Goal: Task Accomplishment & Management: Complete application form

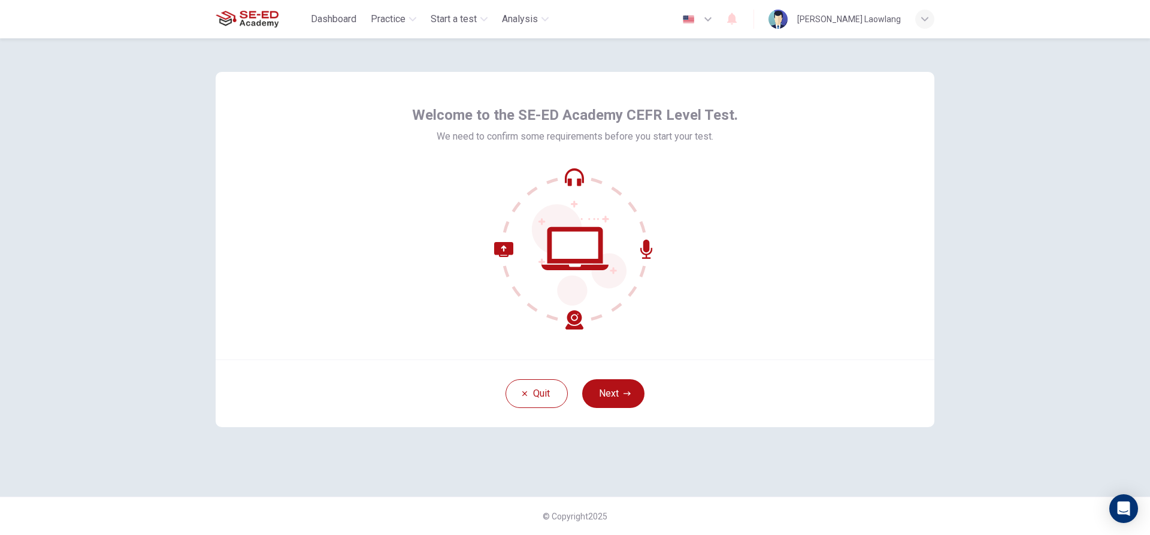
click at [626, 375] on div "Quit Next" at bounding box center [575, 393] width 719 height 68
click at [625, 407] on button "Next" at bounding box center [613, 393] width 62 height 29
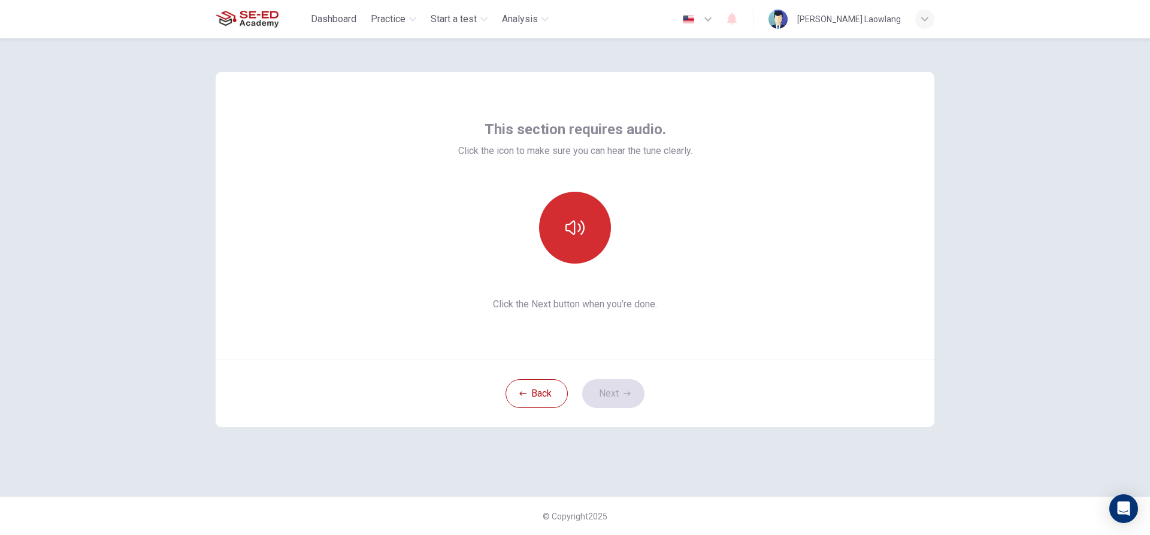
click at [566, 244] on button "button" at bounding box center [575, 228] width 72 height 72
click at [600, 209] on button "button" at bounding box center [575, 228] width 72 height 72
click at [558, 232] on button "button" at bounding box center [575, 228] width 72 height 72
click at [570, 230] on icon "button" at bounding box center [575, 227] width 19 height 19
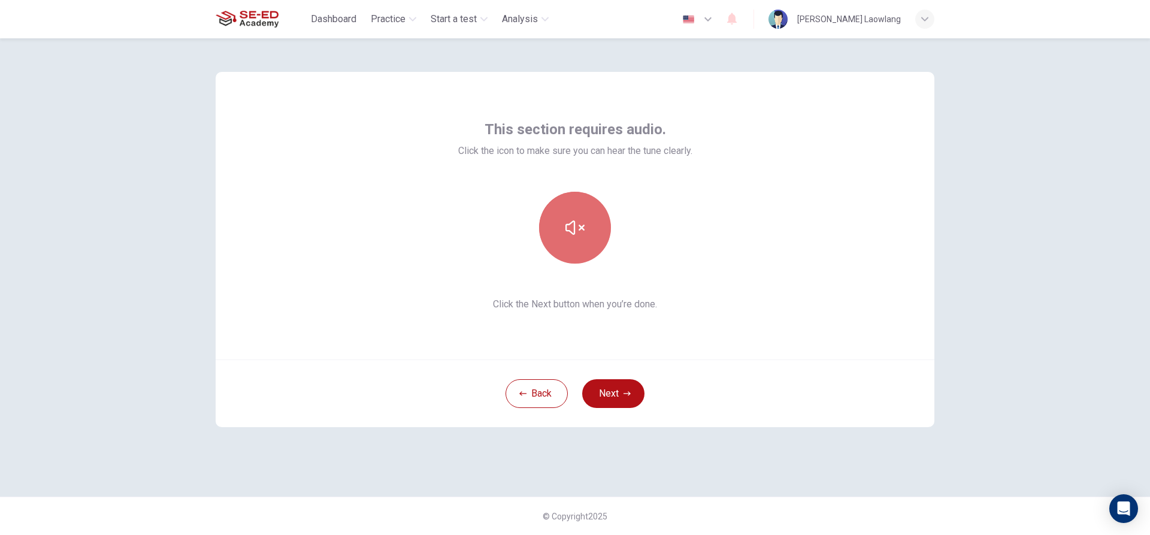
click at [570, 222] on icon "button" at bounding box center [575, 227] width 19 height 19
click at [586, 213] on button "button" at bounding box center [575, 228] width 72 height 72
click at [569, 228] on icon "button" at bounding box center [575, 227] width 19 height 19
click at [637, 409] on div "Back Next" at bounding box center [575, 393] width 719 height 68
click at [618, 392] on button "Next" at bounding box center [613, 393] width 62 height 29
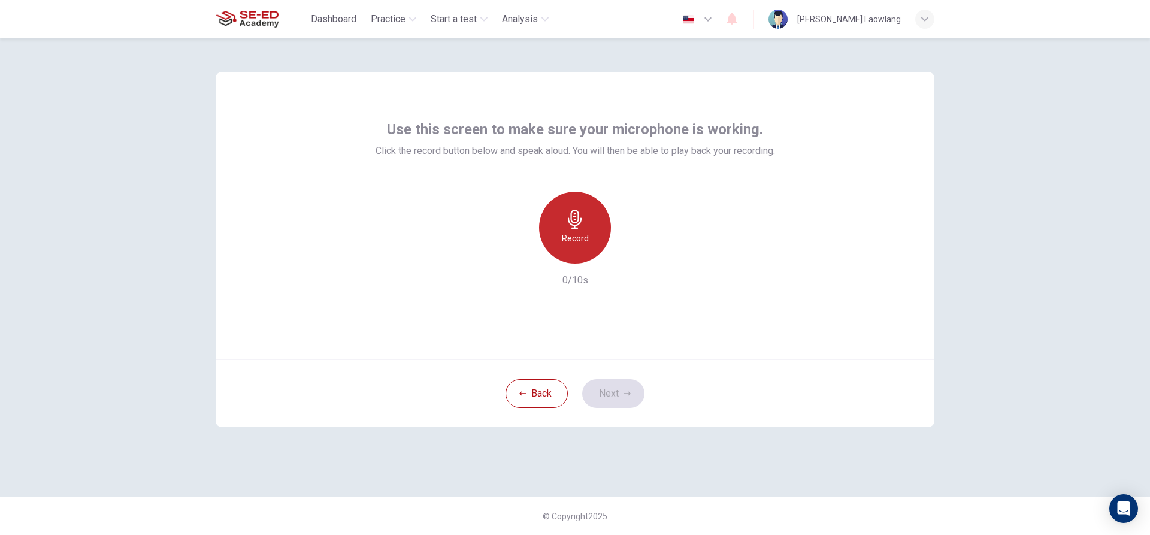
click at [579, 226] on icon "button" at bounding box center [575, 219] width 19 height 19
drag, startPoint x: 633, startPoint y: 267, endPoint x: 626, endPoint y: 254, distance: 14.7
click at [631, 267] on div "Record 10/10s" at bounding box center [576, 240] width 400 height 96
click at [626, 254] on icon "button" at bounding box center [630, 254] width 12 height 12
drag, startPoint x: 611, startPoint y: 433, endPoint x: 619, endPoint y: 413, distance: 21.5
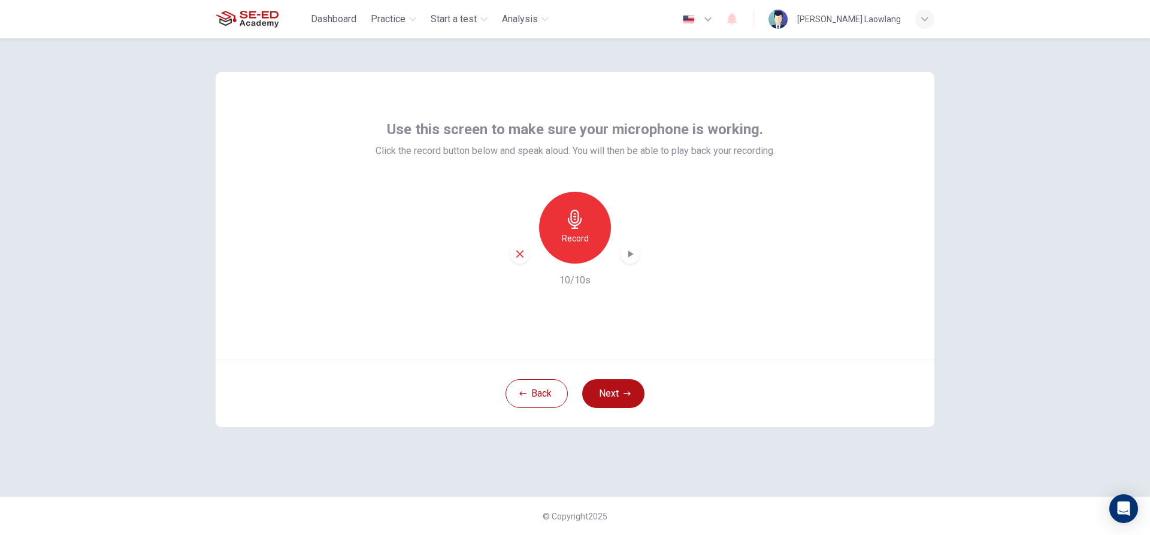
click at [618, 419] on div "Use this screen to make sure your microphone is working. Click the record butto…" at bounding box center [574, 267] width 757 height 458
click at [621, 386] on button "Next" at bounding box center [613, 393] width 62 height 29
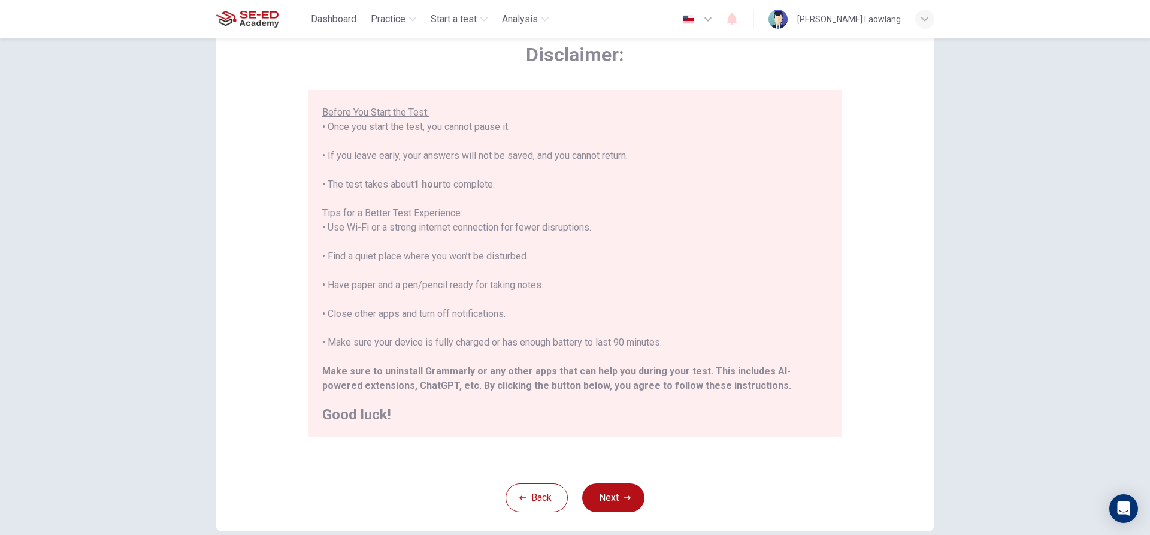
scroll to position [131, 0]
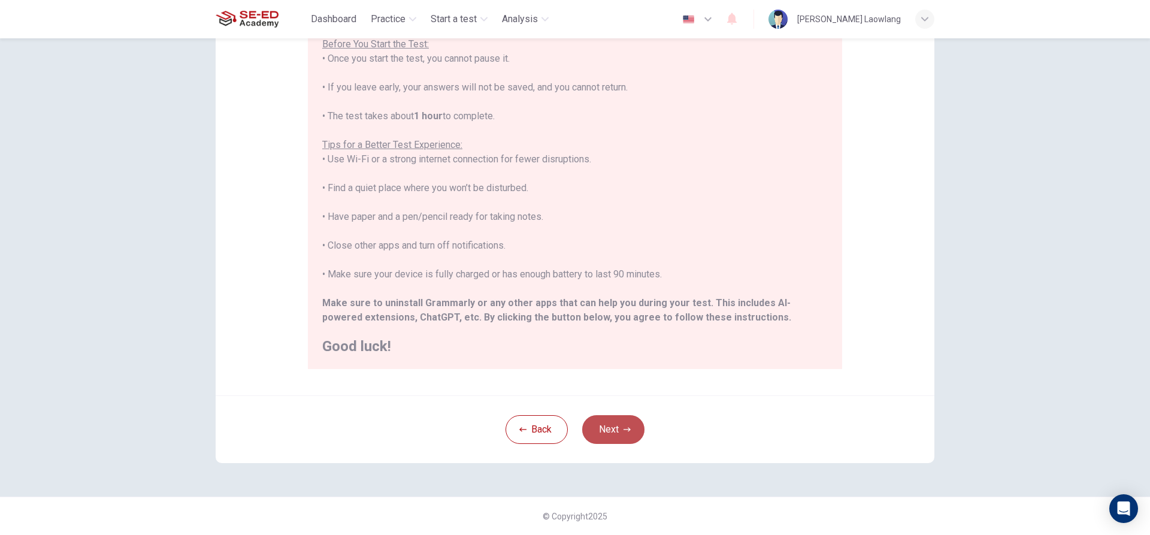
click at [605, 422] on button "Next" at bounding box center [613, 429] width 62 height 29
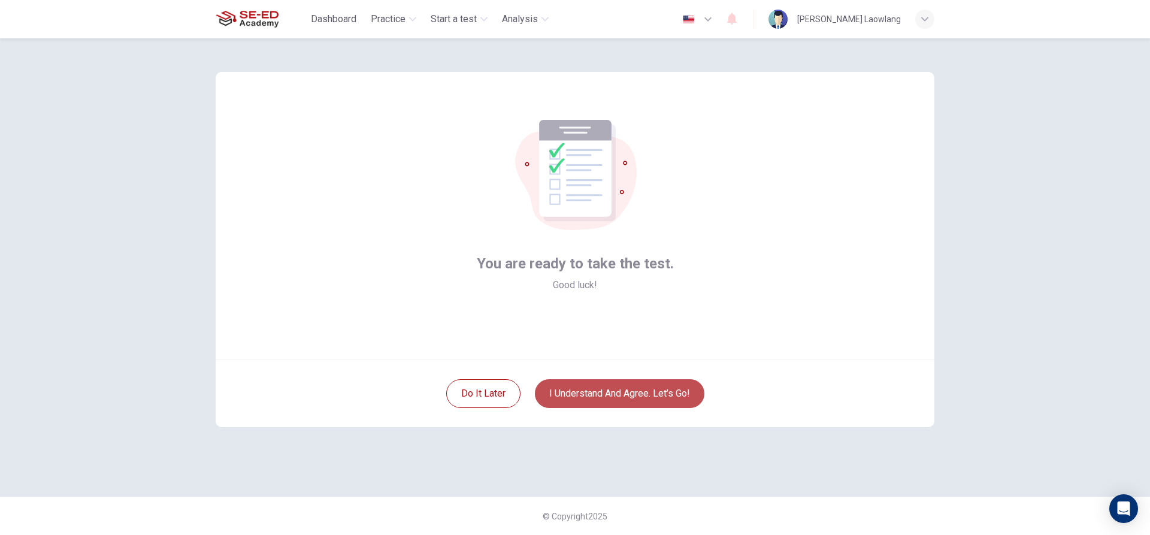
click at [619, 380] on button "I understand and agree. Let’s go!" at bounding box center [620, 393] width 170 height 29
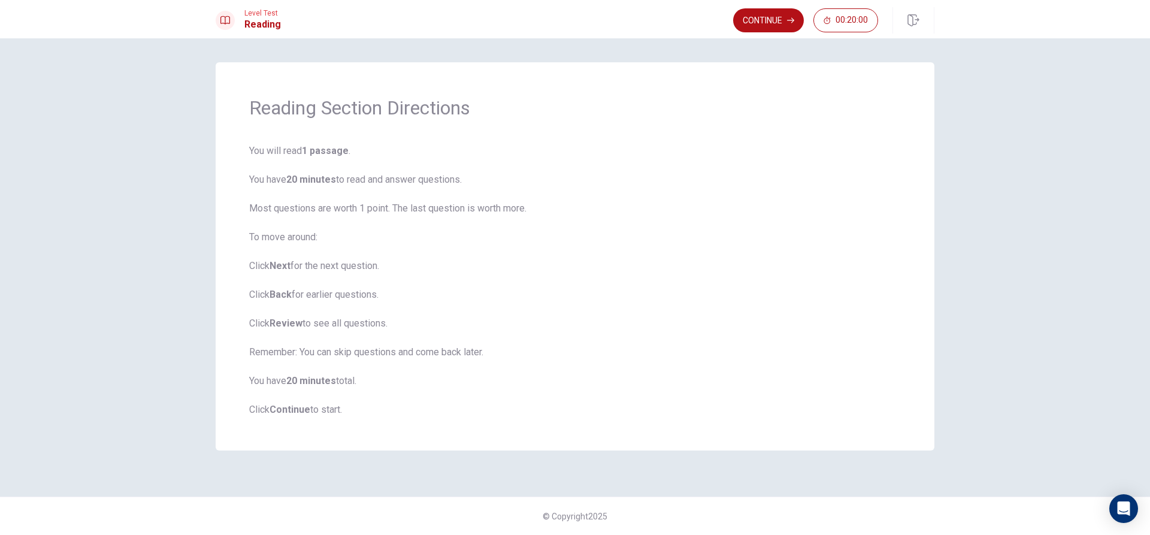
drag, startPoint x: 379, startPoint y: 364, endPoint x: 394, endPoint y: 364, distance: 15.0
click at [394, 364] on div "Reading Section Directions You will read 1 passage . You have 20 minutes to rea…" at bounding box center [575, 256] width 719 height 388
drag, startPoint x: 344, startPoint y: 388, endPoint x: 297, endPoint y: 389, distance: 47.3
click at [297, 389] on span "You will read 1 passage . You have 20 minutes to read and answer questions. Mos…" at bounding box center [575, 280] width 652 height 273
click at [768, 25] on button "Continue" at bounding box center [768, 20] width 71 height 24
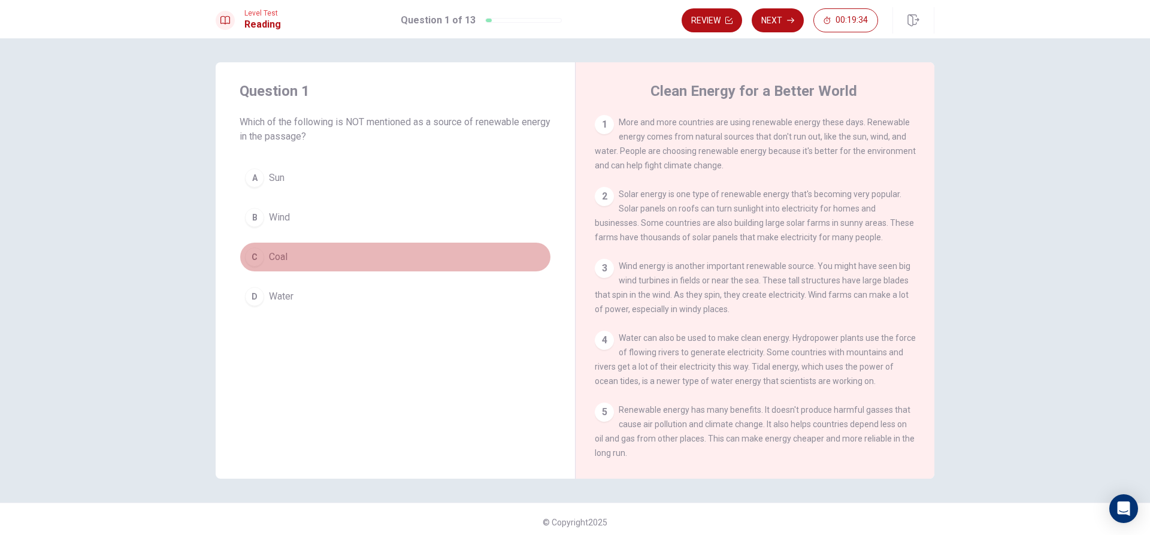
click at [245, 264] on div "C" at bounding box center [254, 256] width 19 height 19
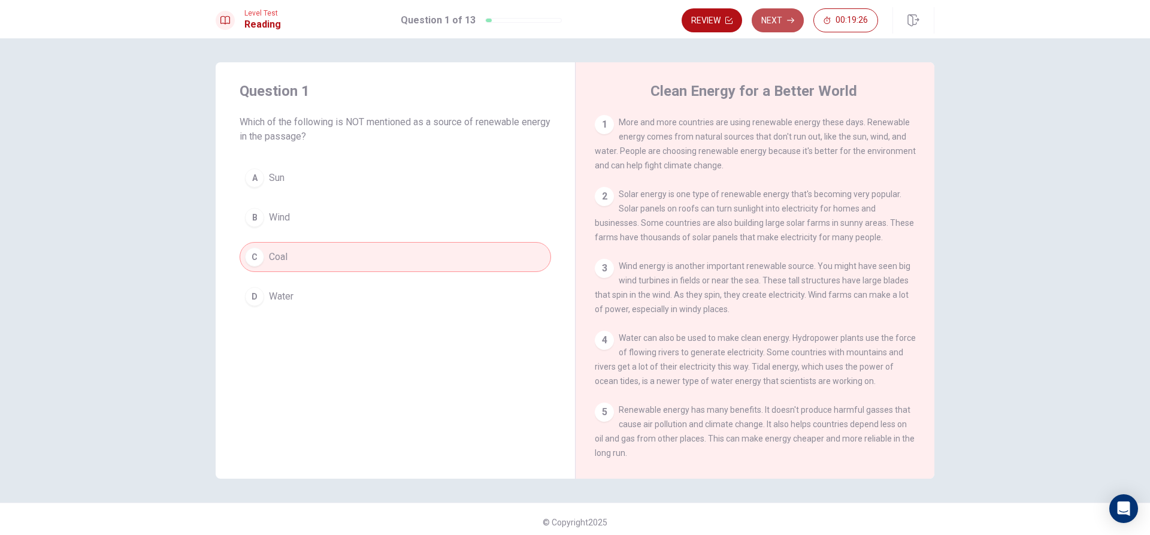
click at [776, 14] on button "Next" at bounding box center [778, 20] width 52 height 24
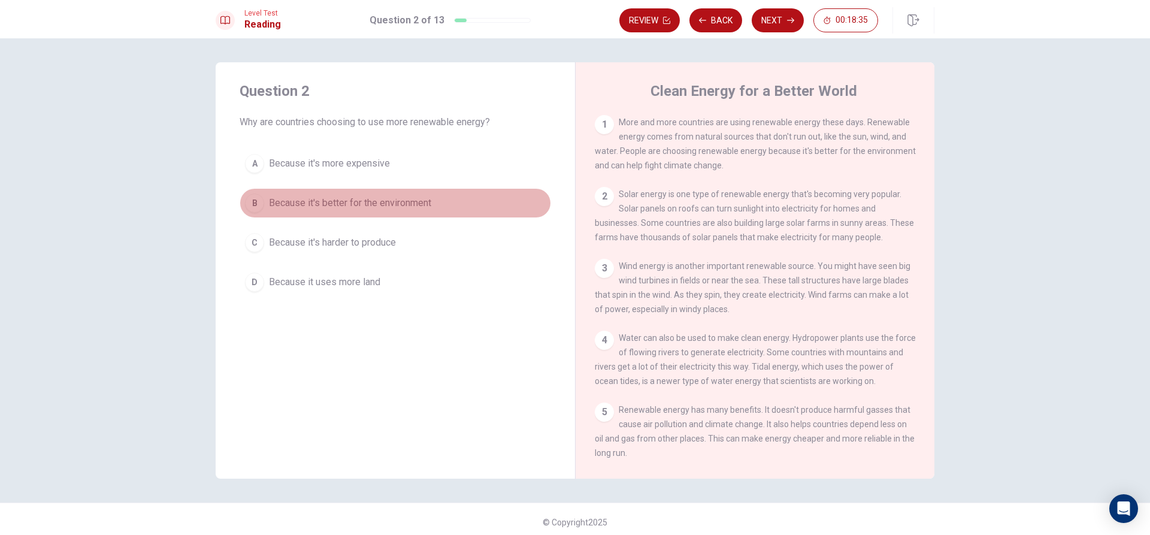
click at [391, 196] on span "Because it's better for the environment" at bounding box center [350, 203] width 162 height 14
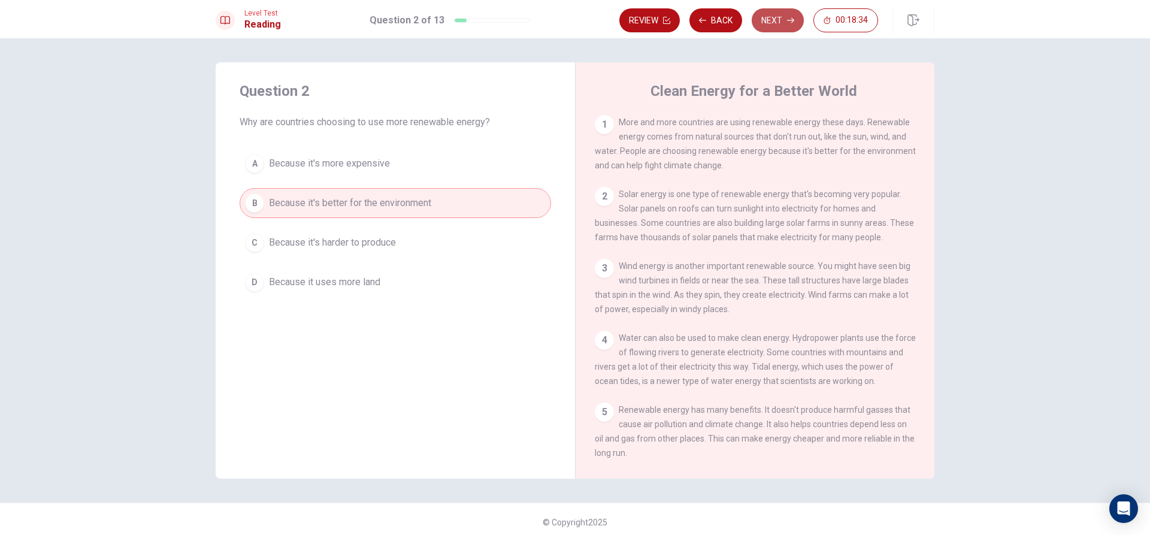
click at [779, 14] on button "Next" at bounding box center [778, 20] width 52 height 24
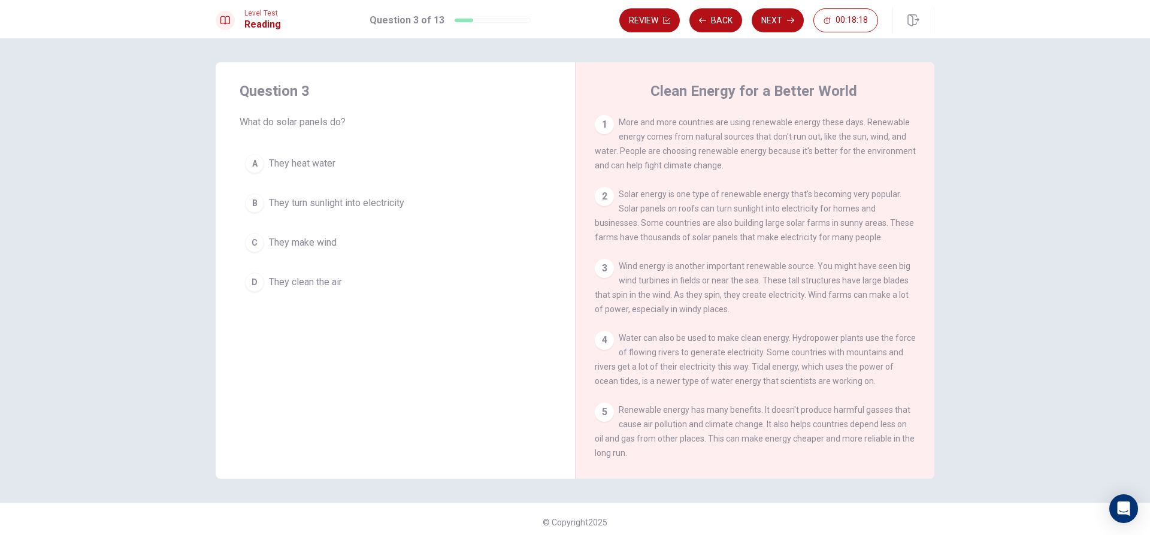
click at [258, 201] on div "B" at bounding box center [254, 202] width 19 height 19
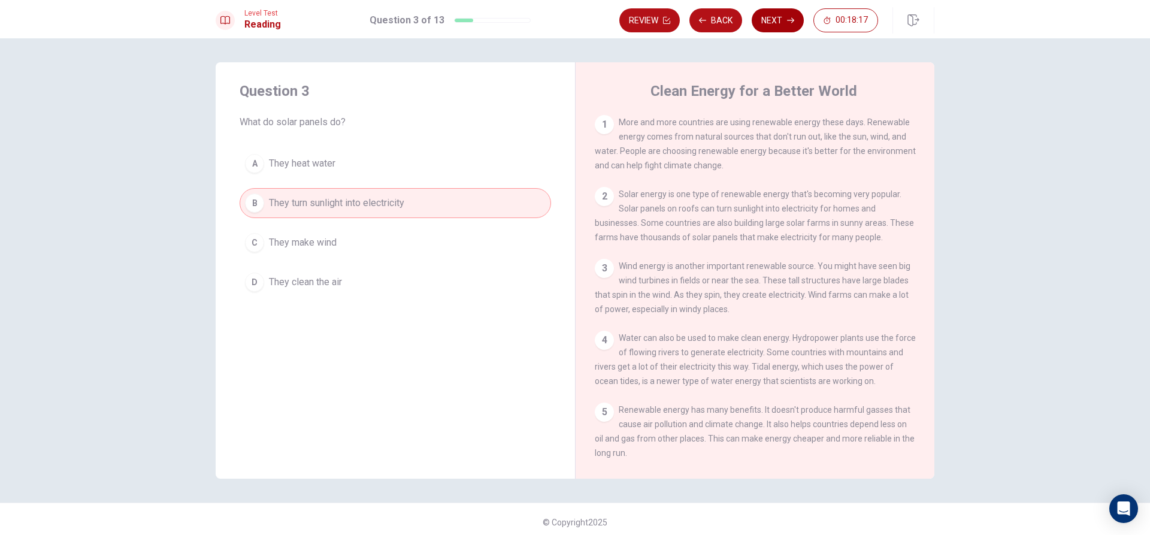
click at [771, 10] on button "Next" at bounding box center [778, 20] width 52 height 24
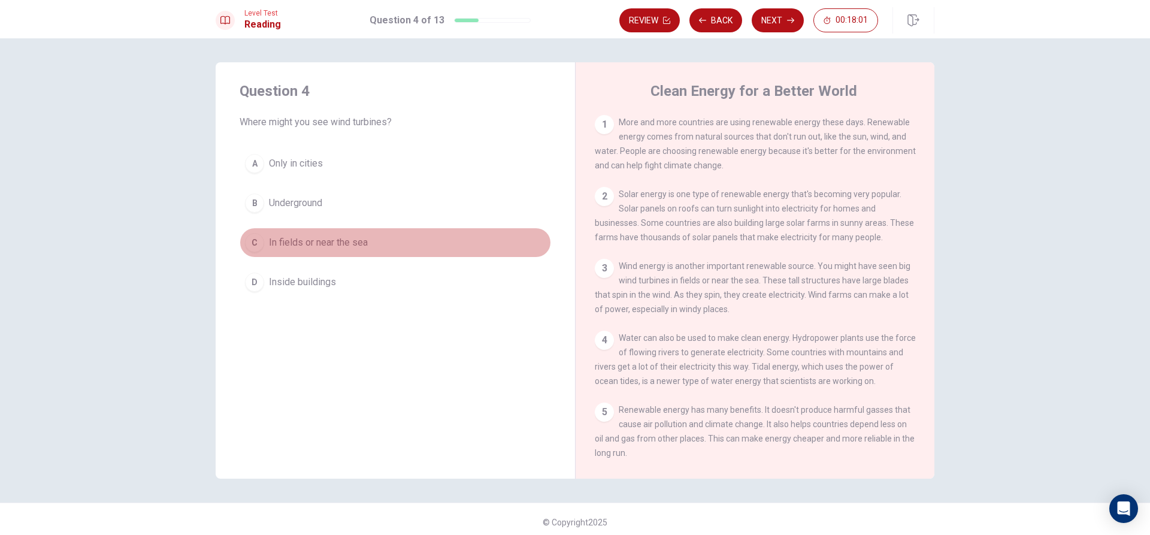
click at [274, 240] on span "In fields or near the sea" at bounding box center [318, 242] width 99 height 14
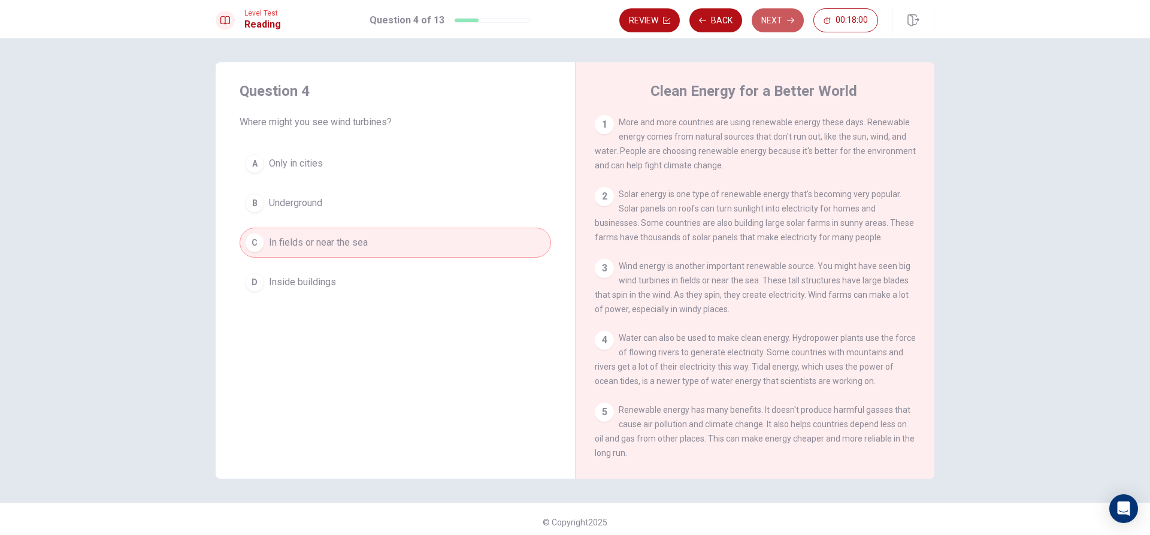
click at [778, 14] on button "Next" at bounding box center [778, 20] width 52 height 24
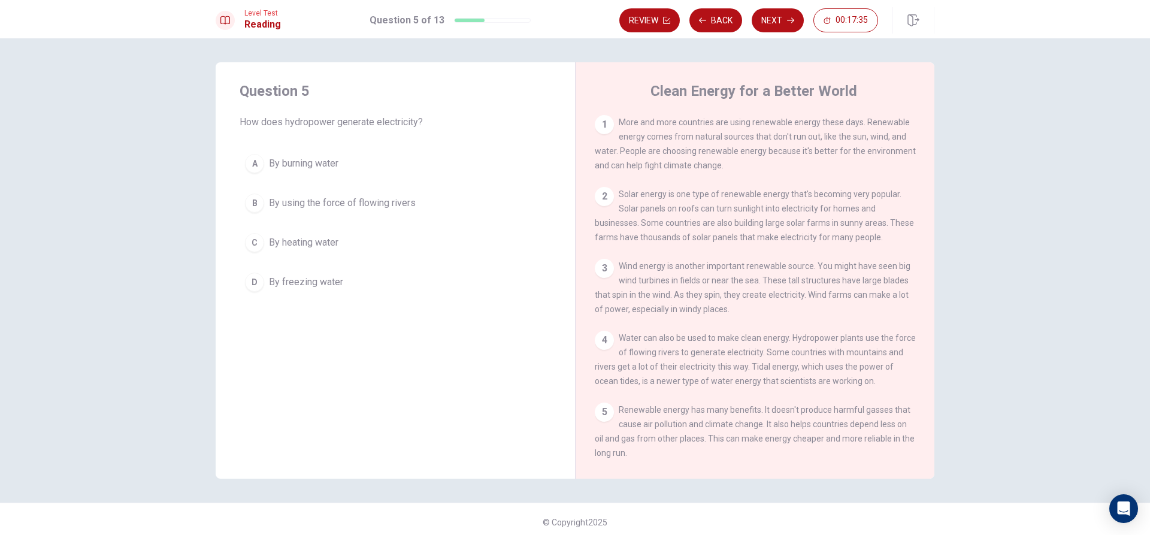
click at [349, 199] on span "By using the force of flowing rivers" at bounding box center [342, 203] width 147 height 14
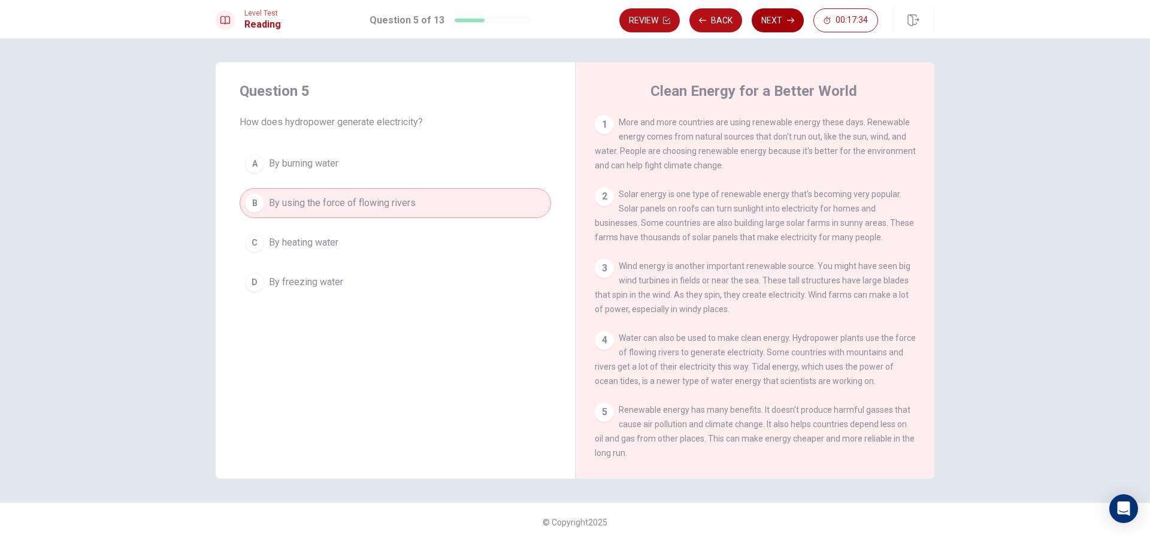
click at [776, 19] on button "Next" at bounding box center [778, 20] width 52 height 24
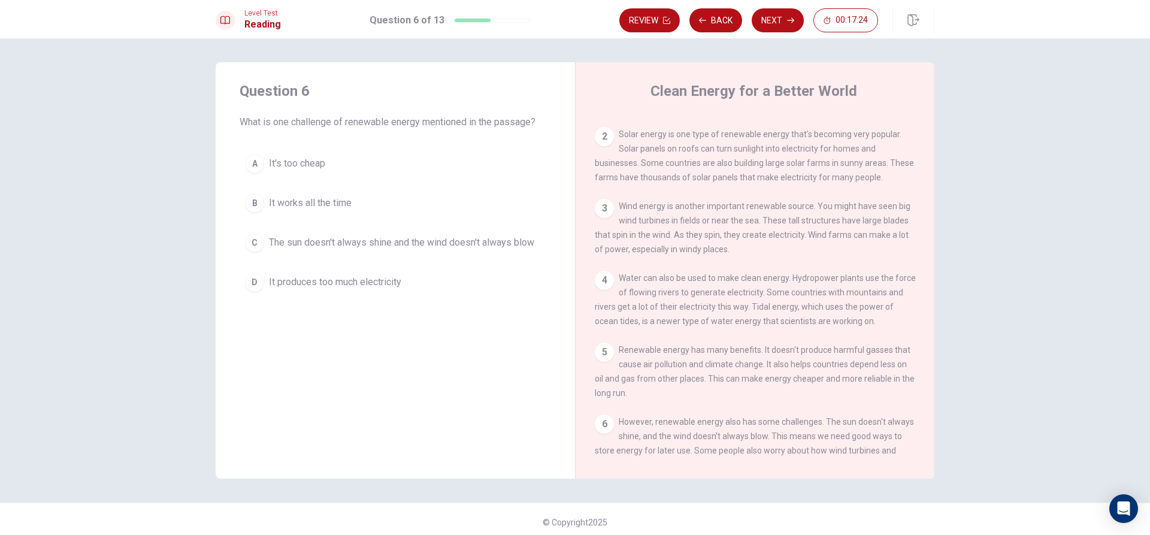
scroll to position [120, 0]
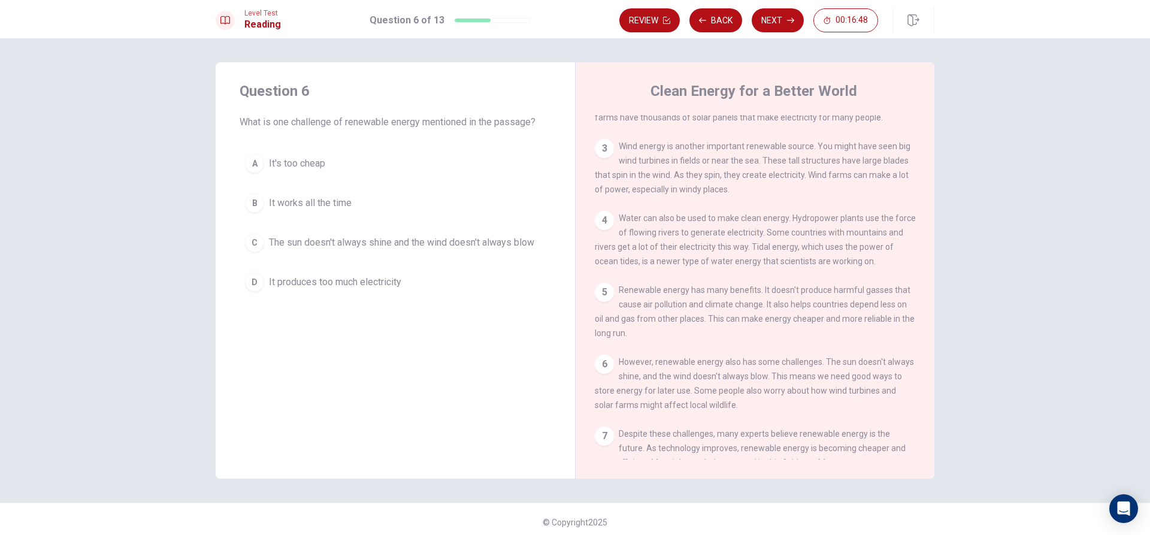
click at [395, 229] on button "C The sun doesn't always shine and the wind doesn't always blow" at bounding box center [396, 243] width 312 height 30
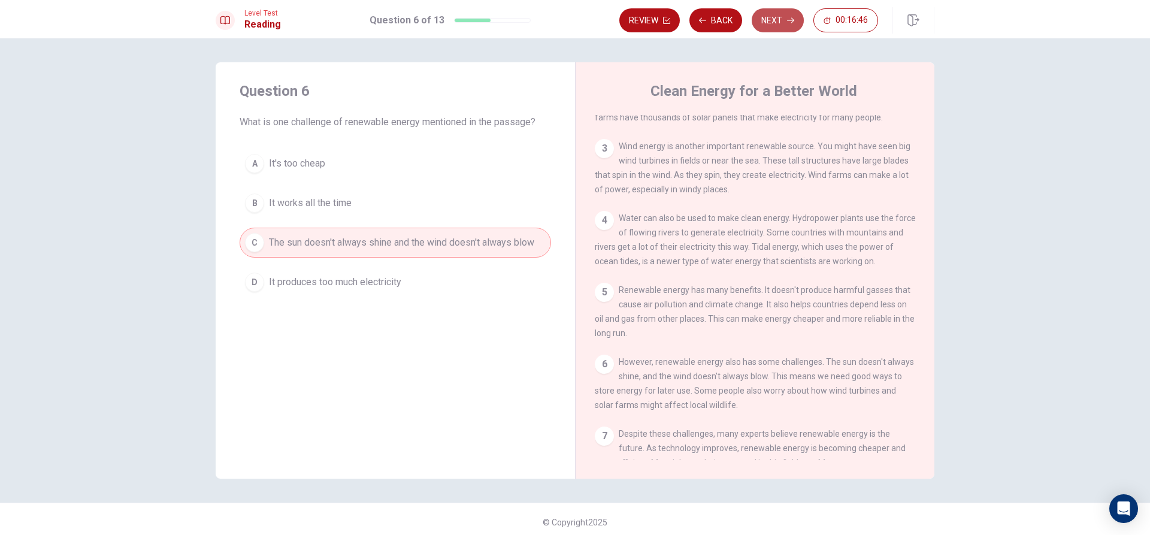
click at [787, 21] on icon "button" at bounding box center [790, 20] width 7 height 7
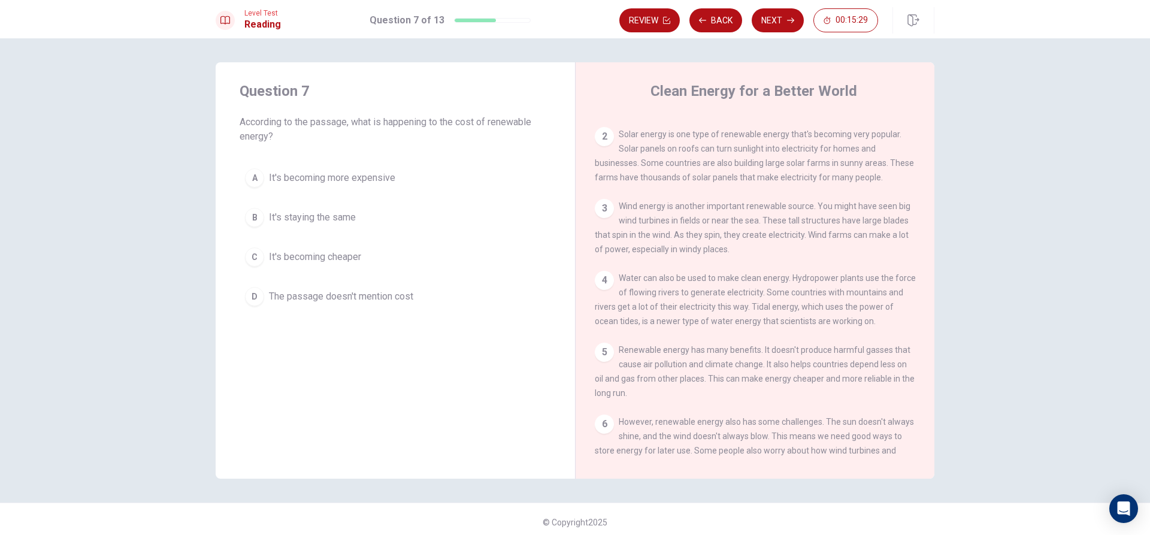
scroll to position [180, 0]
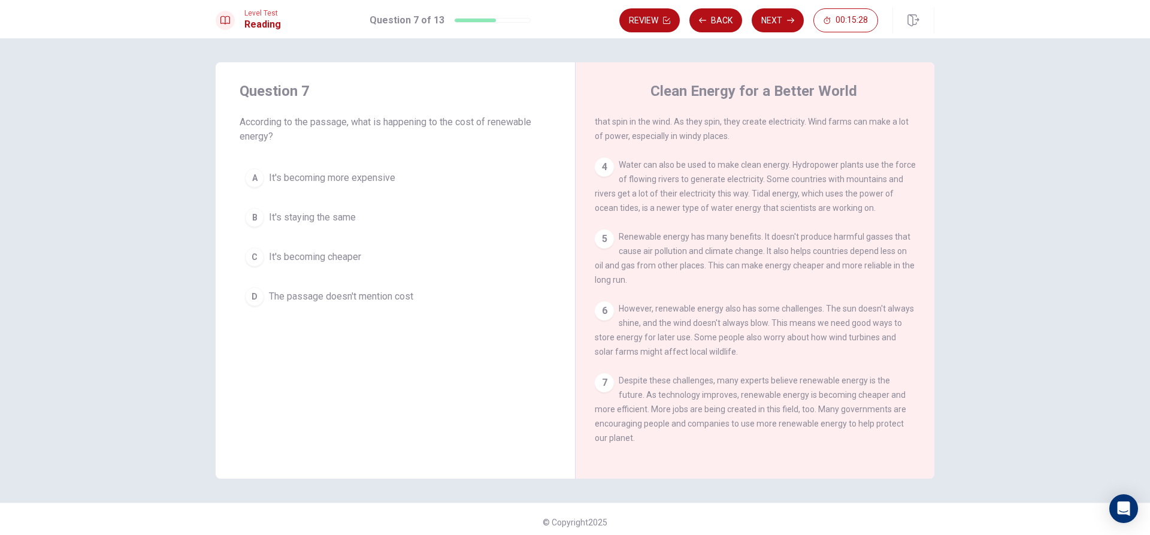
click at [382, 279] on div "A It's becoming more expensive B It's staying the same C It's becoming cheaper …" at bounding box center [396, 237] width 312 height 149
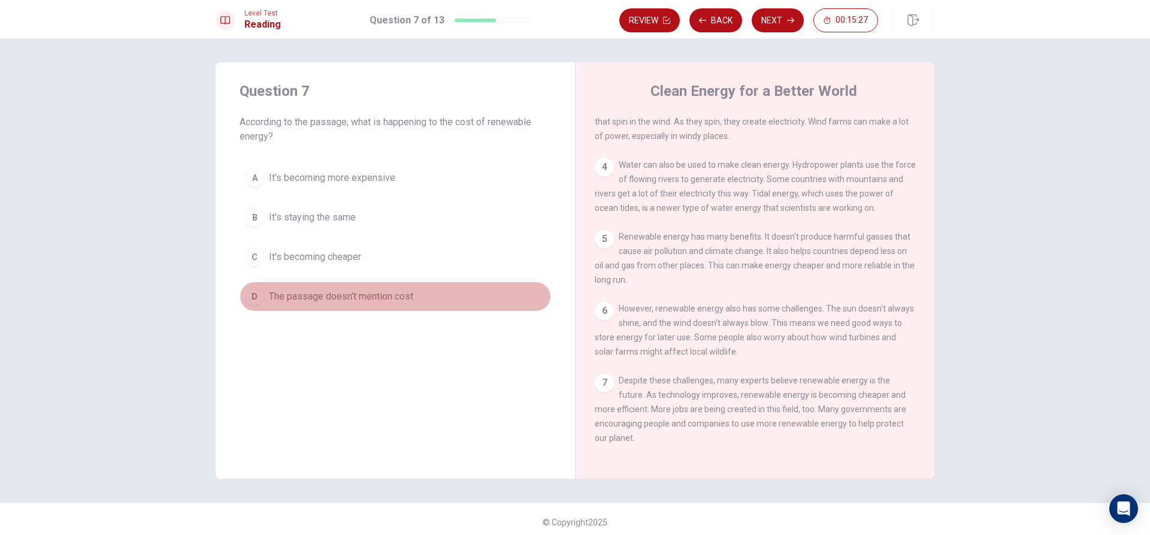
click at [385, 295] on span "The passage doesn't mention cost" at bounding box center [341, 296] width 144 height 14
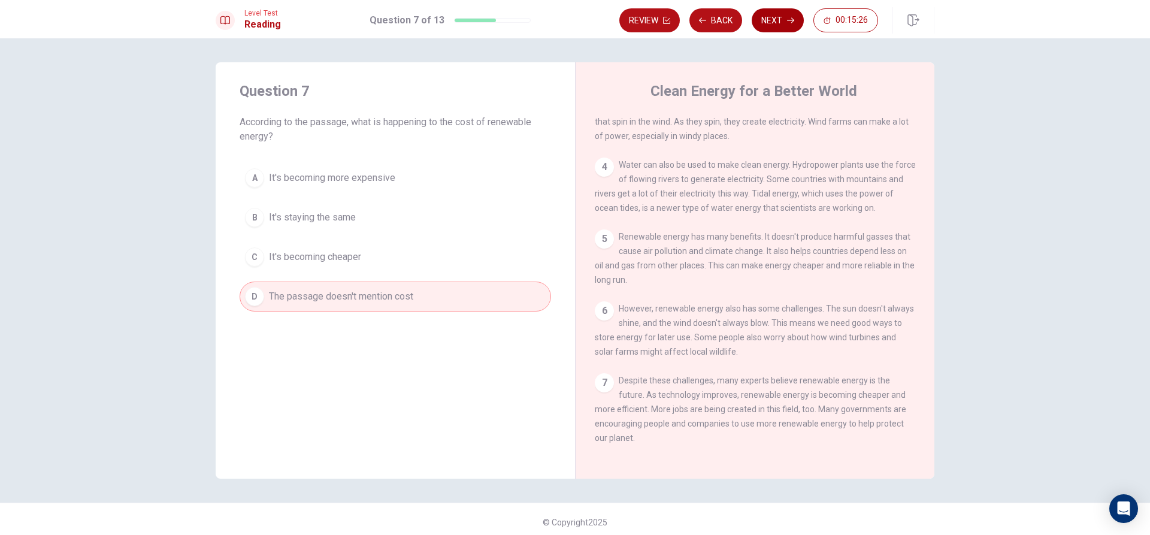
click at [787, 16] on button "Next" at bounding box center [778, 20] width 52 height 24
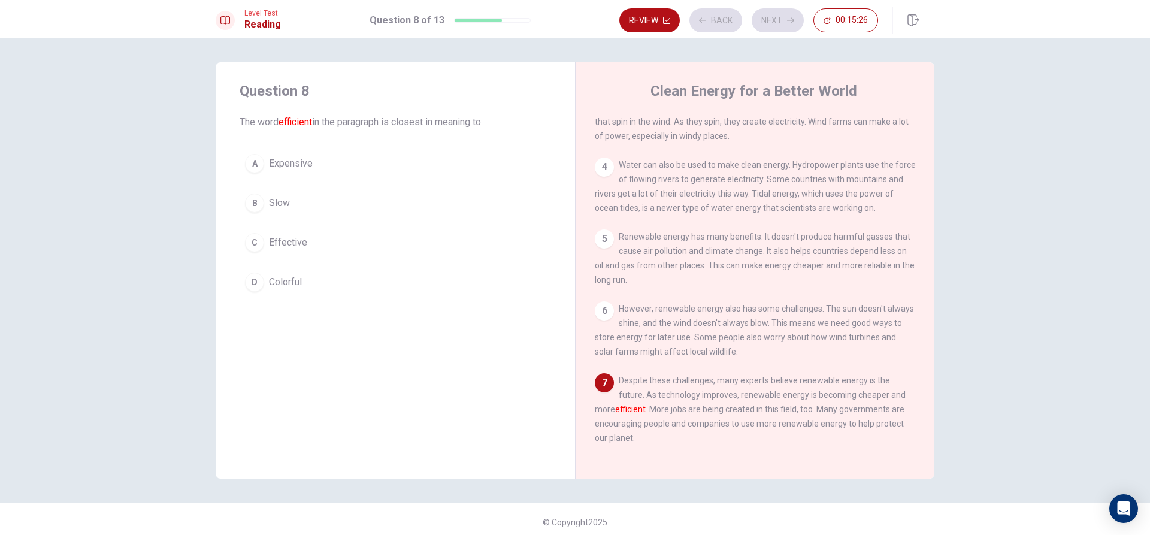
scroll to position [190, 0]
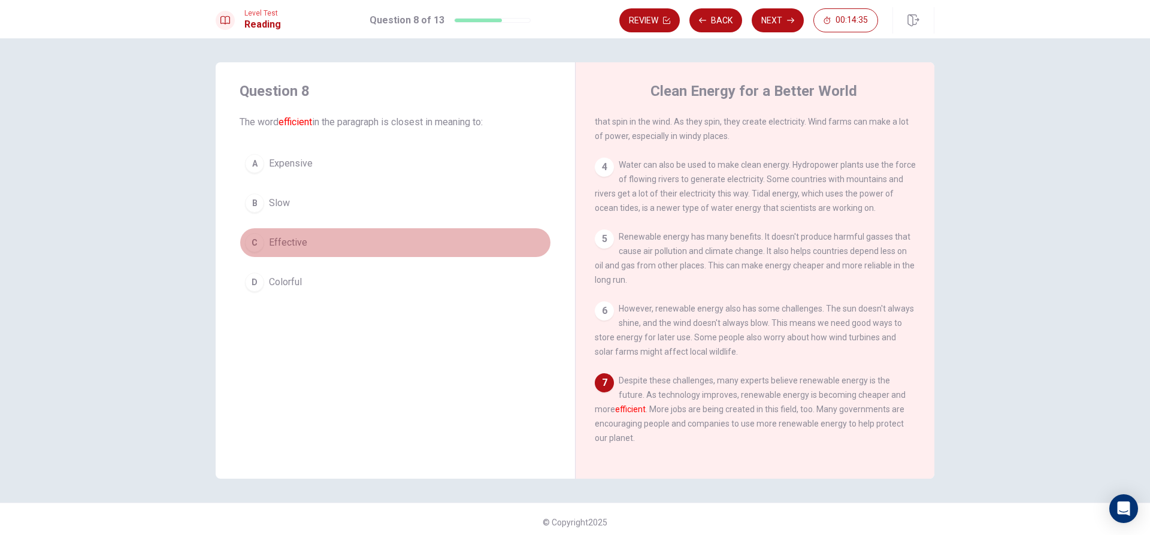
click at [292, 236] on span "Effective" at bounding box center [288, 242] width 38 height 14
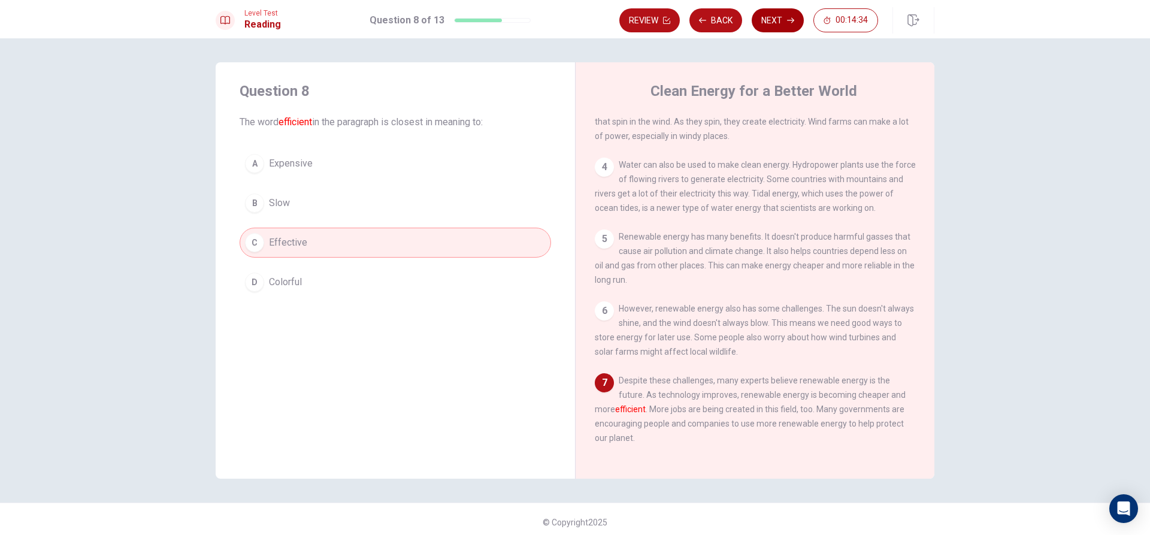
drag, startPoint x: 776, startPoint y: 22, endPoint x: 729, endPoint y: 46, distance: 52.5
click at [775, 21] on button "Next" at bounding box center [778, 20] width 52 height 24
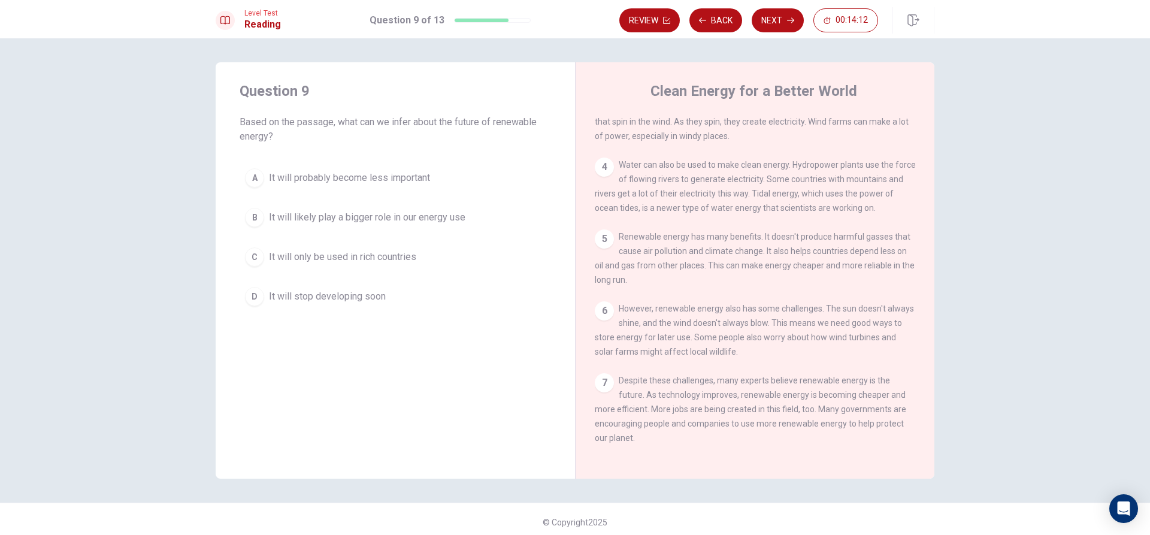
click at [424, 219] on span "It will likely play a bigger role in our energy use" at bounding box center [367, 217] width 196 height 14
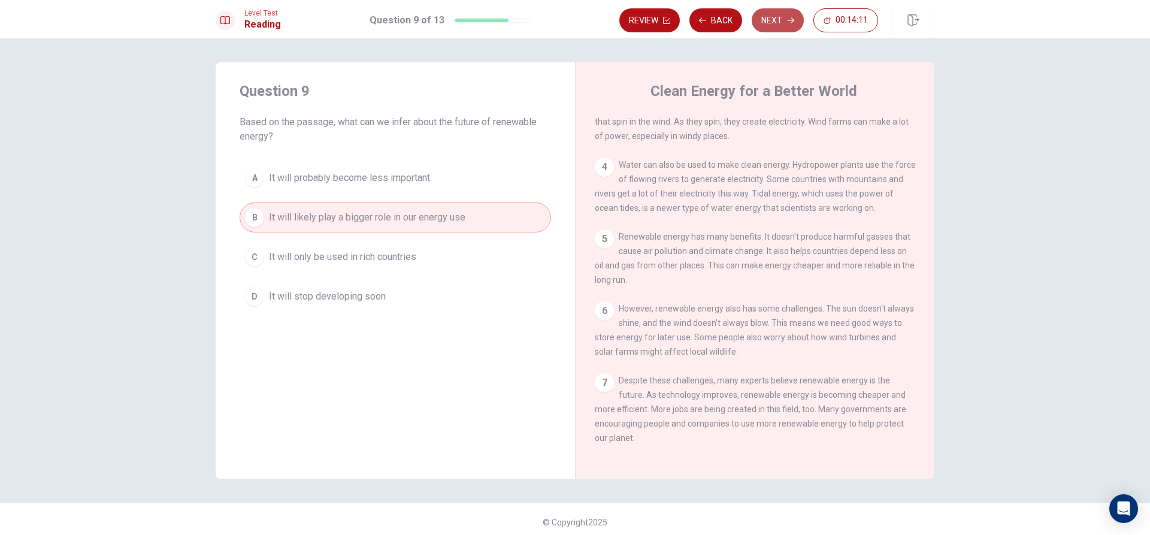
click at [779, 25] on button "Next" at bounding box center [778, 20] width 52 height 24
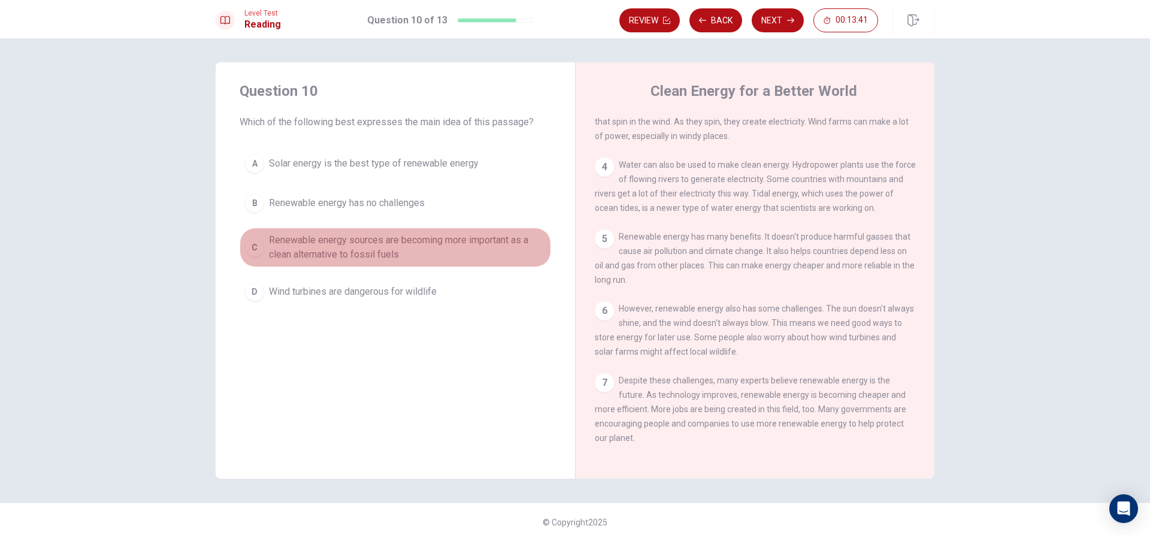
click at [373, 253] on span "Renewable energy sources are becoming more important as a clean alternative to …" at bounding box center [407, 247] width 277 height 29
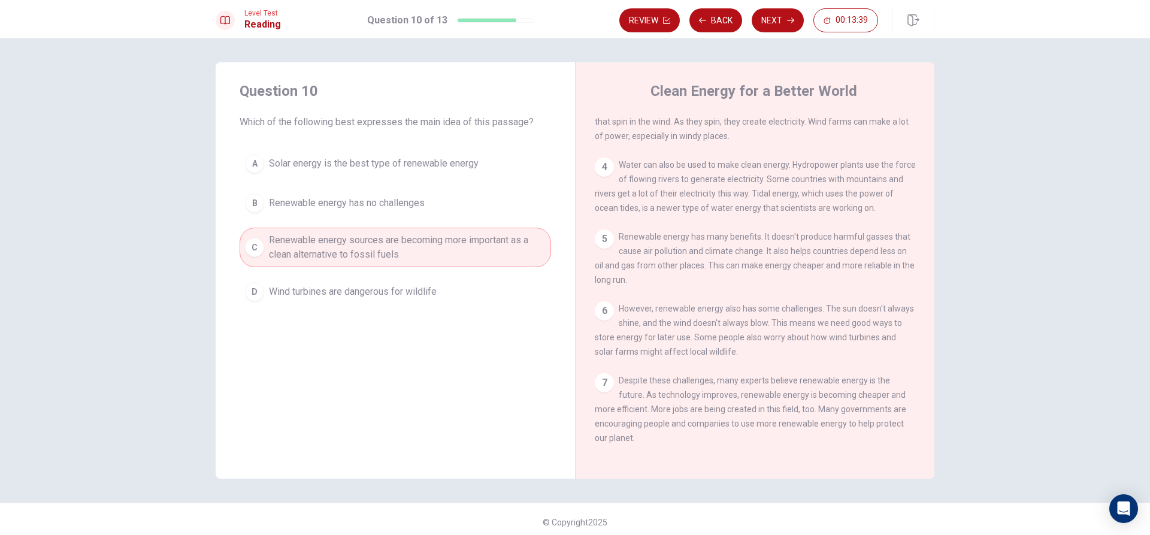
drag, startPoint x: 769, startPoint y: 26, endPoint x: 742, endPoint y: 34, distance: 27.9
click at [743, 34] on div "Level Test Reading Question 10 of 13 Review Back Next 00:13:39" at bounding box center [575, 19] width 1150 height 38
drag, startPoint x: 760, startPoint y: 28, endPoint x: 767, endPoint y: 25, distance: 7.8
click at [761, 28] on button "Next" at bounding box center [778, 20] width 52 height 24
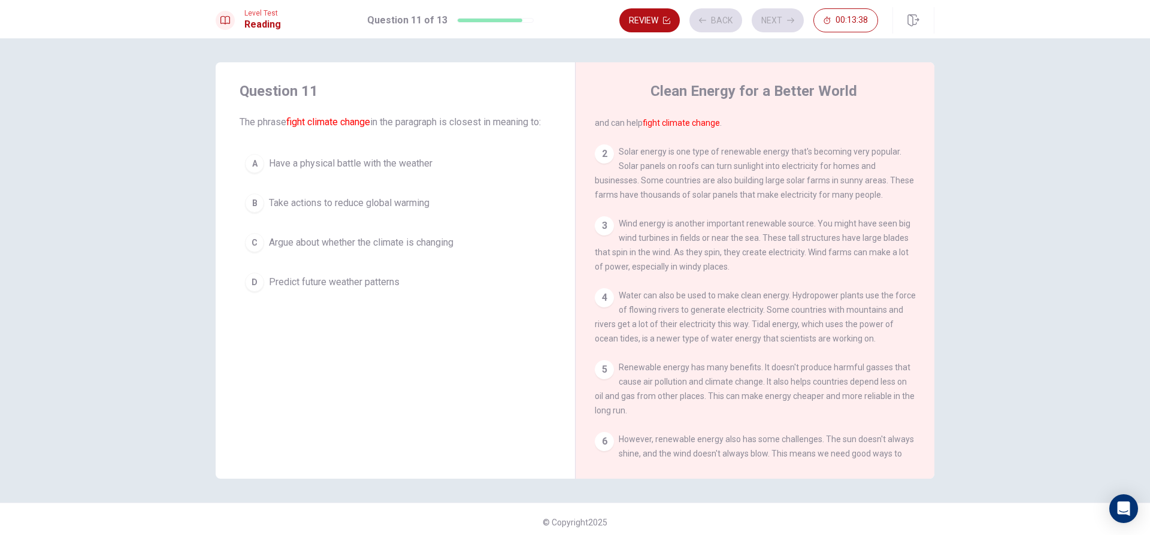
scroll to position [0, 0]
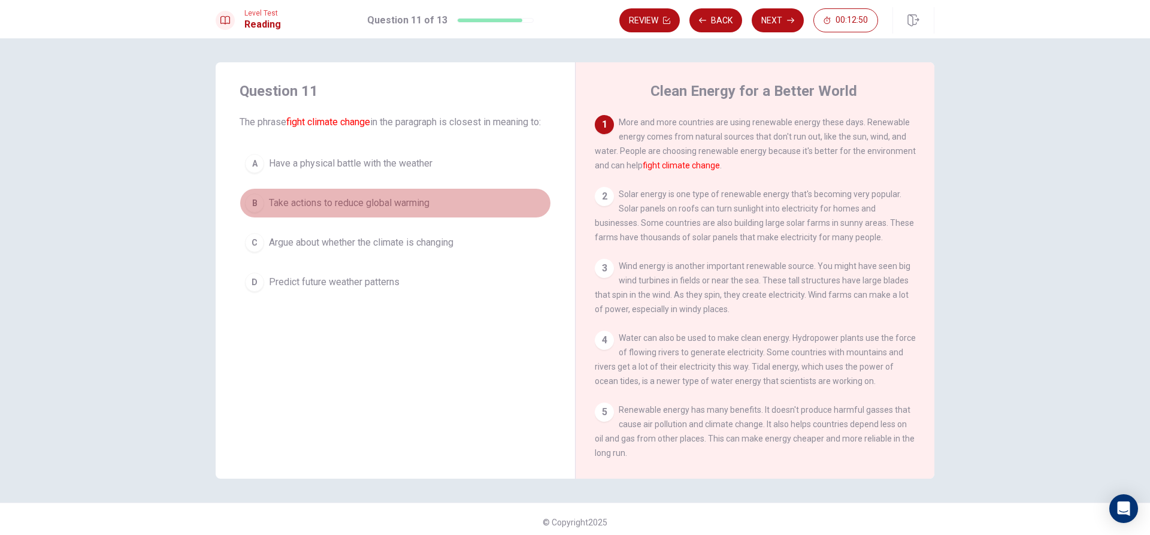
click at [426, 218] on button "B Take actions to reduce global warming" at bounding box center [396, 203] width 312 height 30
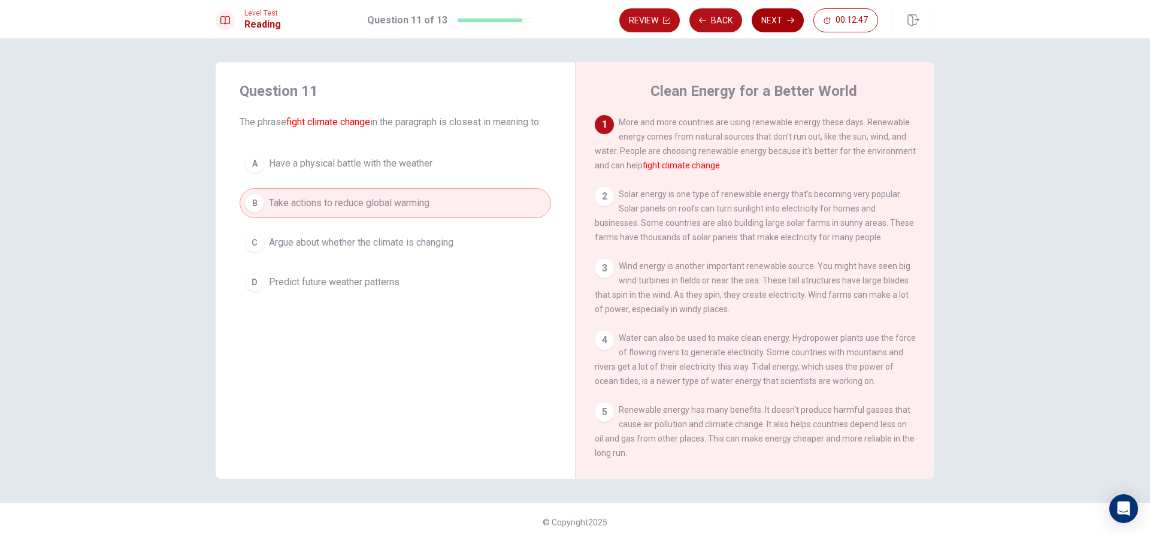
click at [780, 20] on button "Next" at bounding box center [778, 20] width 52 height 24
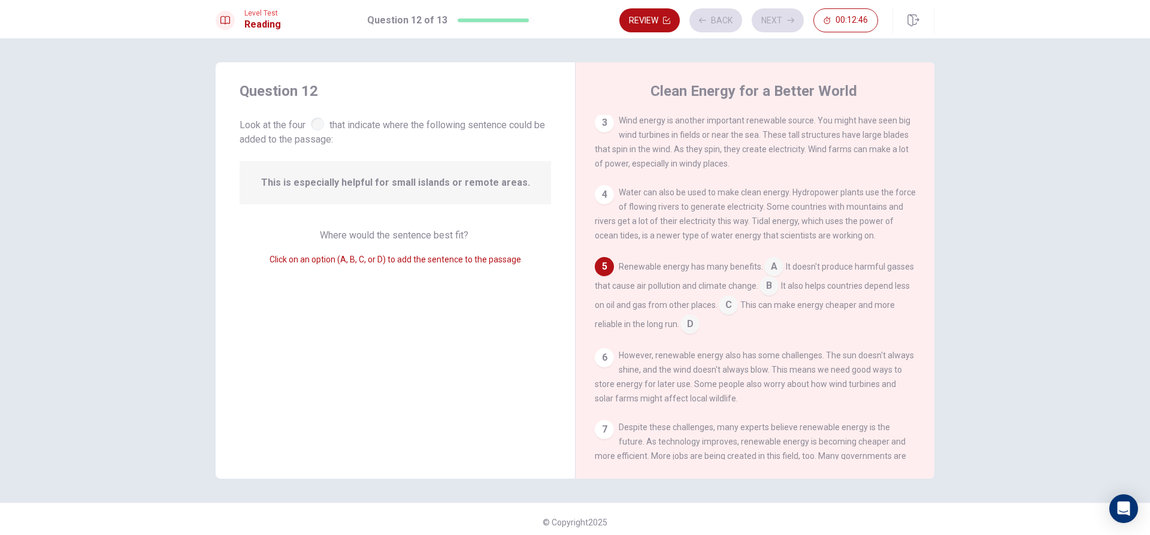
scroll to position [149, 0]
click at [779, 293] on input at bounding box center [769, 283] width 19 height 19
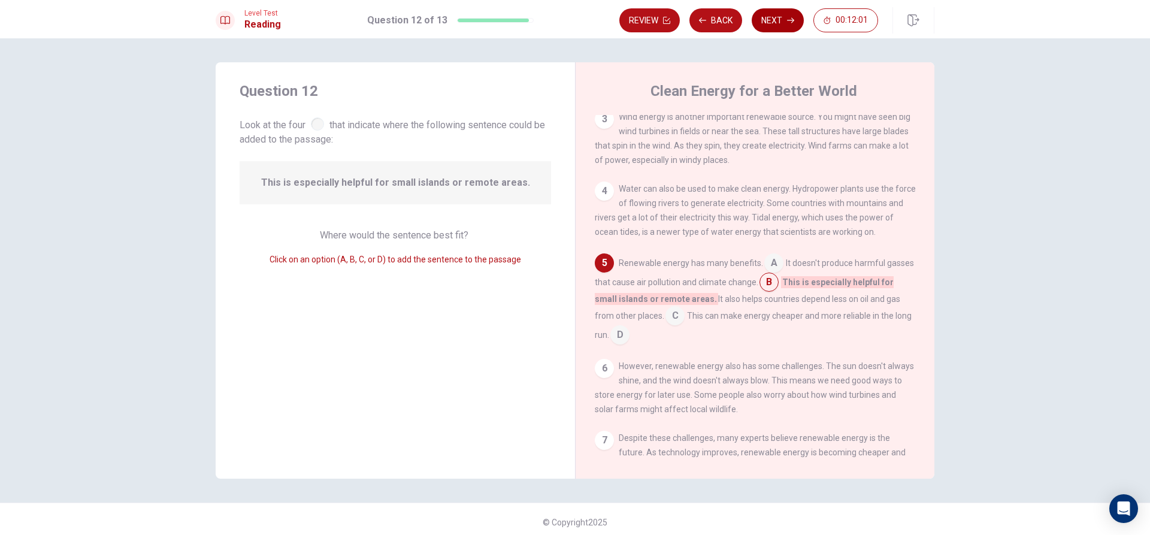
click at [780, 16] on button "Next" at bounding box center [778, 20] width 52 height 24
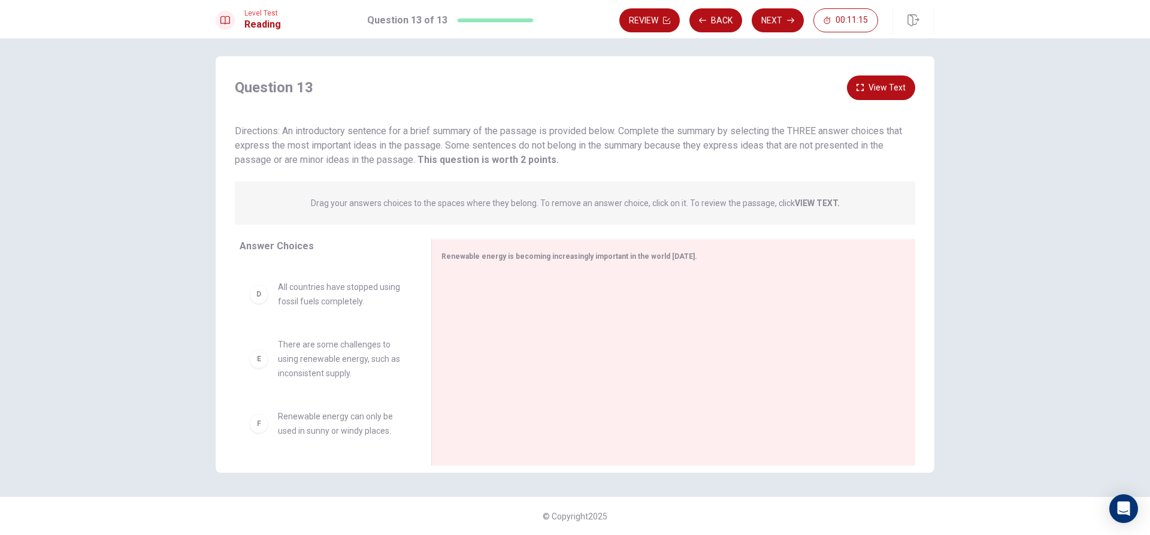
scroll to position [0, 0]
drag, startPoint x: 380, startPoint y: 301, endPoint x: 606, endPoint y: 289, distance: 226.2
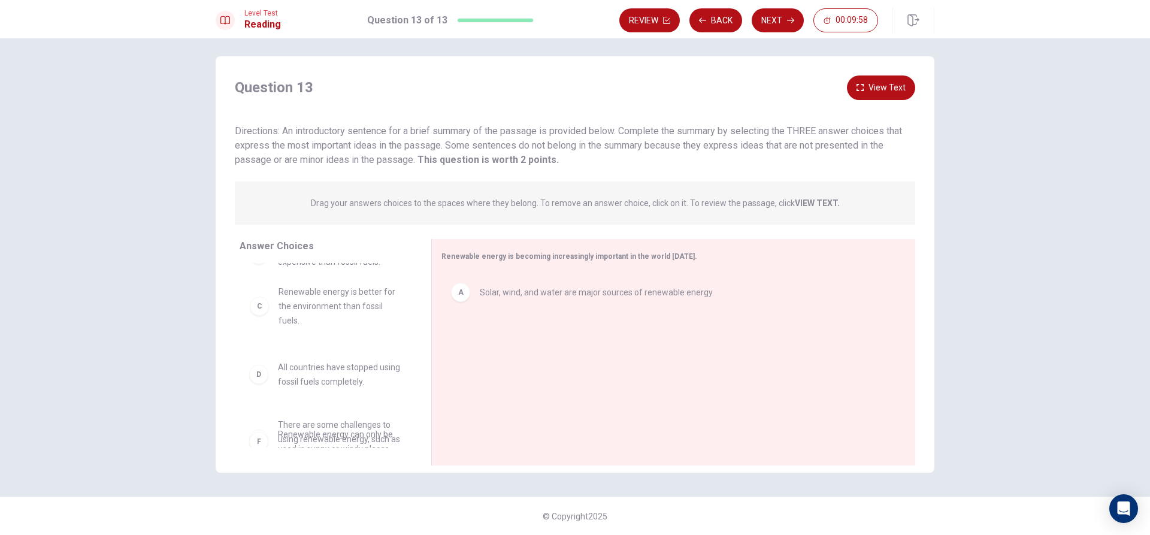
drag, startPoint x: 343, startPoint y: 296, endPoint x: 352, endPoint y: 312, distance: 17.7
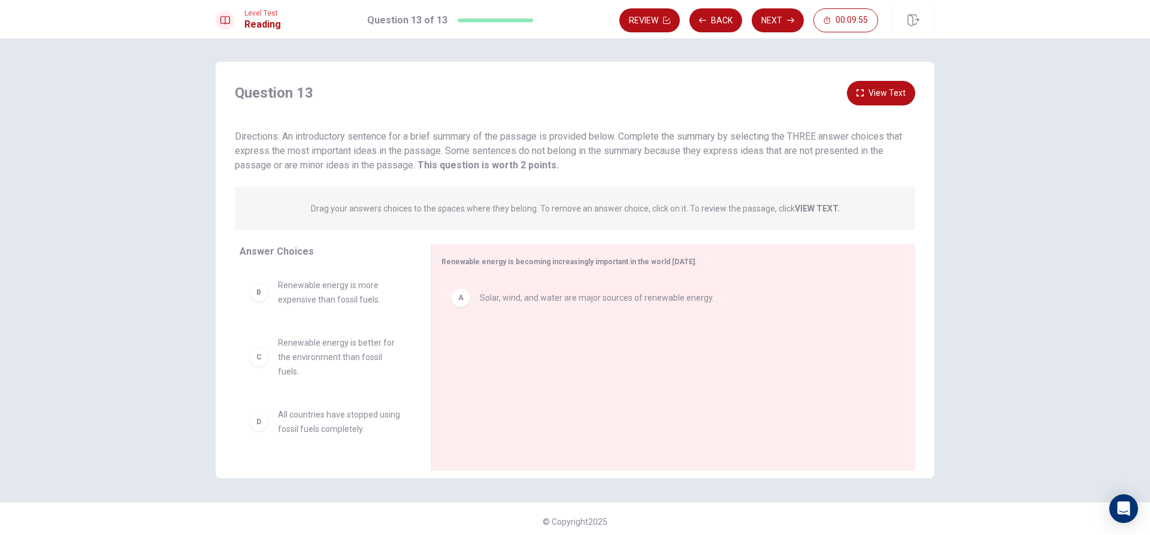
scroll to position [0, 0]
drag, startPoint x: 335, startPoint y: 355, endPoint x: 541, endPoint y: 367, distance: 205.8
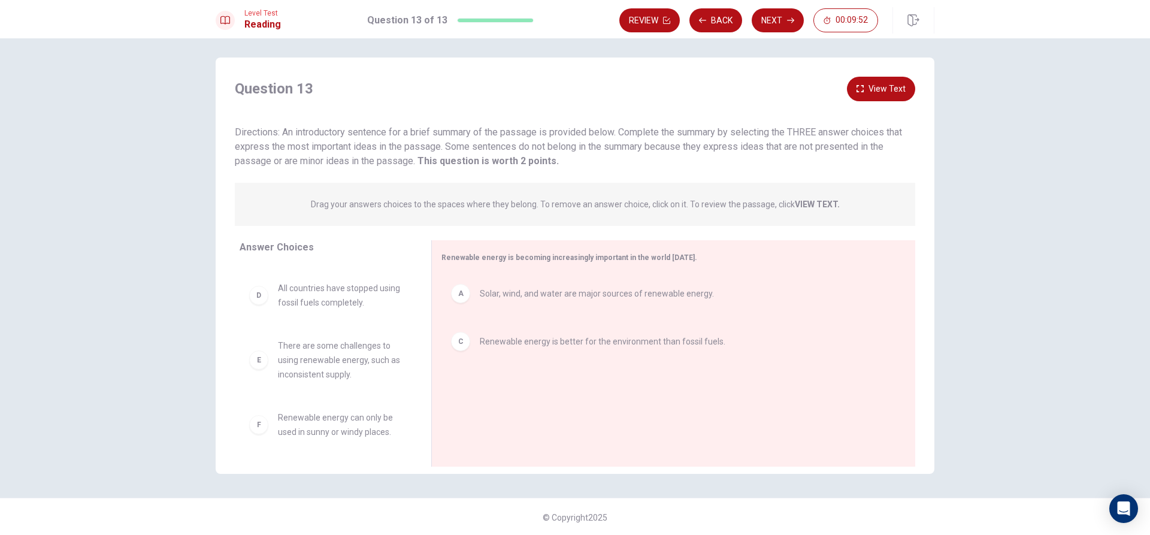
scroll to position [6, 0]
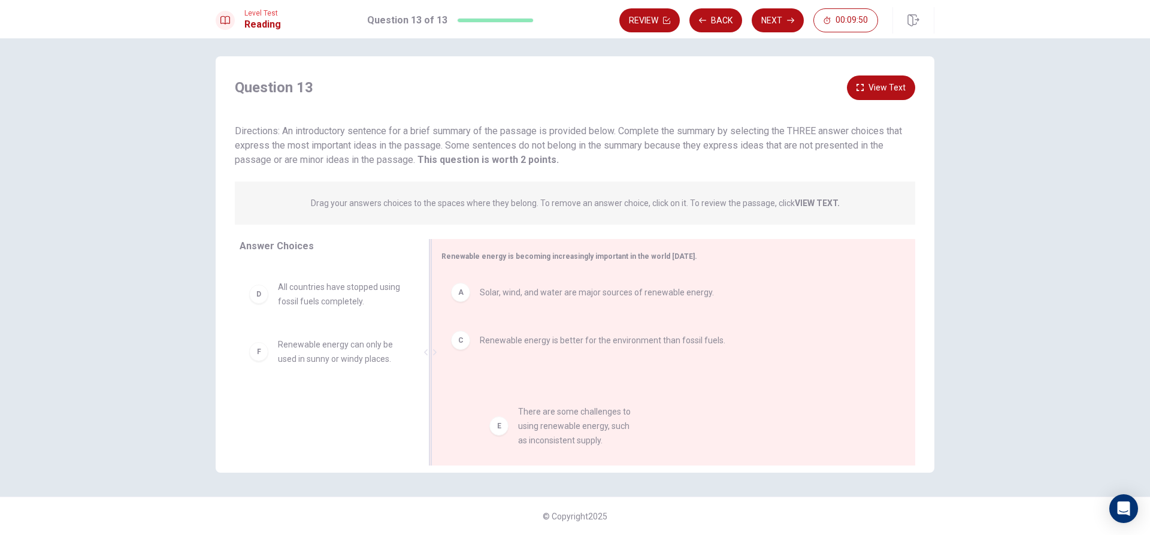
drag, startPoint x: 362, startPoint y: 363, endPoint x: 601, endPoint y: 431, distance: 249.2
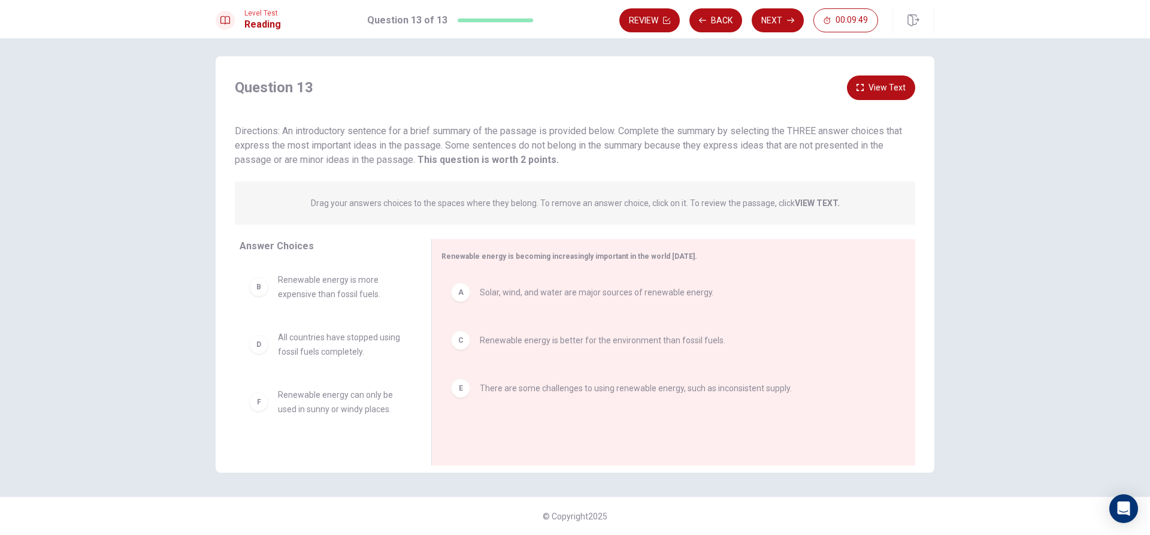
scroll to position [0, 0]
click at [778, 16] on button "Next" at bounding box center [778, 20] width 52 height 24
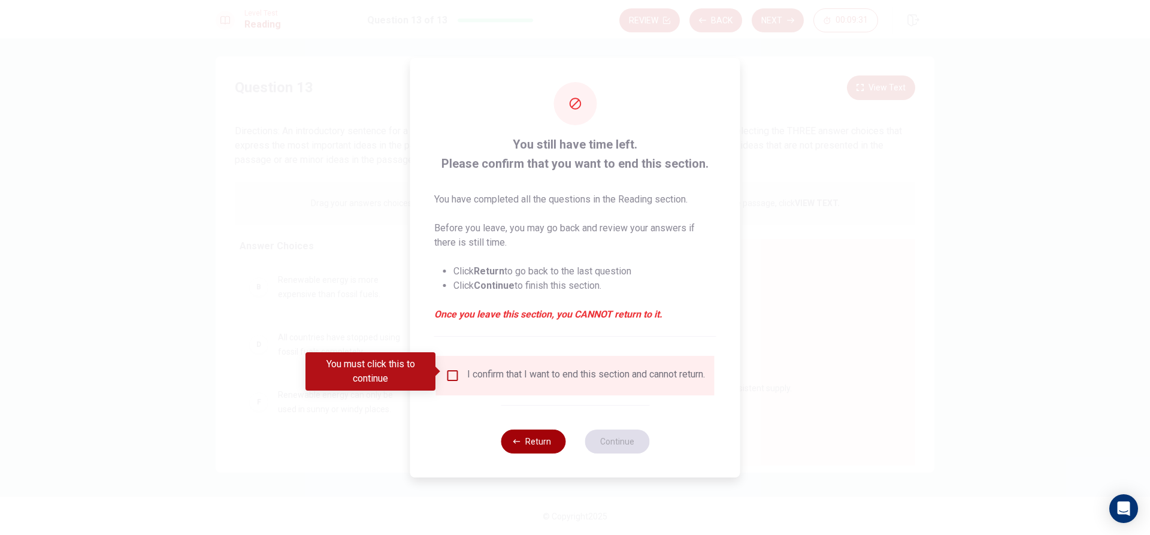
click at [555, 450] on button "Return" at bounding box center [533, 442] width 65 height 24
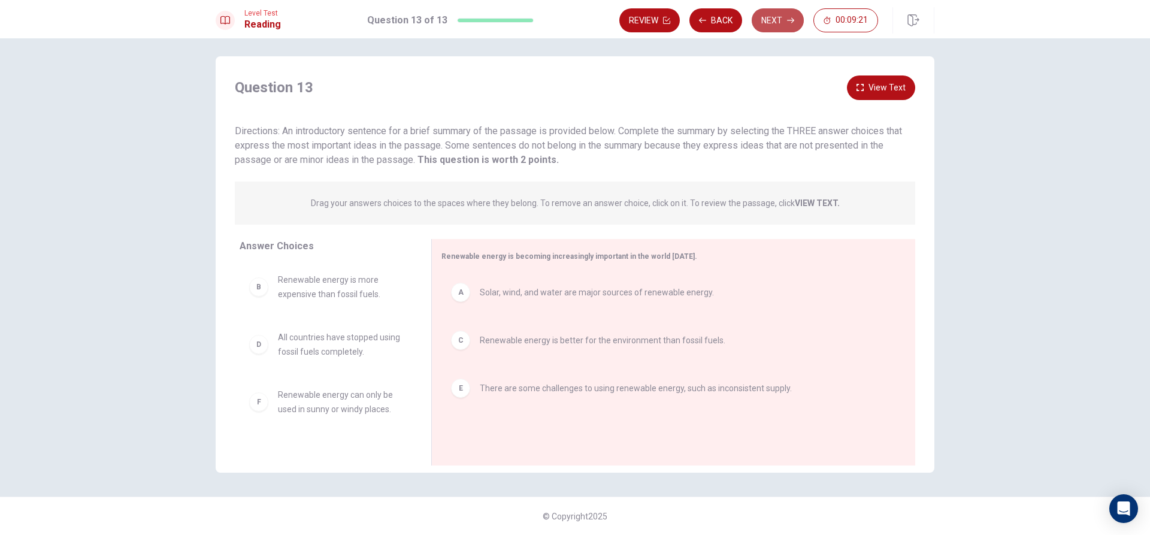
click at [790, 22] on icon "button" at bounding box center [790, 20] width 7 height 7
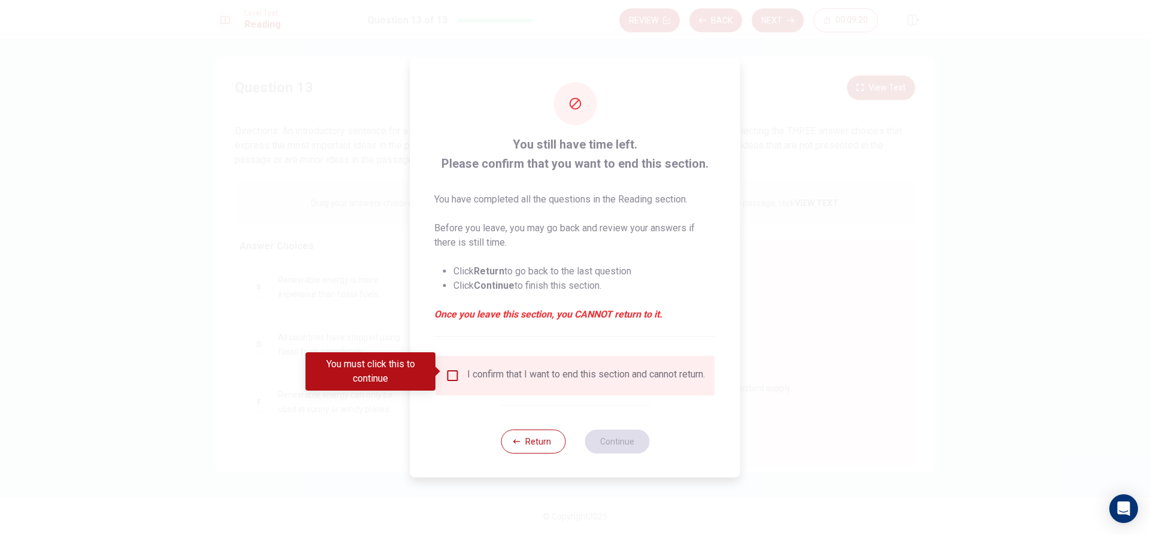
click at [475, 383] on div "I confirm that I want to end this section and cannot return." at bounding box center [586, 375] width 238 height 14
click at [450, 368] on input "You must click this to continue" at bounding box center [453, 375] width 14 height 14
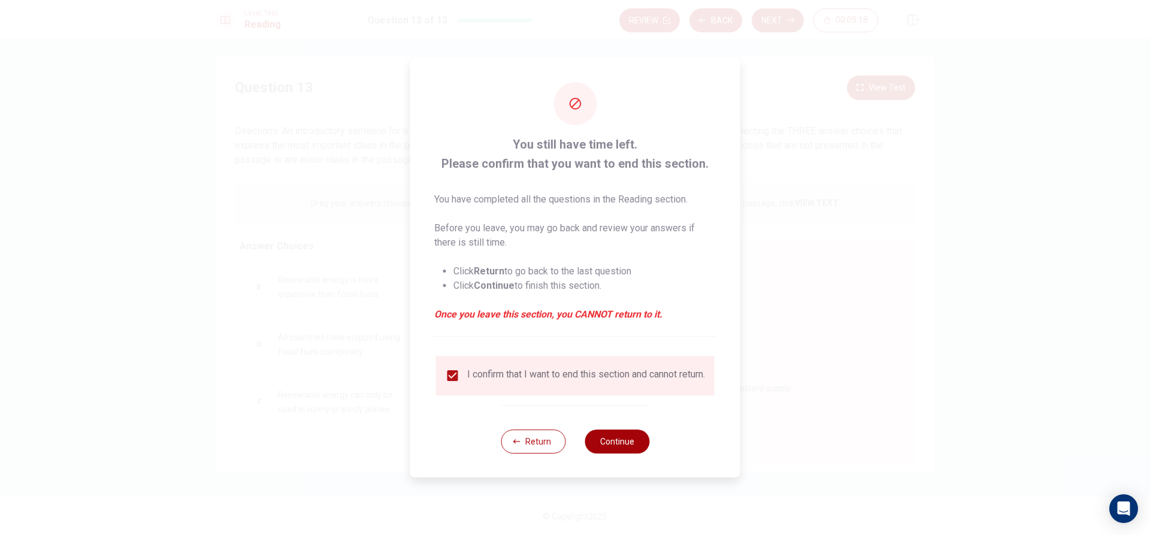
click at [634, 443] on button "Continue" at bounding box center [617, 442] width 65 height 24
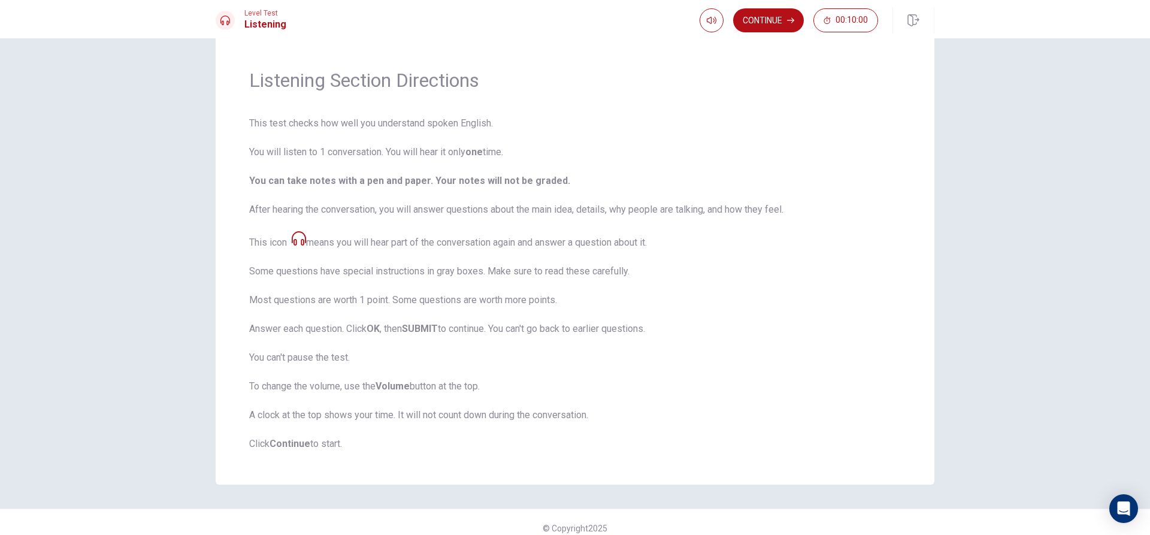
scroll to position [40, 0]
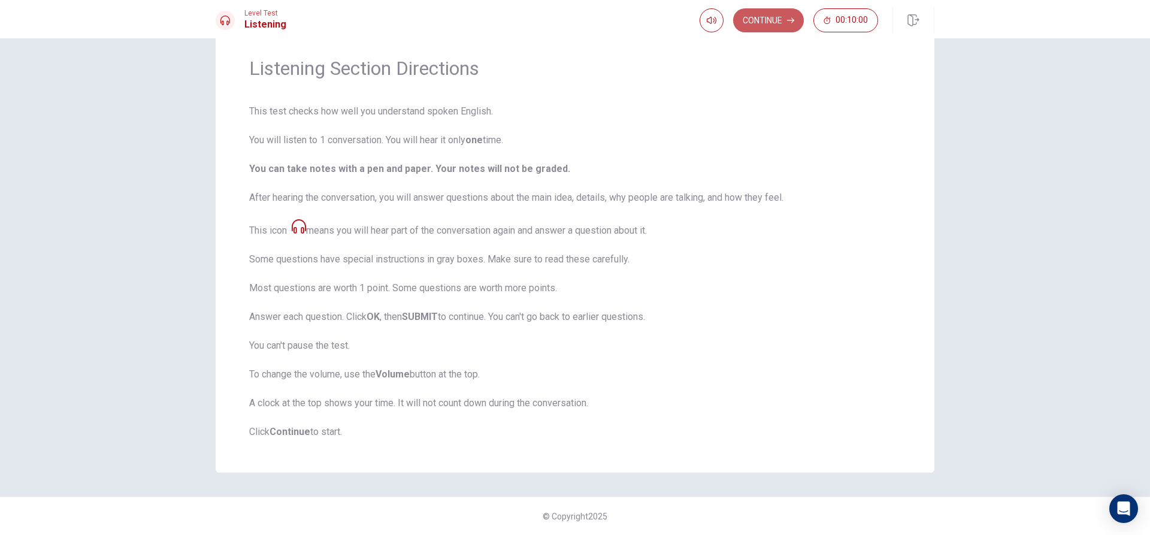
click at [762, 31] on button "Continue" at bounding box center [768, 20] width 71 height 24
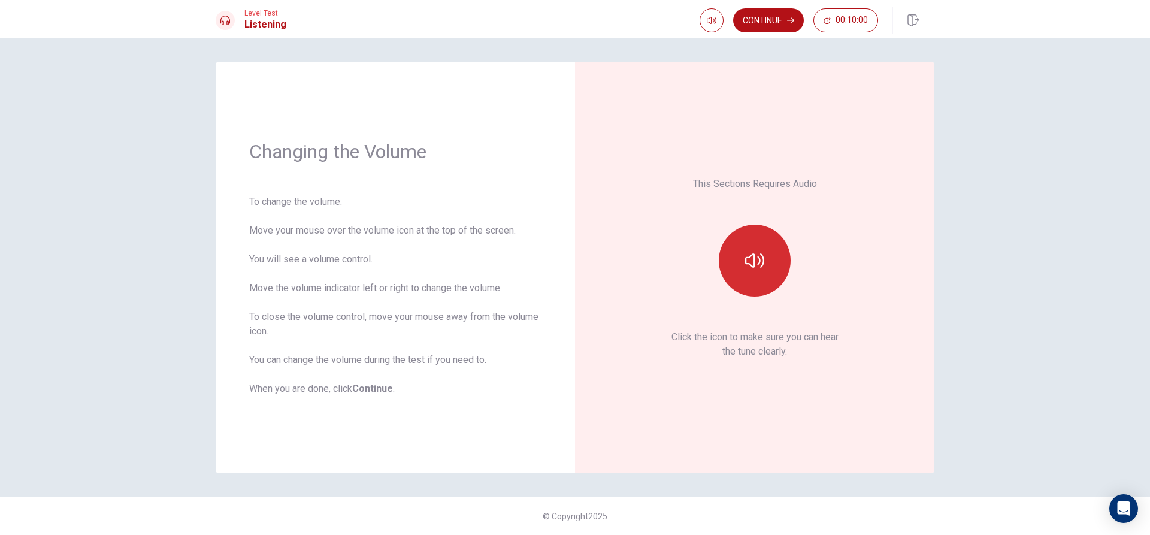
drag, startPoint x: 809, startPoint y: 235, endPoint x: 785, endPoint y: 275, distance: 46.2
click at [791, 269] on div at bounding box center [754, 261] width 129 height 72
click at [767, 282] on button "button" at bounding box center [755, 261] width 72 height 72
click at [773, 282] on button "button" at bounding box center [755, 261] width 72 height 72
click at [774, 17] on button "Continue" at bounding box center [768, 20] width 71 height 24
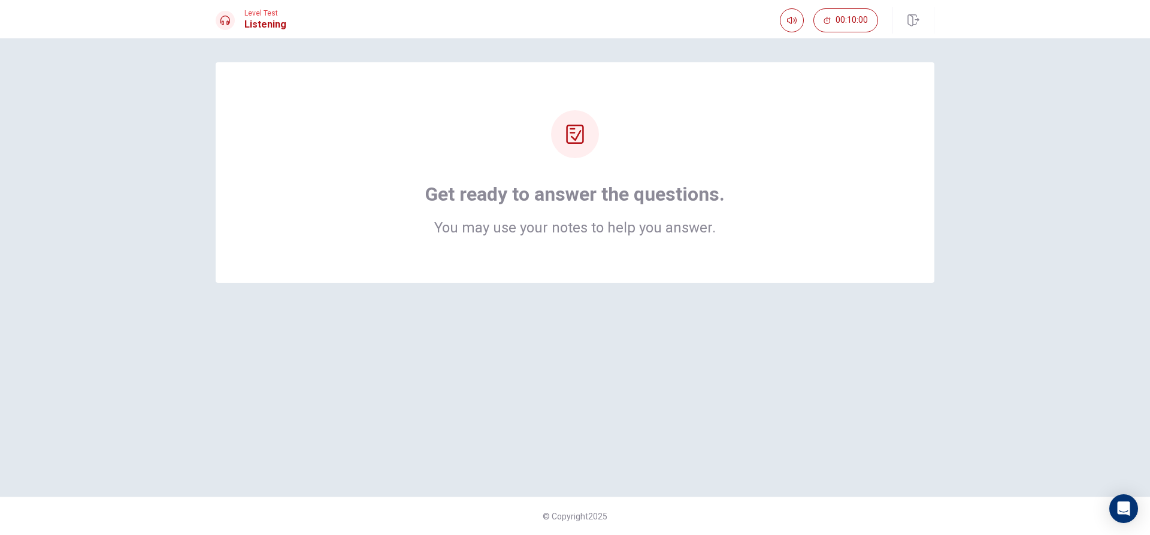
click at [802, 248] on div "Get ready to answer the questions. You may use your notes to help you answer." at bounding box center [575, 172] width 719 height 220
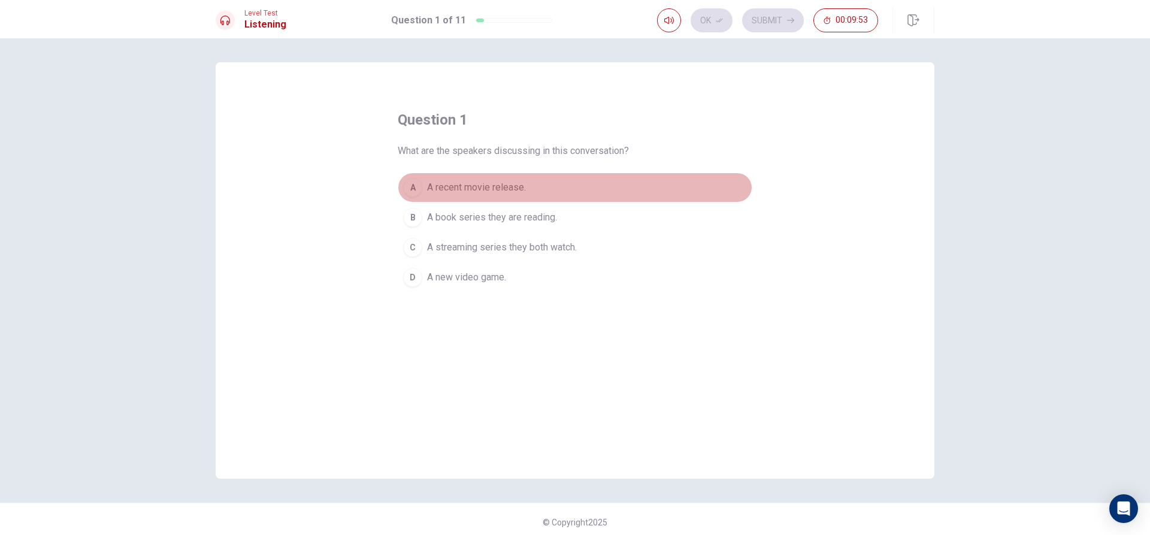
click at [480, 177] on button "A A recent movie release." at bounding box center [575, 188] width 355 height 30
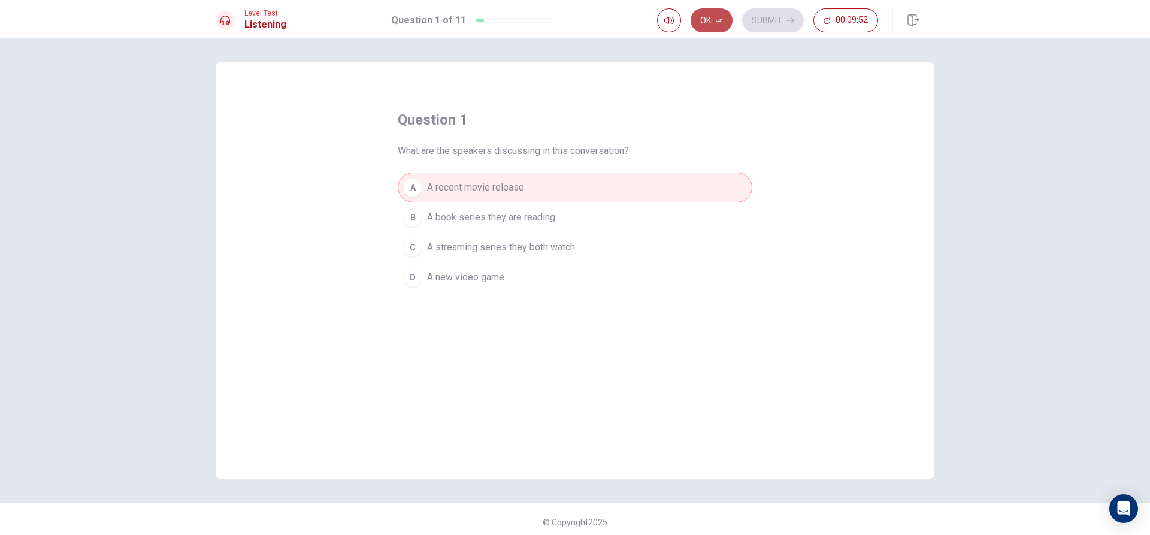
click at [715, 16] on button "Ok" at bounding box center [712, 20] width 42 height 24
click at [785, 20] on button "Submit" at bounding box center [773, 20] width 62 height 24
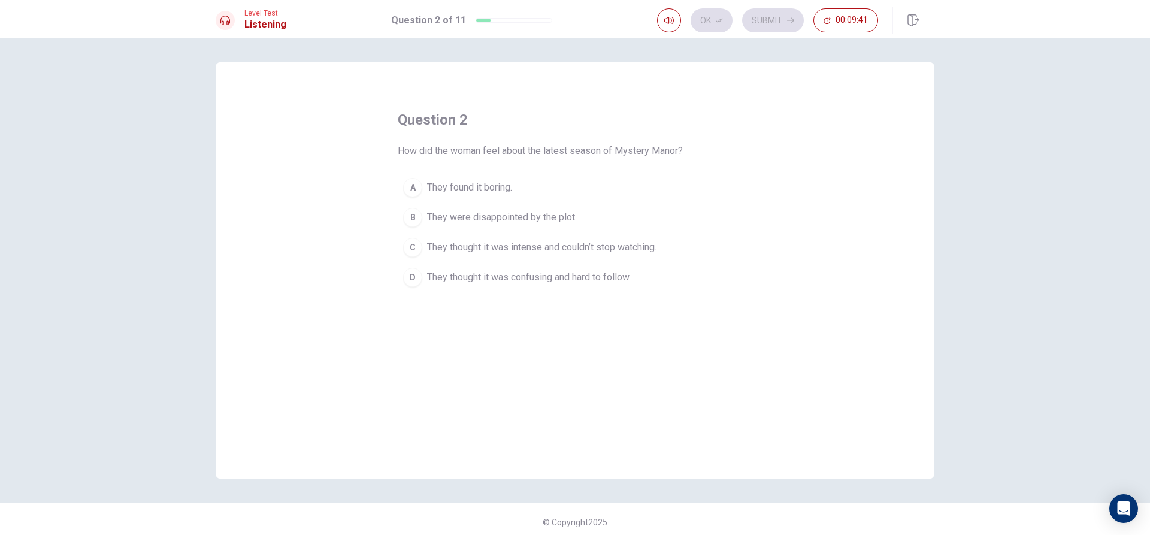
click at [614, 242] on span "They thought it was intense and couldn’t stop watching." at bounding box center [541, 247] width 229 height 14
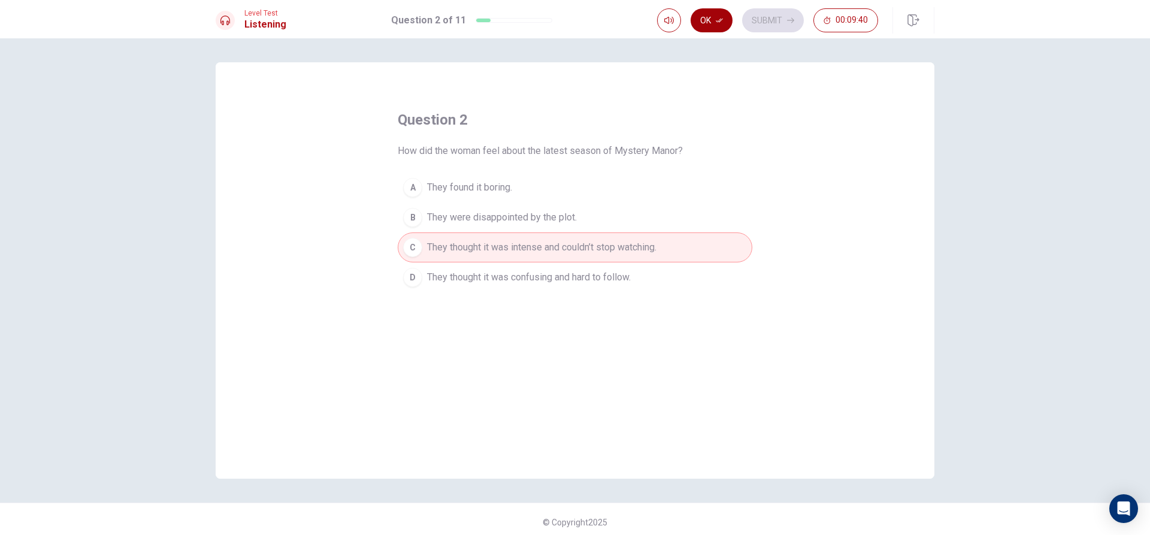
click at [701, 28] on button "Ok" at bounding box center [712, 20] width 42 height 24
click at [791, 17] on icon "button" at bounding box center [790, 20] width 7 height 7
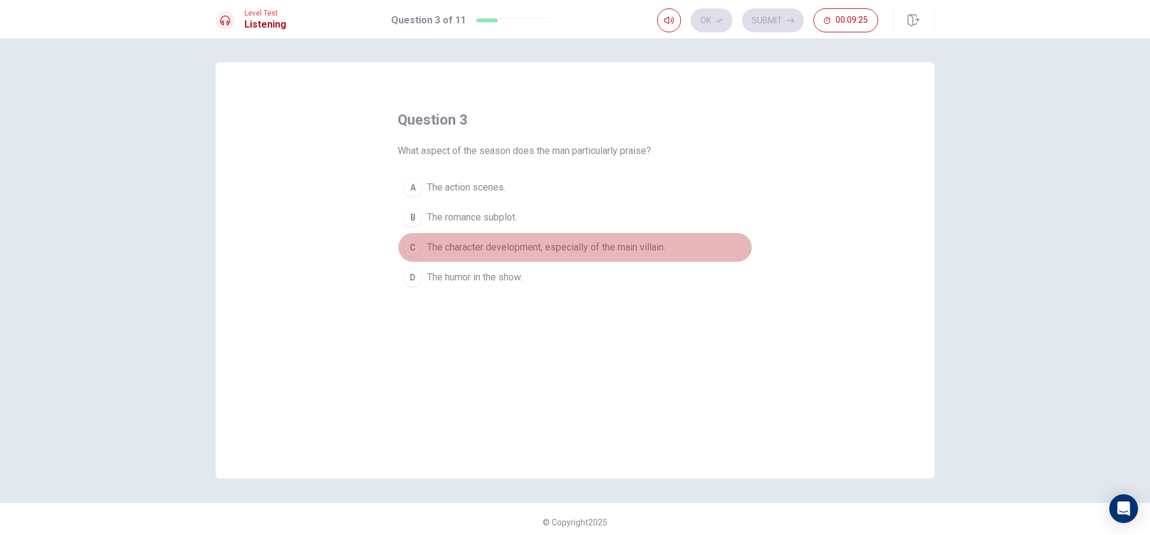
click at [516, 240] on button "C The character development, especially of the main villain." at bounding box center [575, 247] width 355 height 30
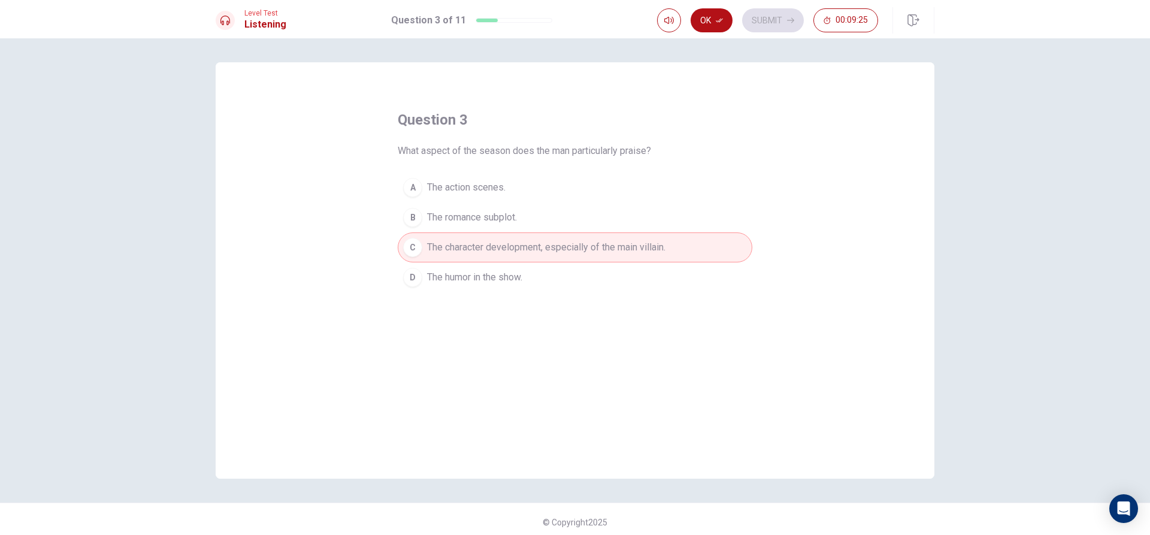
click at [725, 1] on div "Level Test Listening Question 3 of 11 Ok Submit 00:09:25" at bounding box center [575, 19] width 1150 height 38
click at [690, 33] on div "Ok Submit 00:09:24" at bounding box center [795, 20] width 277 height 26
click at [701, 30] on button "Ok" at bounding box center [712, 20] width 42 height 24
click at [747, 15] on button "Submit" at bounding box center [773, 20] width 62 height 24
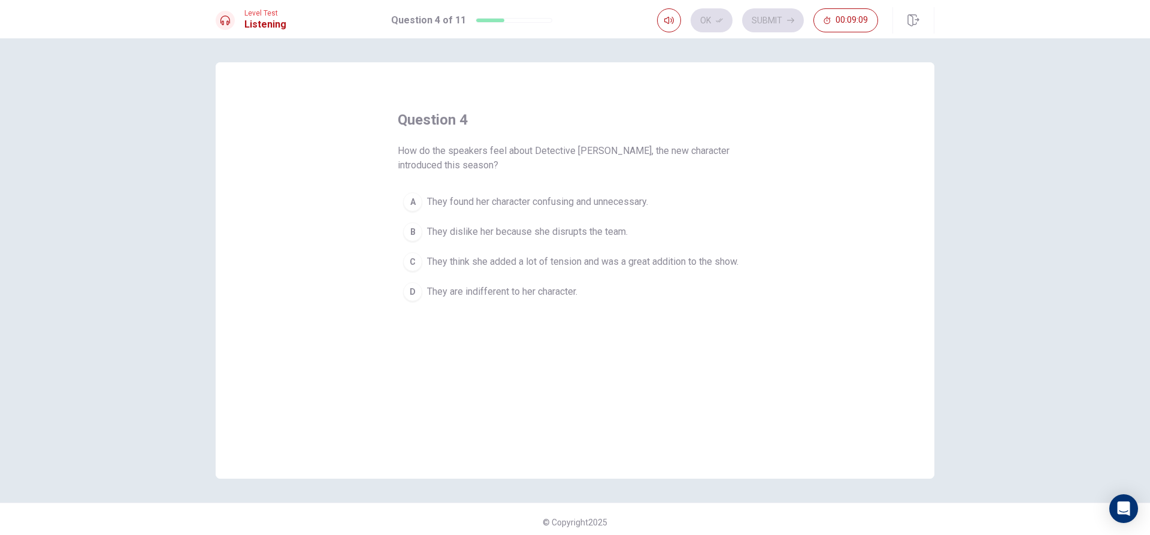
click at [559, 267] on span "They think she added a lot of tension and was a great addition to the show." at bounding box center [583, 262] width 312 height 14
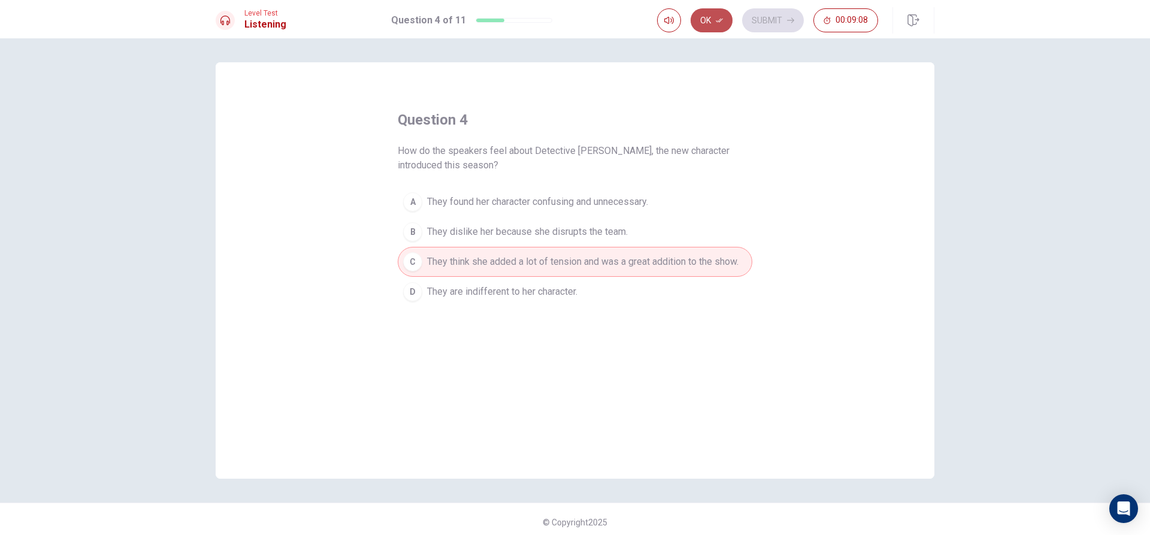
click at [719, 17] on icon "button" at bounding box center [719, 20] width 7 height 7
click at [782, 16] on button "Submit" at bounding box center [773, 20] width 62 height 24
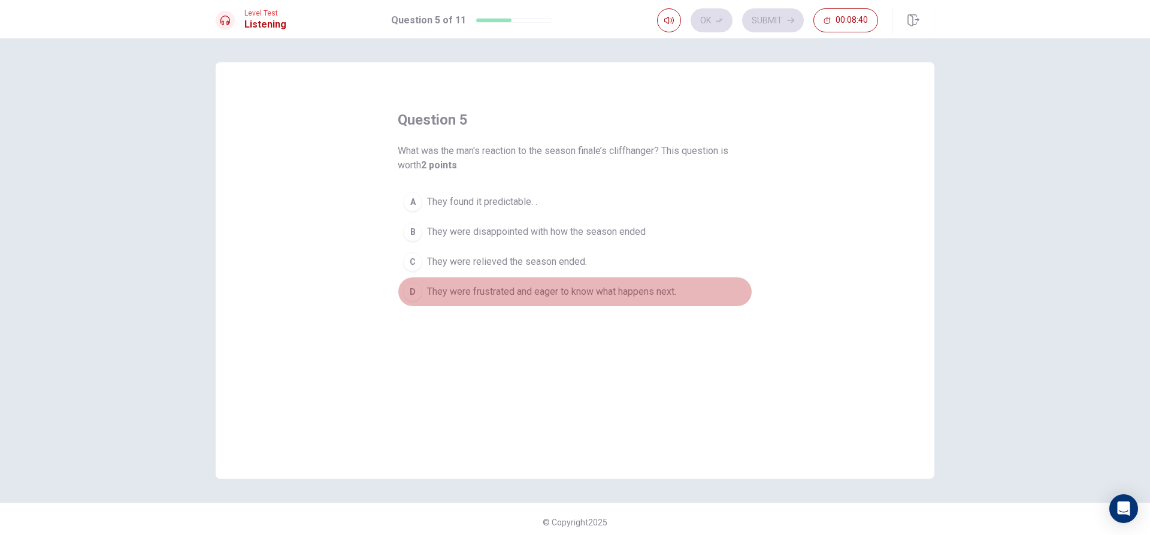
click at [660, 297] on span "They were frustrated and eager to know what happens next." at bounding box center [551, 292] width 249 height 14
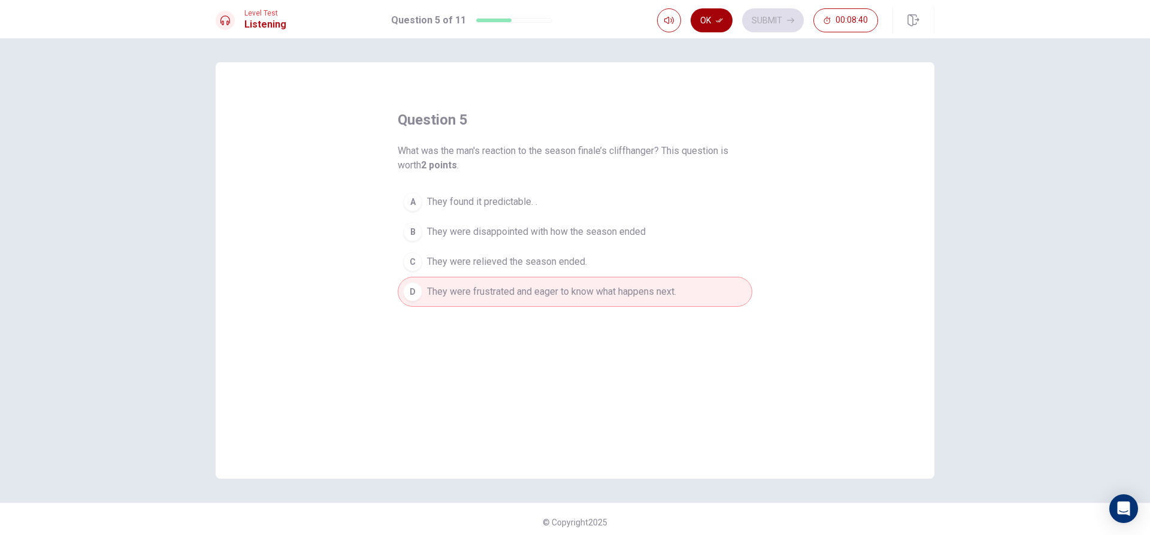
click at [723, 19] on icon "button" at bounding box center [719, 21] width 7 height 4
click at [767, 18] on button "Submit" at bounding box center [773, 20] width 62 height 24
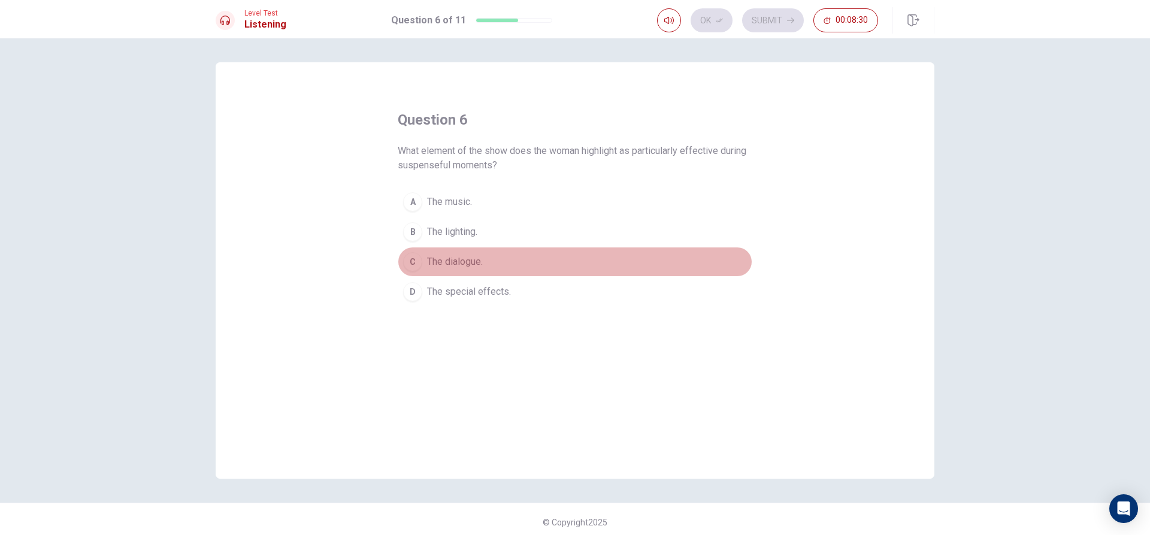
click at [461, 256] on span "The dialogue." at bounding box center [455, 262] width 56 height 14
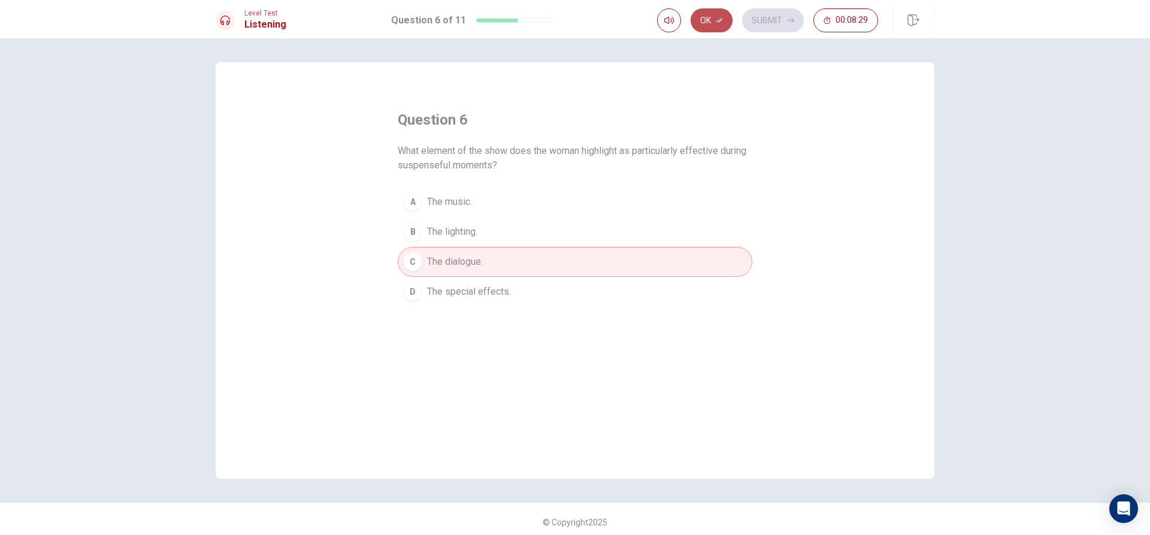
click at [710, 21] on button "Ok" at bounding box center [712, 20] width 42 height 24
drag, startPoint x: 763, startPoint y: 14, endPoint x: 770, endPoint y: 15, distance: 6.6
click at [764, 14] on button "Submit" at bounding box center [773, 20] width 62 height 24
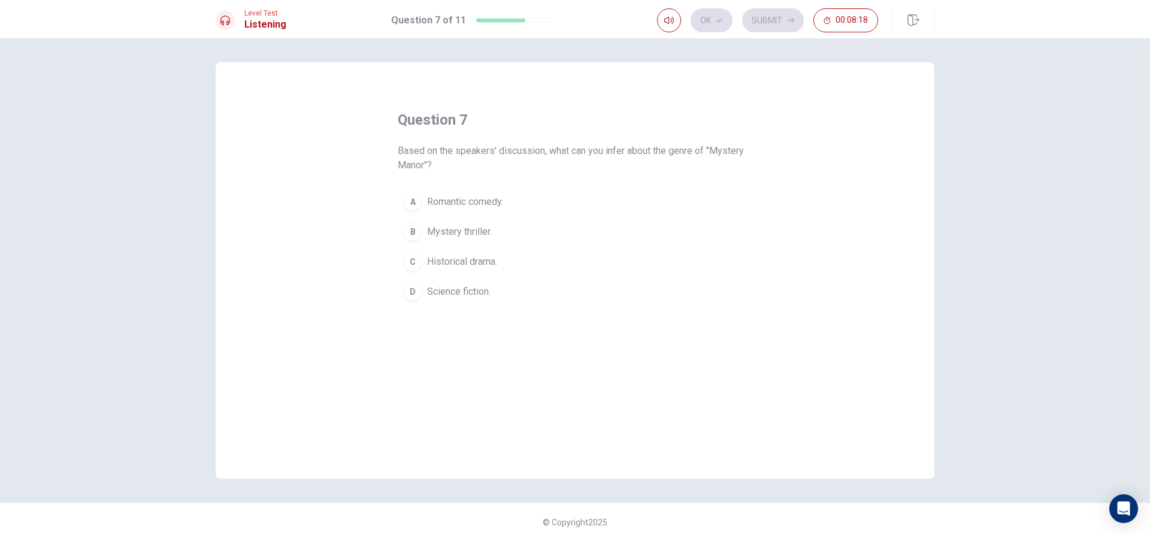
click at [507, 229] on button "B Mystery thriller." at bounding box center [575, 232] width 355 height 30
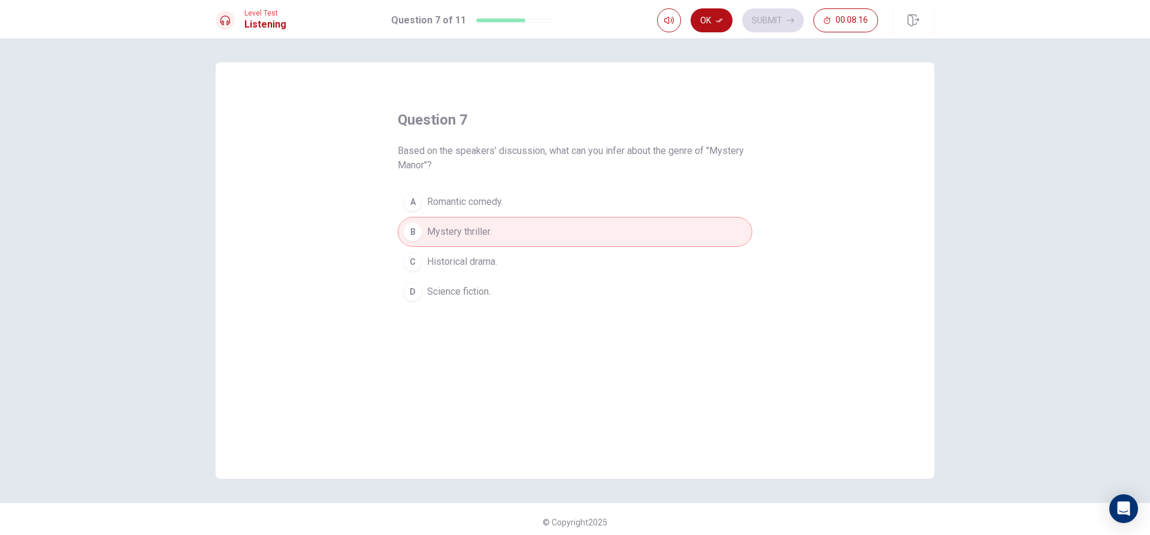
click at [683, 13] on div "Ok Submit 00:08:16" at bounding box center [767, 20] width 221 height 24
click at [701, 9] on button "Ok" at bounding box center [712, 20] width 42 height 24
click at [779, 23] on button "Submit" at bounding box center [773, 20] width 62 height 24
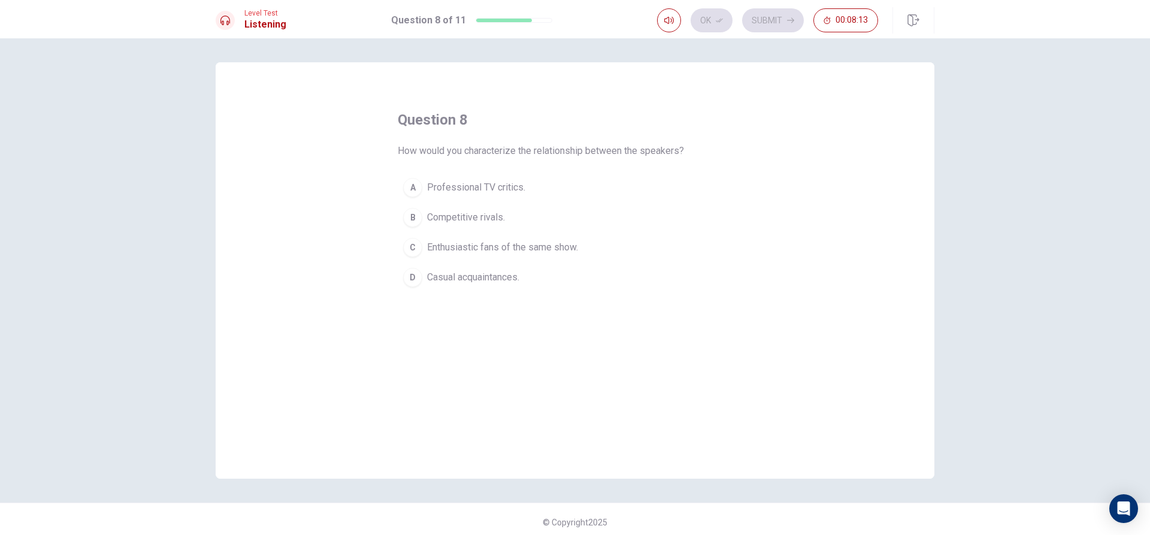
drag, startPoint x: 672, startPoint y: 29, endPoint x: 777, endPoint y: 55, distance: 108.5
click at [775, 52] on body "This site uses cookies, as explained in our Privacy Policy . If you agree to th…" at bounding box center [575, 267] width 1150 height 535
click at [553, 249] on span "Enthusiastic fans of the same show." at bounding box center [502, 247] width 151 height 14
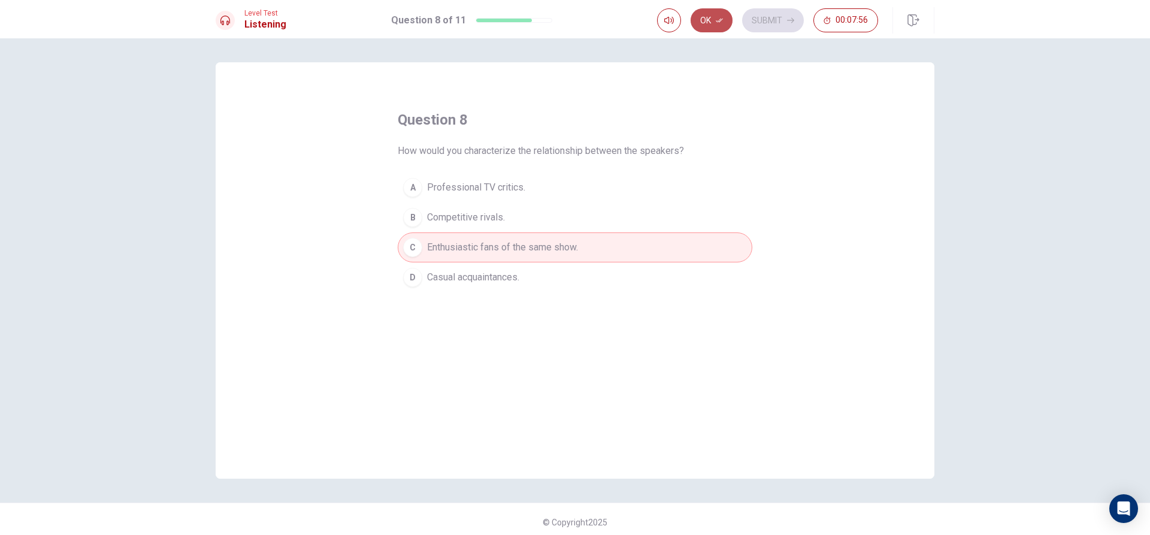
click at [719, 26] on button "Ok" at bounding box center [712, 20] width 42 height 24
click at [773, 11] on button "Submit" at bounding box center [773, 20] width 62 height 24
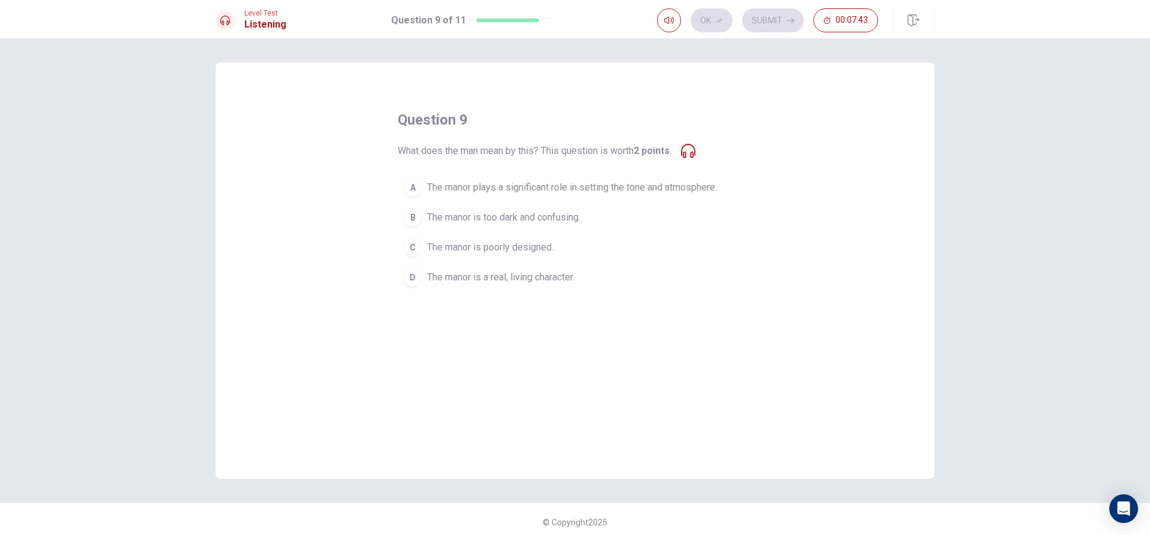
drag, startPoint x: 492, startPoint y: 277, endPoint x: 482, endPoint y: 280, distance: 11.2
click at [482, 280] on span "The manor is a real, living character." at bounding box center [500, 277] width 147 height 14
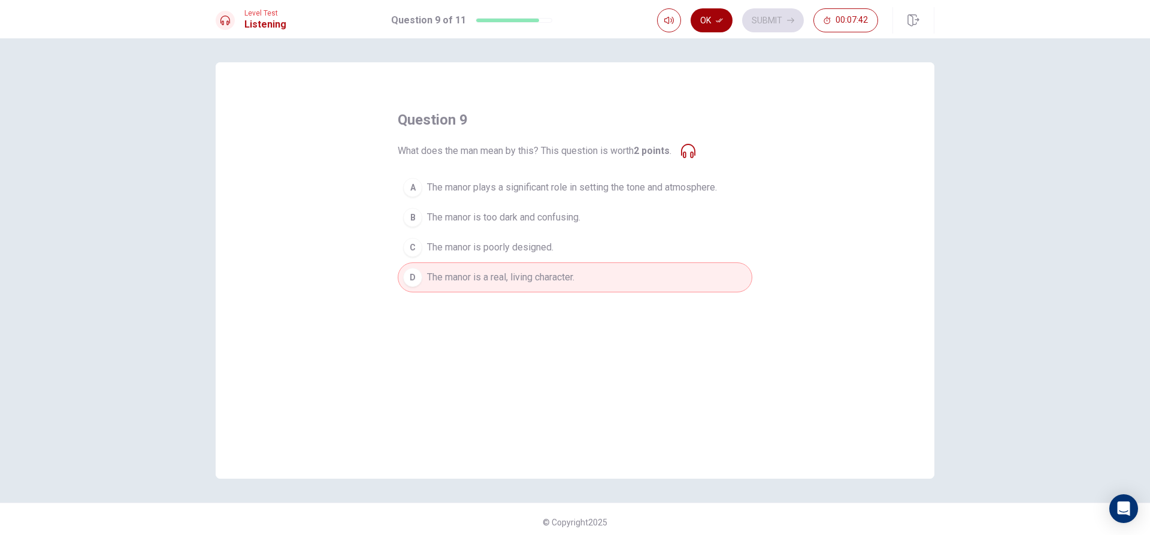
click at [698, 22] on button "Ok" at bounding box center [712, 20] width 42 height 24
click at [782, 7] on div "Ok Submit 00:07:41" at bounding box center [795, 20] width 277 height 26
click at [780, 29] on button "Submit" at bounding box center [773, 20] width 62 height 24
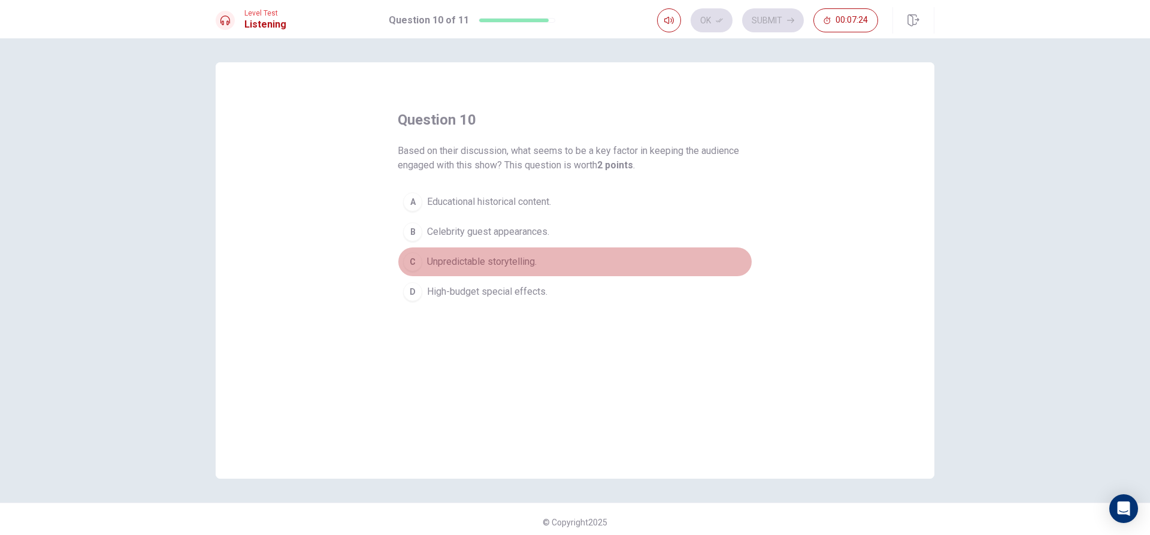
click at [495, 262] on span "Unpredictable storytelling." at bounding box center [482, 262] width 110 height 14
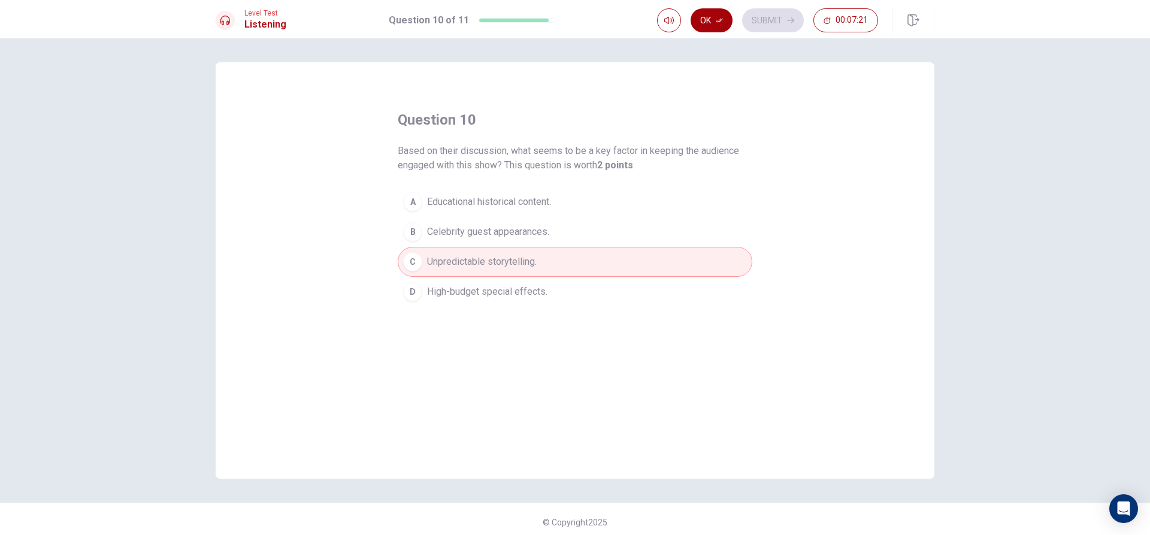
click at [716, 22] on icon "button" at bounding box center [719, 20] width 7 height 7
click at [751, 14] on button "Submit" at bounding box center [773, 20] width 62 height 24
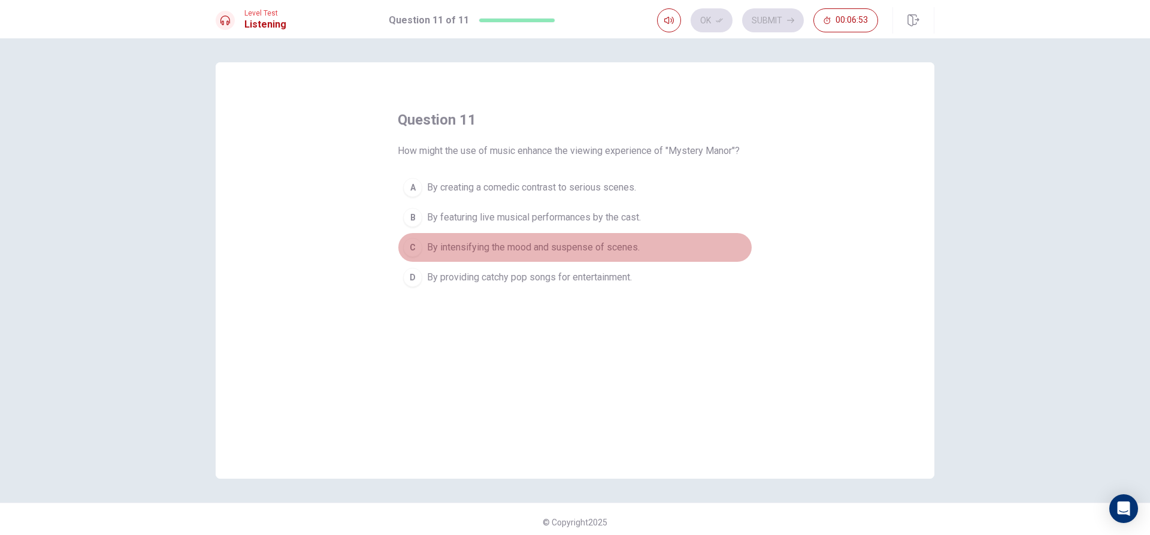
click at [619, 241] on span "By intensifying the mood and suspense of scenes." at bounding box center [533, 247] width 213 height 14
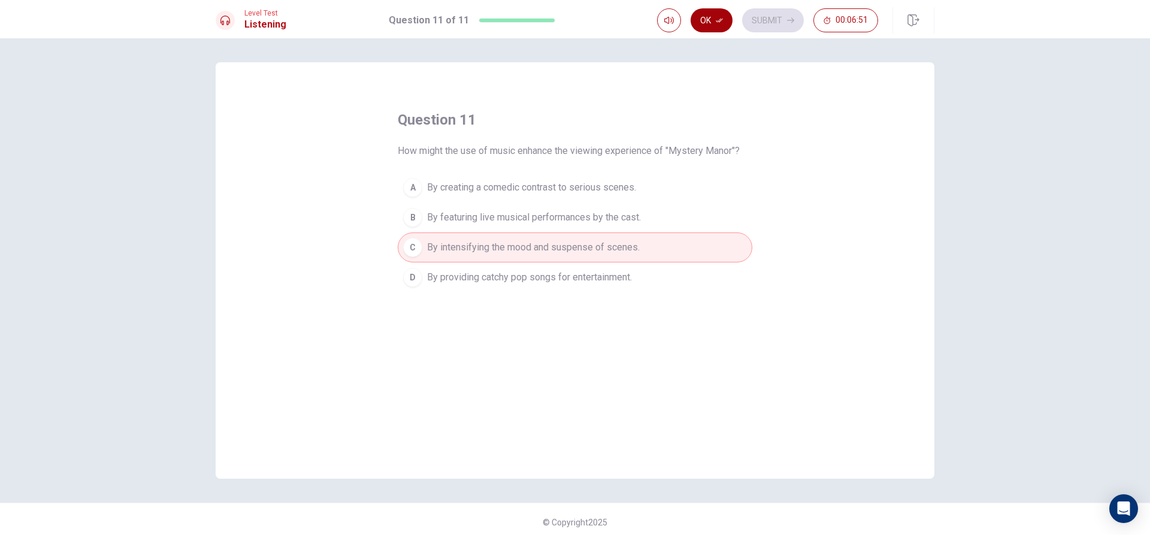
click at [717, 13] on button "Ok" at bounding box center [712, 20] width 42 height 24
click at [754, 23] on button "Submit" at bounding box center [773, 20] width 62 height 24
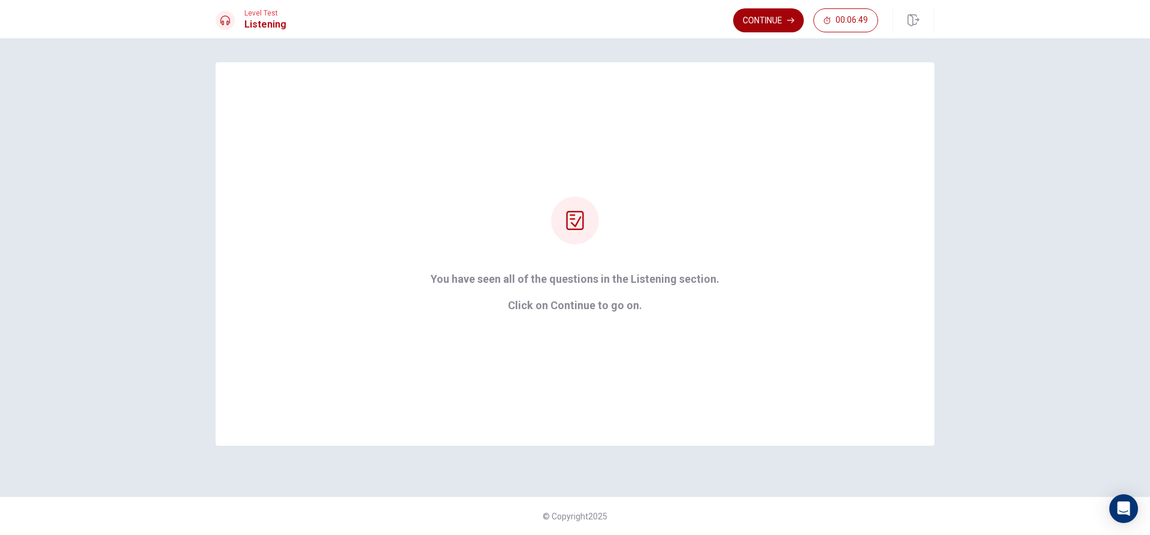
click at [768, 16] on button "Continue" at bounding box center [768, 20] width 71 height 24
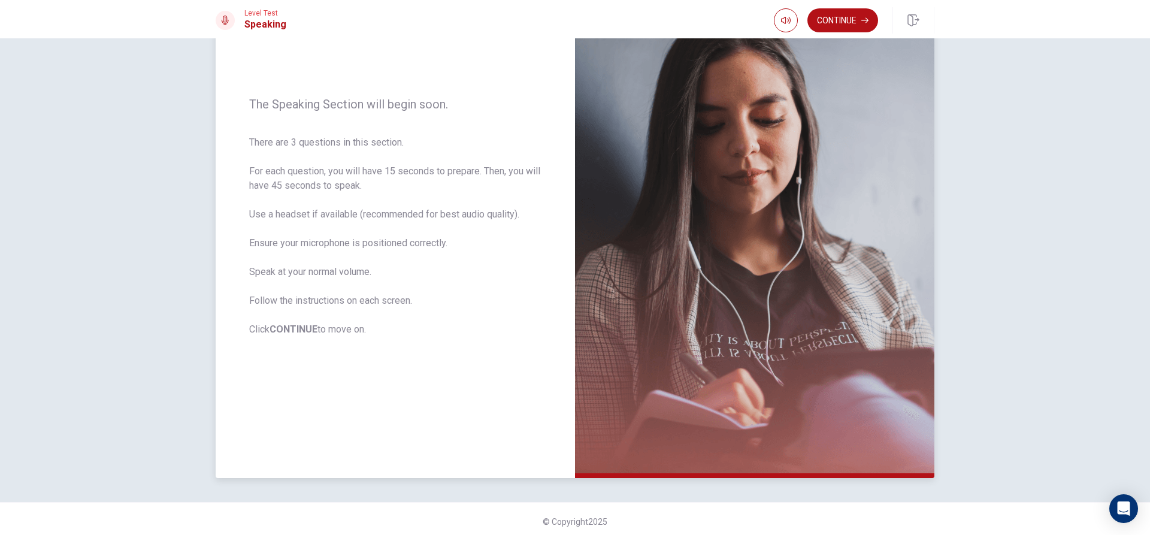
scroll to position [112, 0]
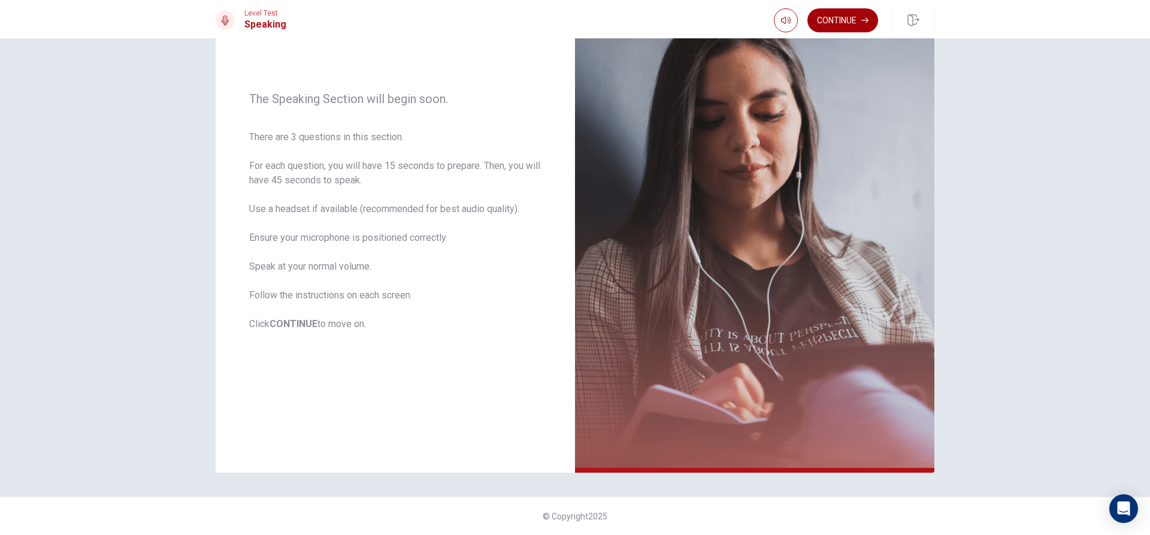
click at [843, 17] on button "Continue" at bounding box center [843, 20] width 71 height 24
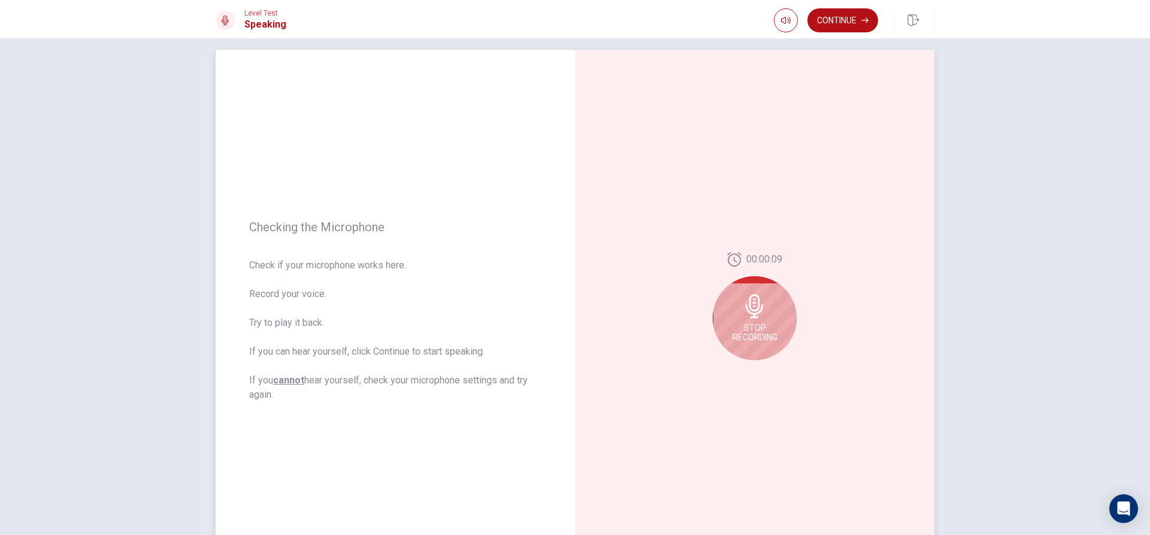
scroll to position [0, 0]
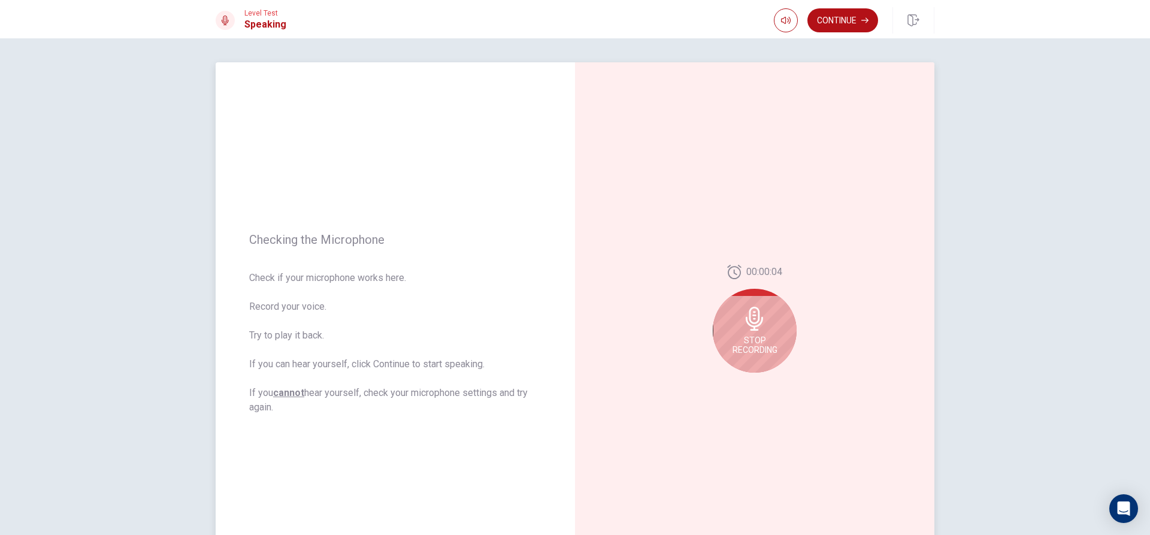
click at [747, 315] on icon at bounding box center [754, 319] width 17 height 24
click at [747, 315] on icon at bounding box center [753, 322] width 17 height 24
click at [740, 392] on div "00:00:04" at bounding box center [754, 323] width 359 height 522
click at [740, 385] on icon "Record Again" at bounding box center [741, 382] width 7 height 7
click at [773, 331] on div "Stop Recording" at bounding box center [755, 331] width 84 height 84
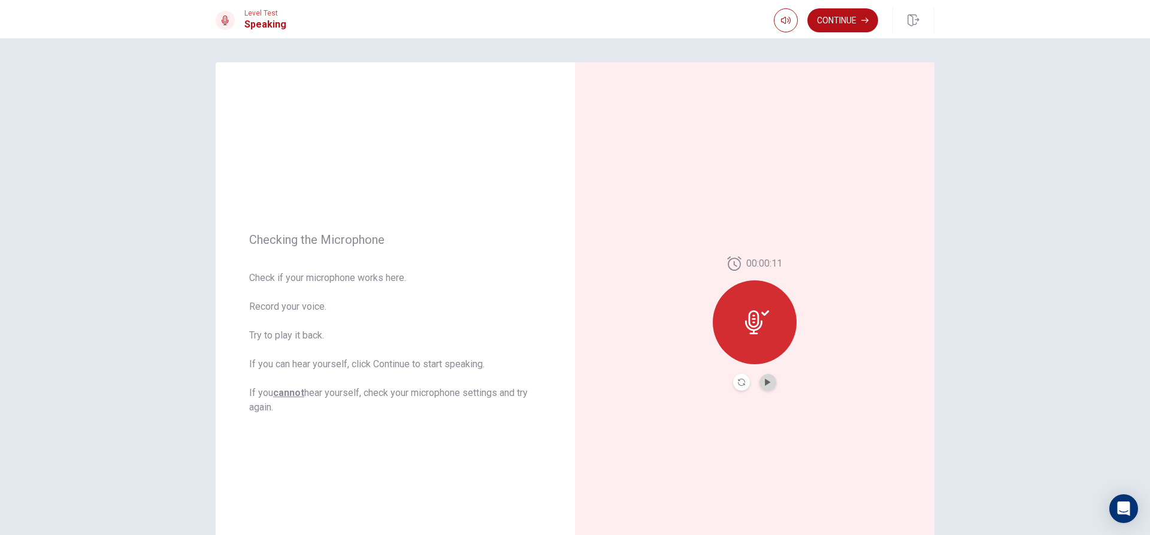
click at [761, 379] on button "Play Audio" at bounding box center [768, 382] width 17 height 17
click at [738, 381] on icon "Record Again" at bounding box center [741, 382] width 7 height 7
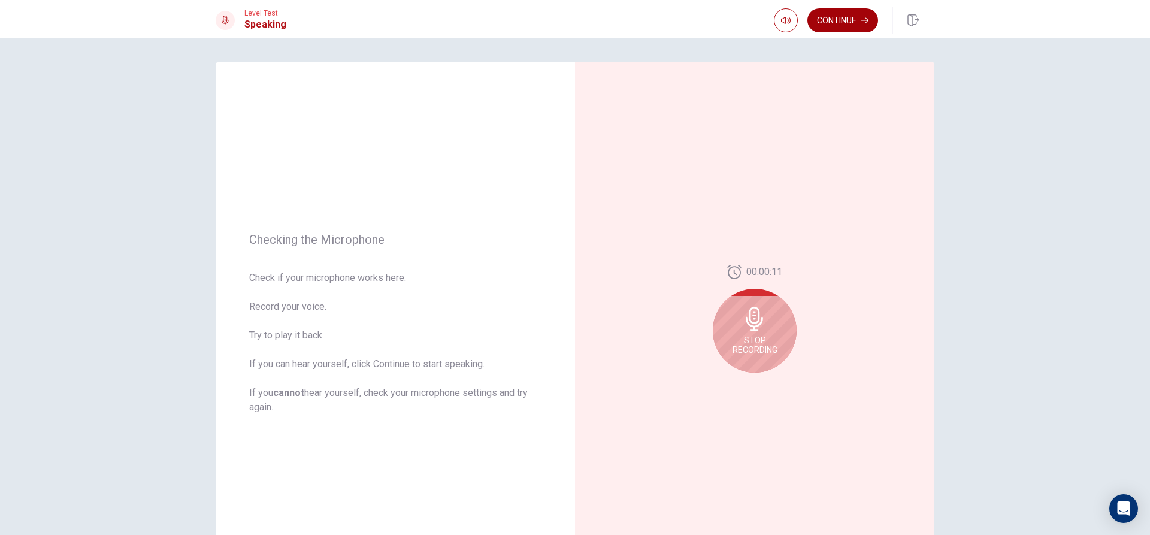
click at [866, 24] on button "Continue" at bounding box center [843, 20] width 71 height 24
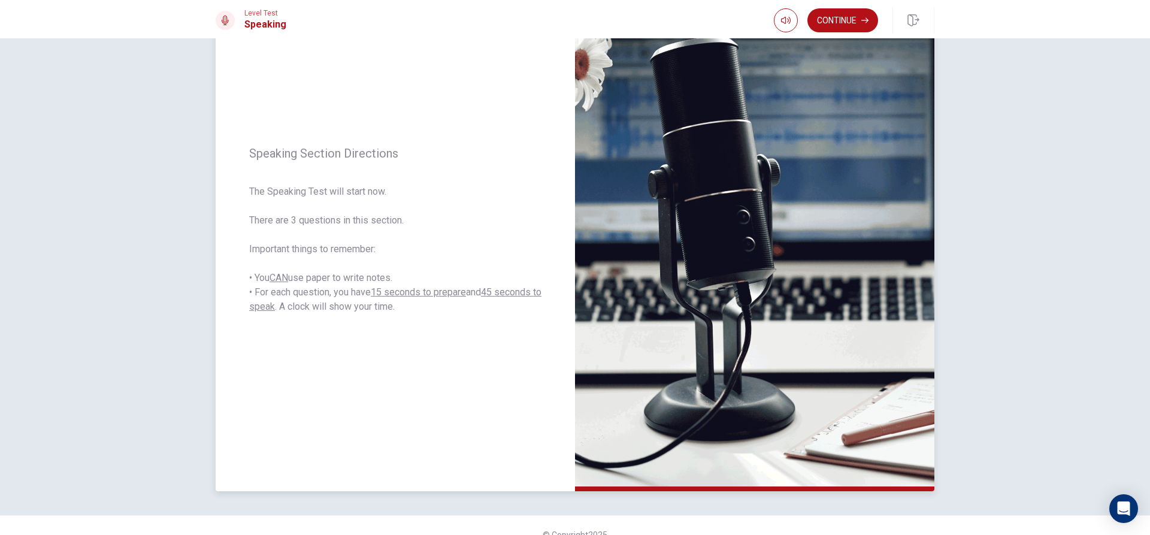
scroll to position [112, 0]
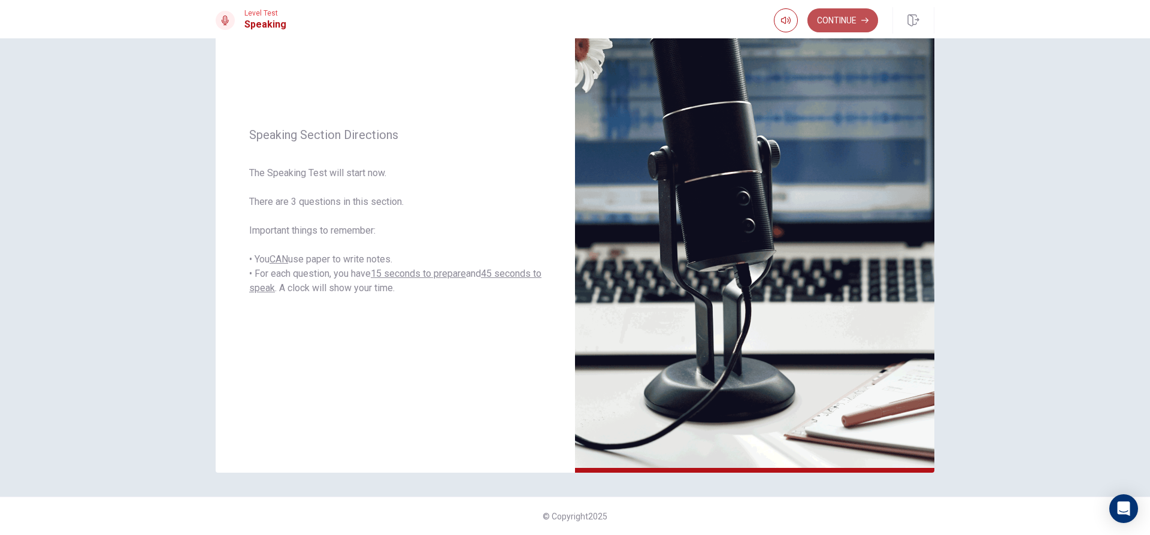
click at [862, 12] on button "Continue" at bounding box center [843, 20] width 71 height 24
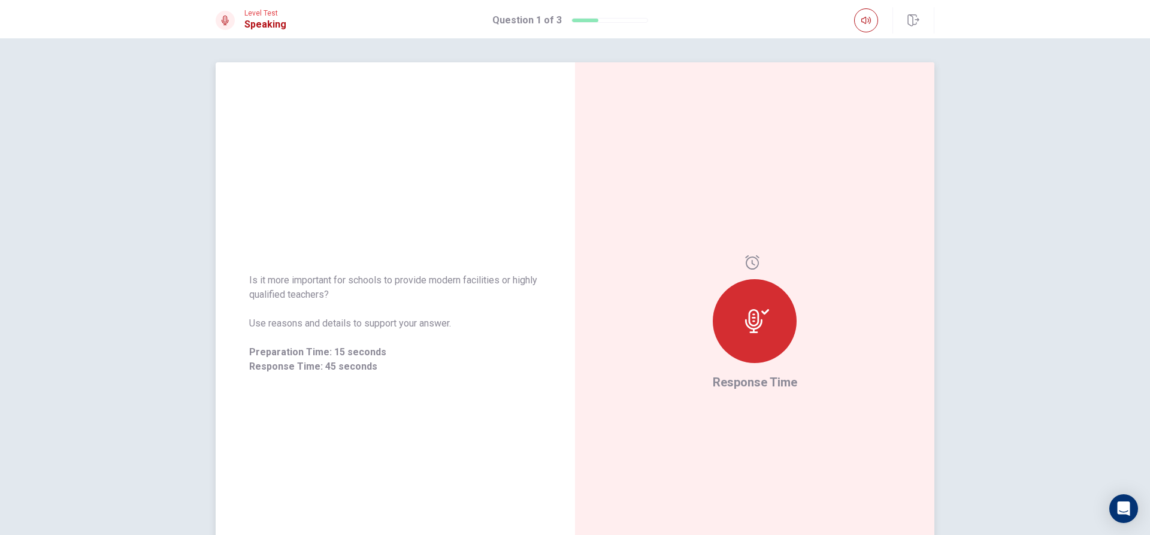
click at [760, 319] on icon at bounding box center [757, 321] width 24 height 24
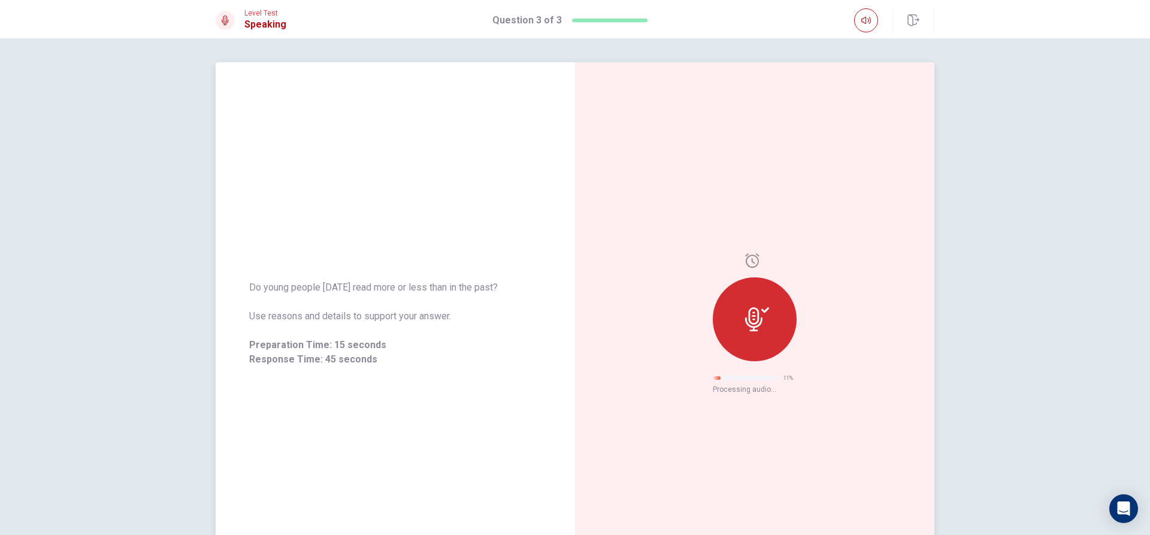
click at [767, 331] on div at bounding box center [755, 319] width 84 height 84
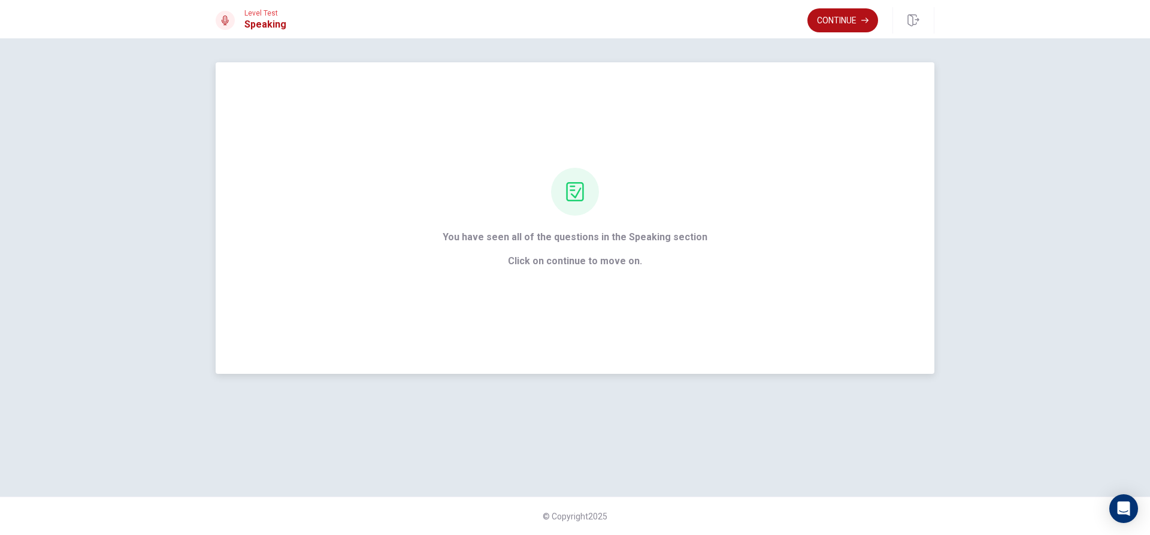
click at [821, 81] on div "You have seen all of the questions in the Speaking section Click on continue to…" at bounding box center [575, 218] width 719 height 312
click at [843, 23] on button "Continue" at bounding box center [843, 20] width 71 height 24
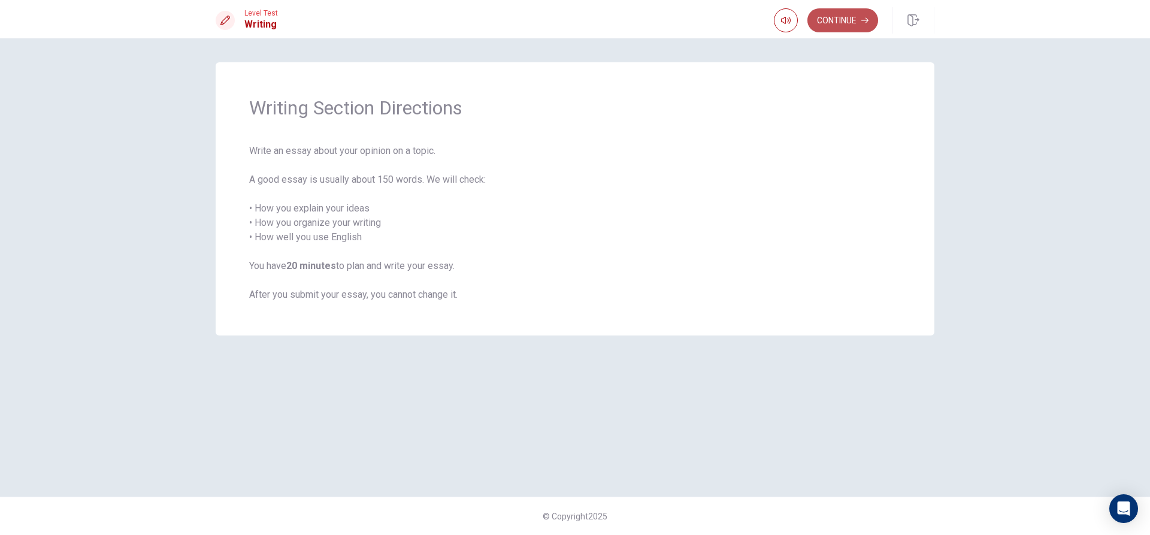
click at [833, 23] on button "Continue" at bounding box center [843, 20] width 71 height 24
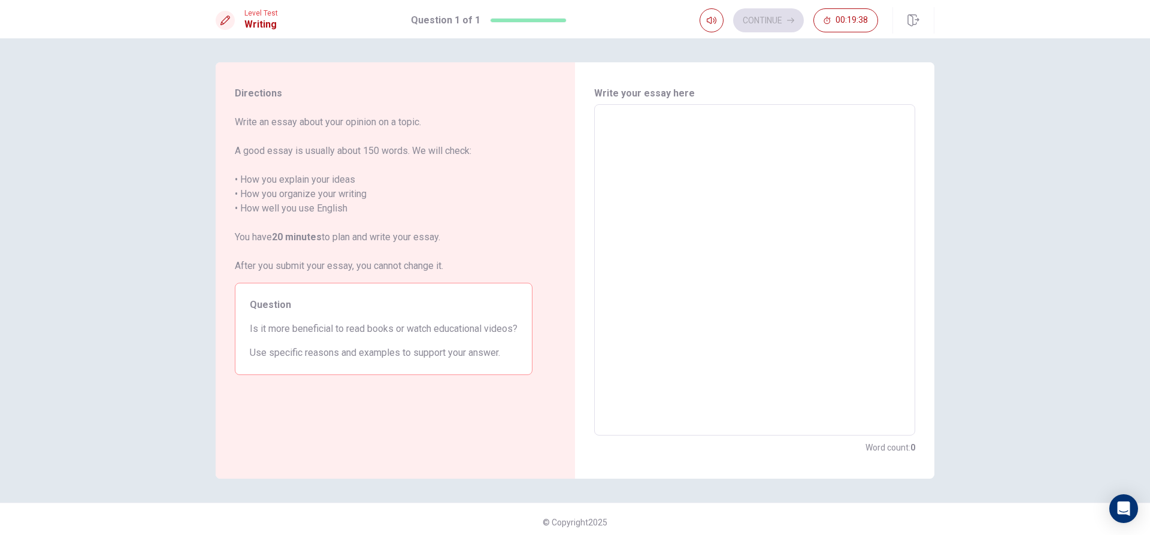
click at [746, 323] on textarea at bounding box center [755, 270] width 304 height 312
click at [703, 129] on textarea at bounding box center [755, 270] width 304 height 312
type textarea "R"
type textarea "x"
type textarea "Re"
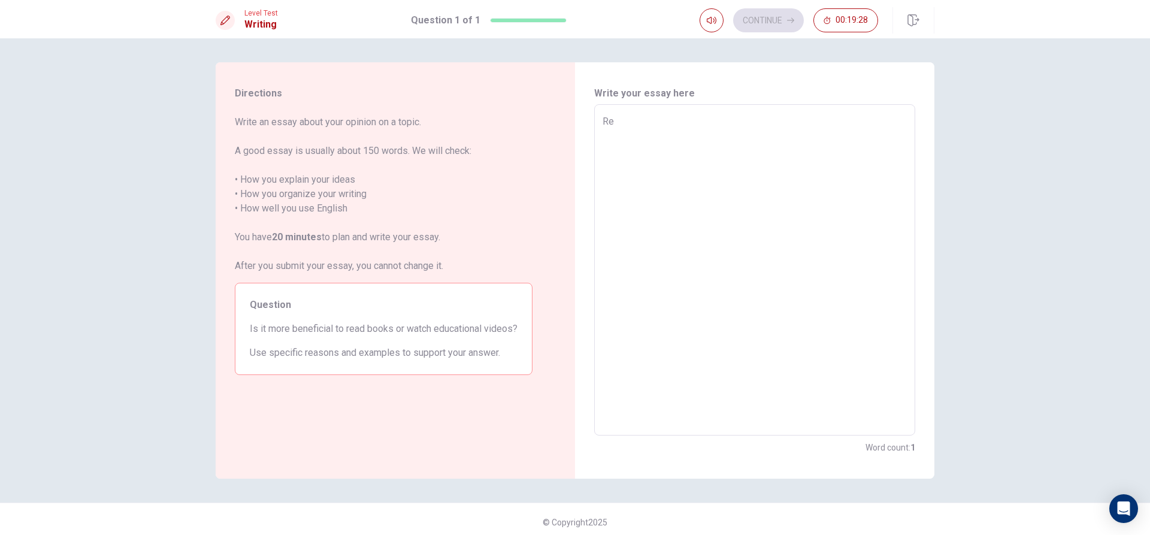
type textarea "x"
type textarea "Rea"
type textarea "x"
type textarea "Read"
type textarea "x"
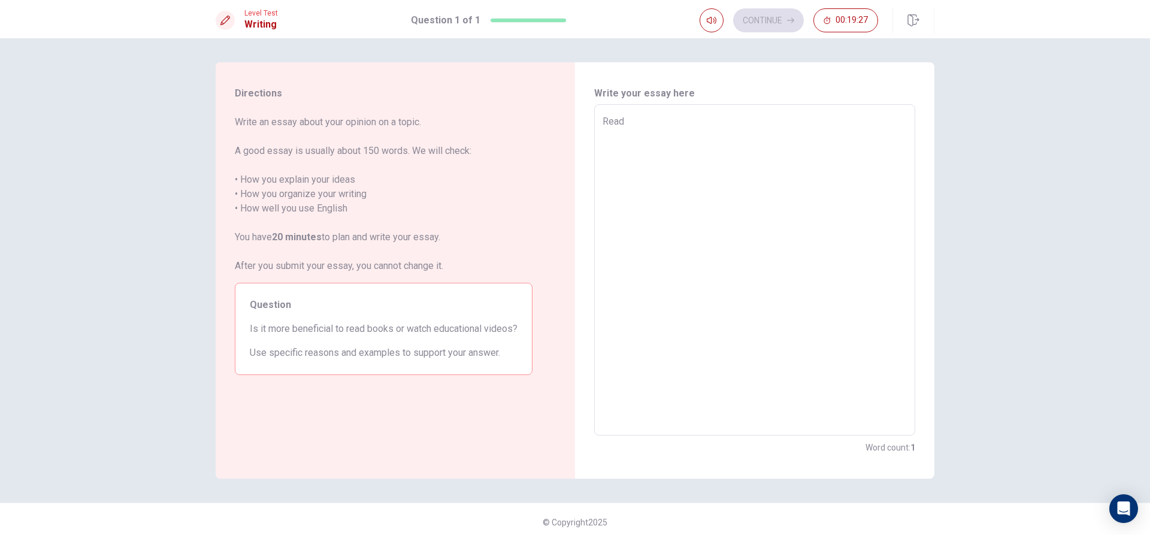
type textarea "Readi"
type textarea "x"
type textarea "Readin"
type textarea "x"
type textarea "Reading"
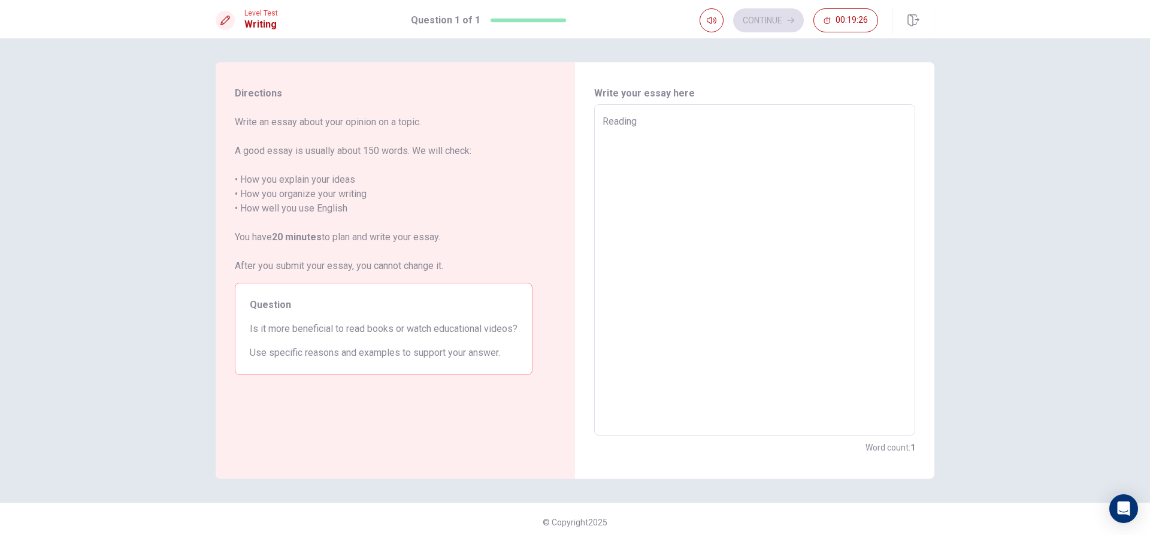
type textarea "x"
type textarea "Readingb"
type textarea "x"
type textarea "Readingbo"
type textarea "x"
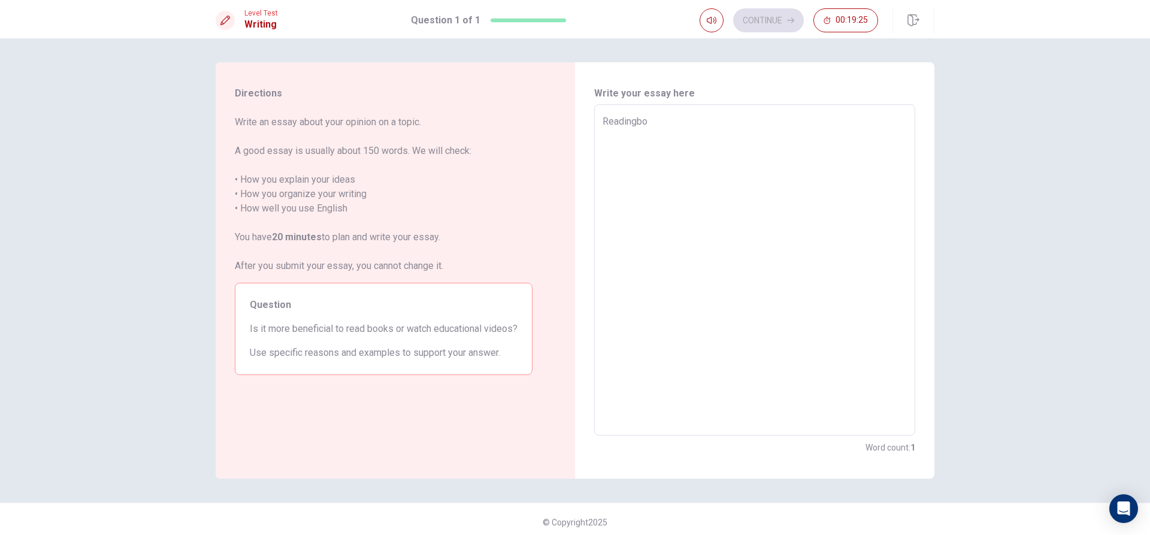
type textarea "Readingboo"
type textarea "x"
type textarea "Readingboo\"
type textarea "x"
type textarea "Readingboo\\"
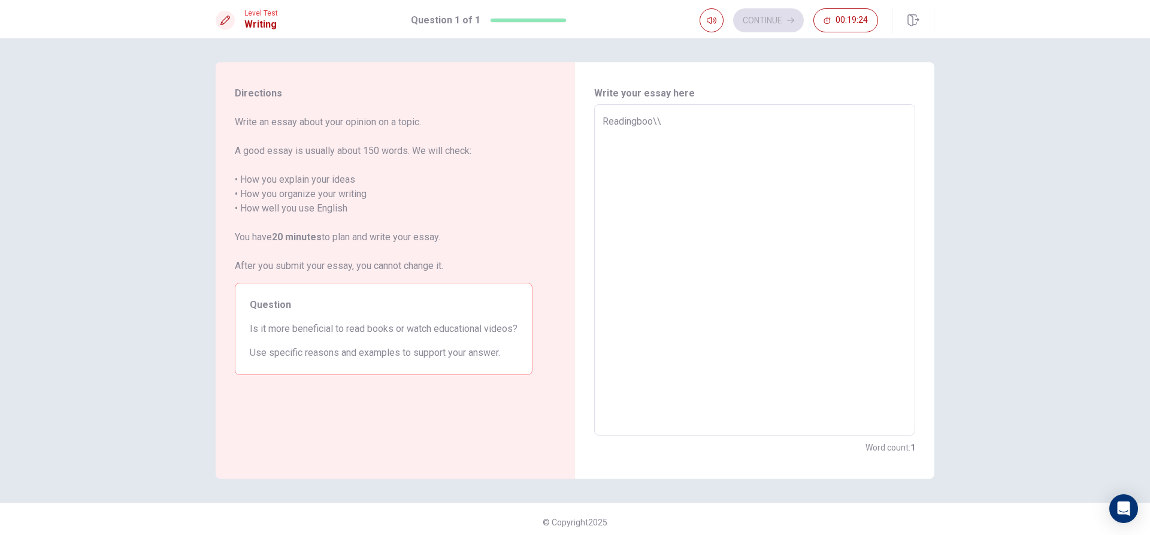
type textarea "x"
type textarea "Readingboo\\\"
type textarea "x"
type textarea "Readingboo\\"
type textarea "x"
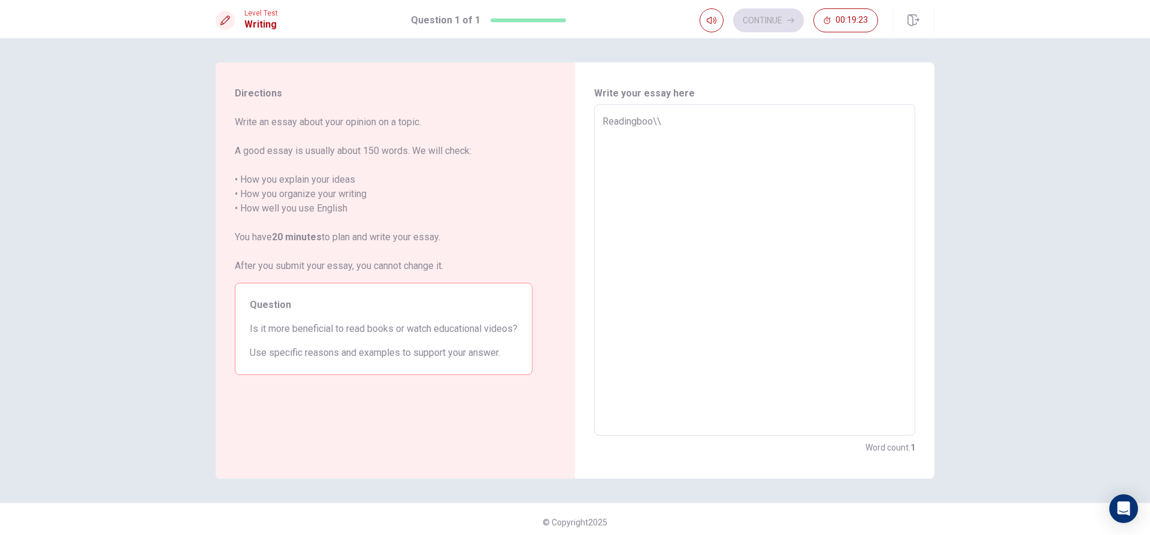
type textarea "Readingboo\"
type textarea "x"
type textarea "Readingboo"
type textarea "x"
type textarea "Readingbo"
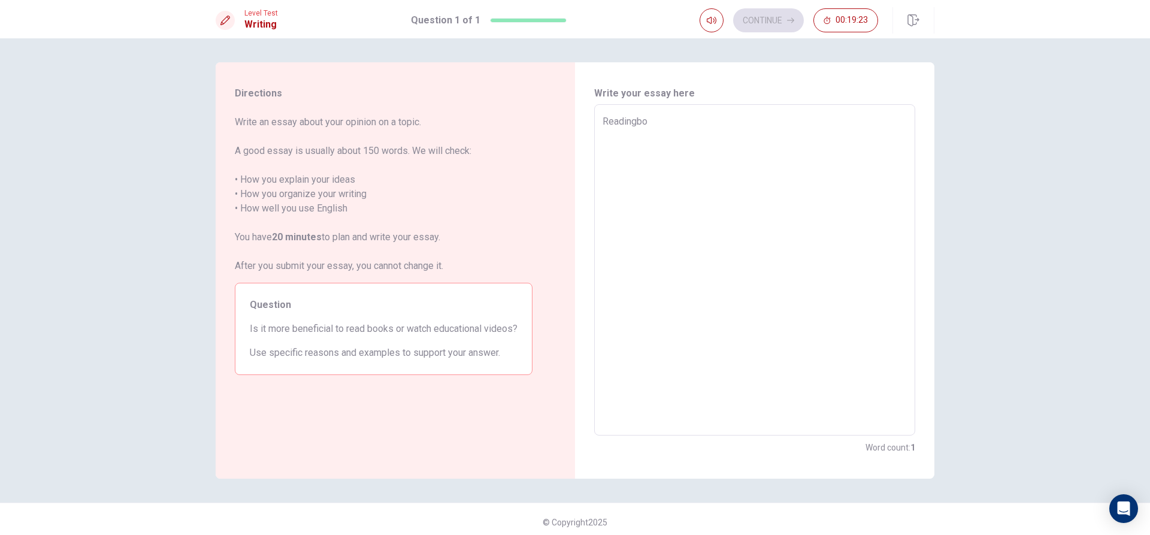
type textarea "x"
type textarea "Readingb"
type textarea "x"
type textarea "Reading"
type textarea "x"
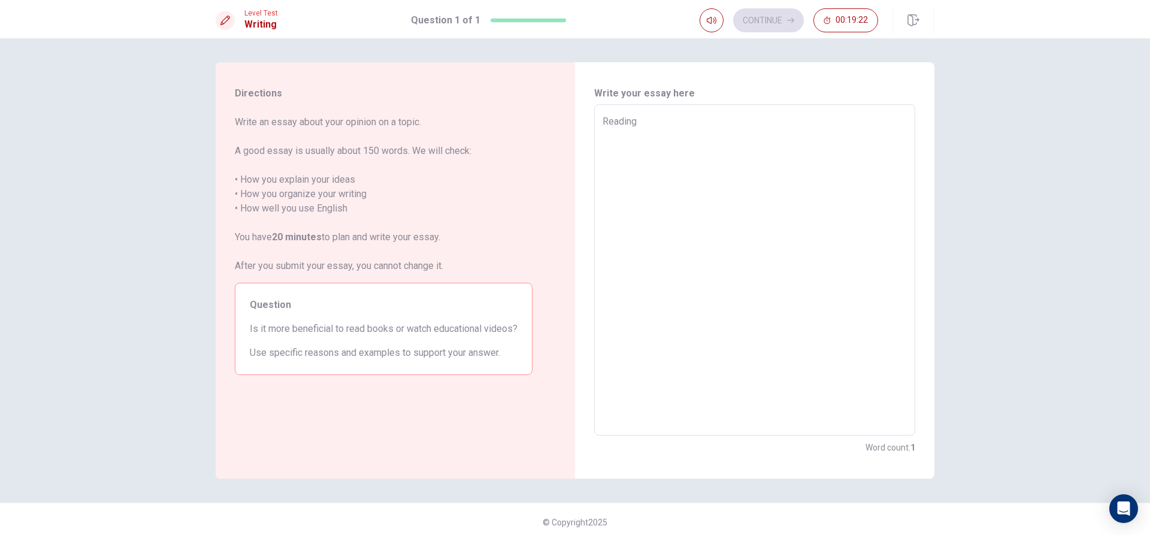
type textarea "Readin"
type textarea "x"
type textarea "Reading"
type textarea "x"
type textarea "Readingb"
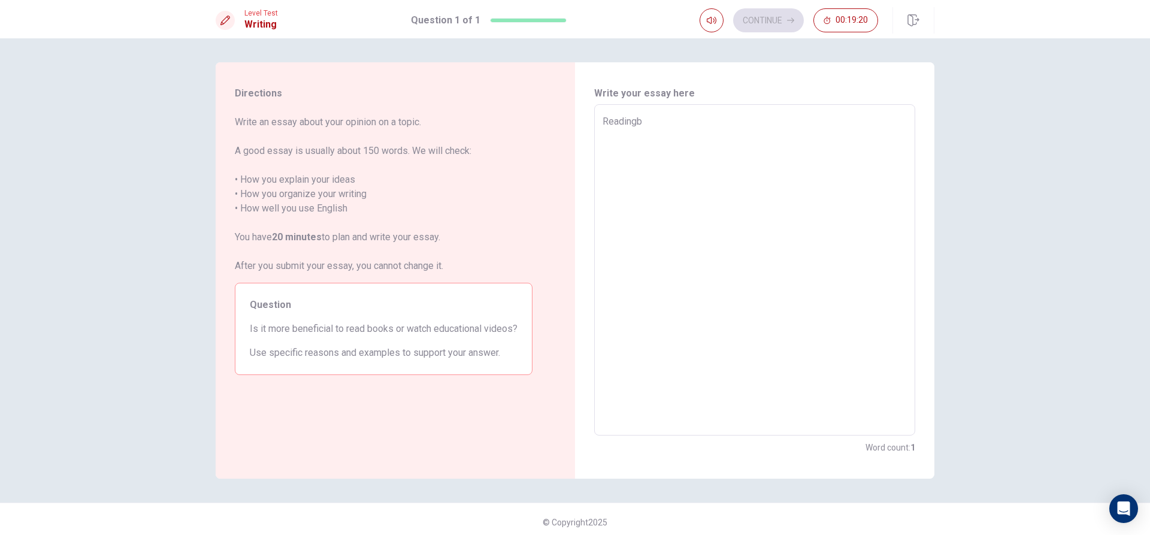
type textarea "x"
type textarea "Readingbo"
type textarea "x"
type textarea "Readingboo"
type textarea "x"
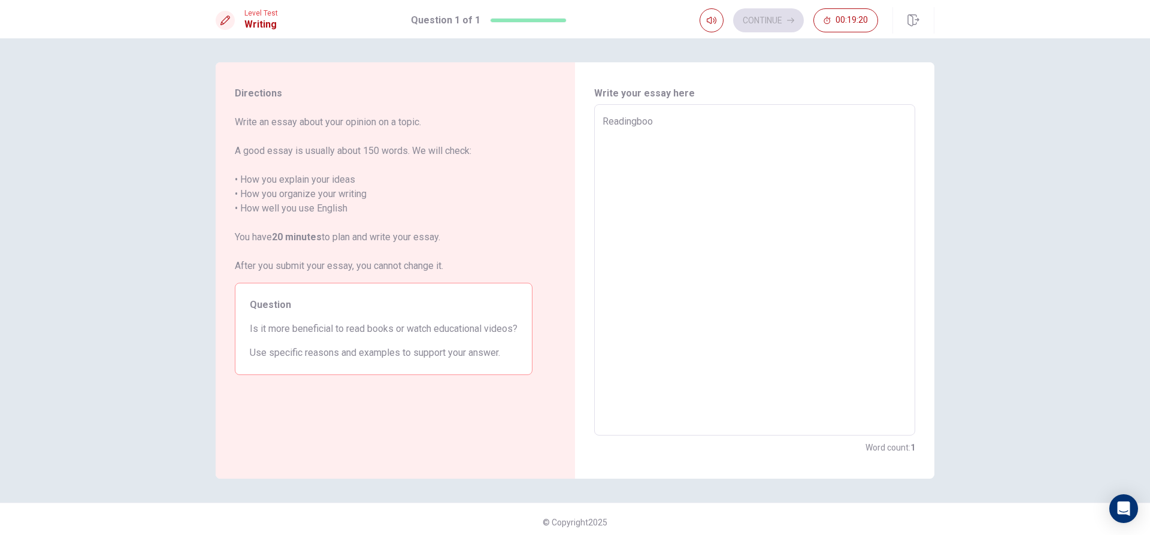
type textarea "Readingbook"
type textarea "x"
type textarea "Readingbookg"
type textarea "x"
type textarea "Readingbookga"
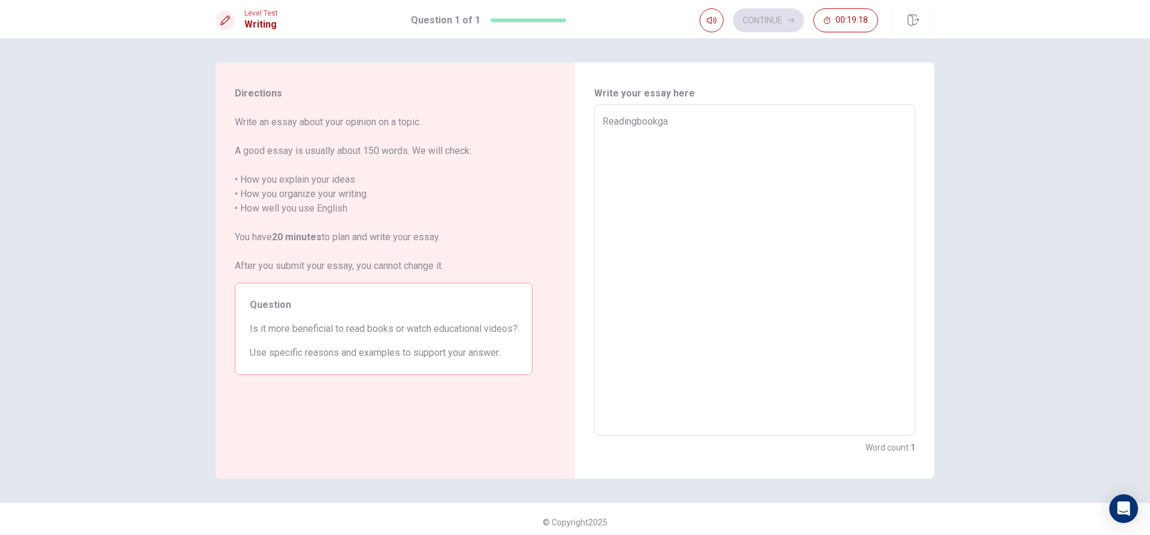
type textarea "x"
type textarea "Readingbookgai"
type textarea "x"
type textarea "Readingbookga"
type textarea "x"
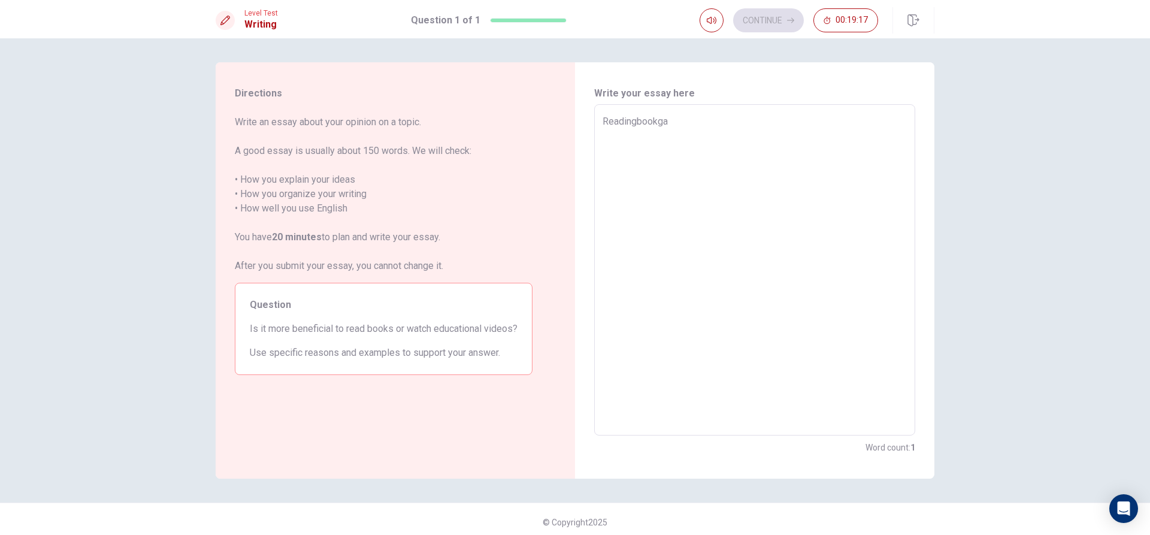
type textarea "Readingbookg"
type textarea "x"
type textarea "Readingbook"
type textarea "x"
type textarea "Readingboo"
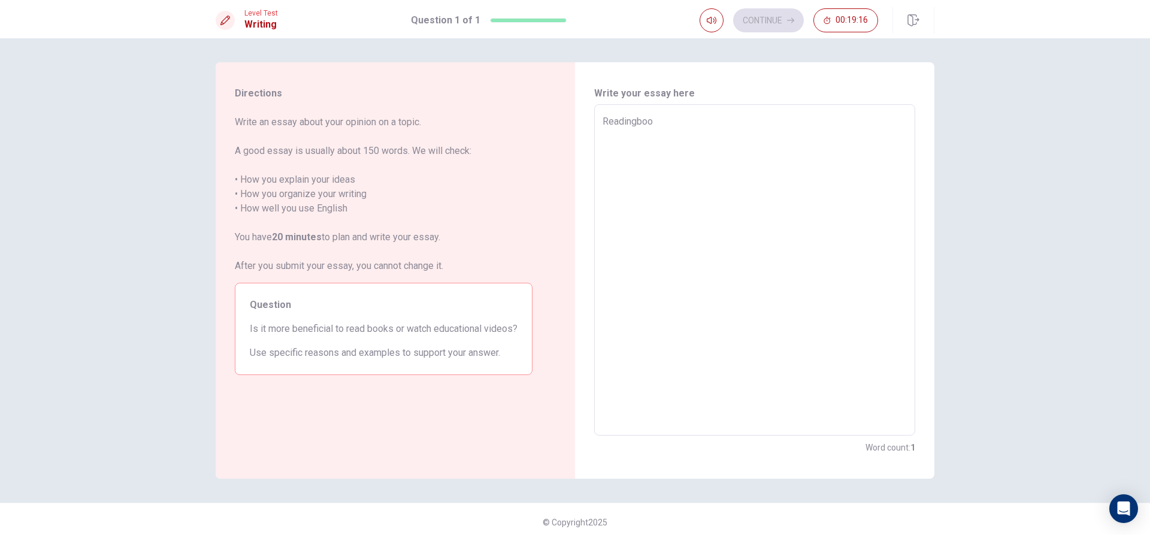
type textarea "x"
type textarea "Readingbo"
type textarea "x"
type textarea "Readingb"
type textarea "x"
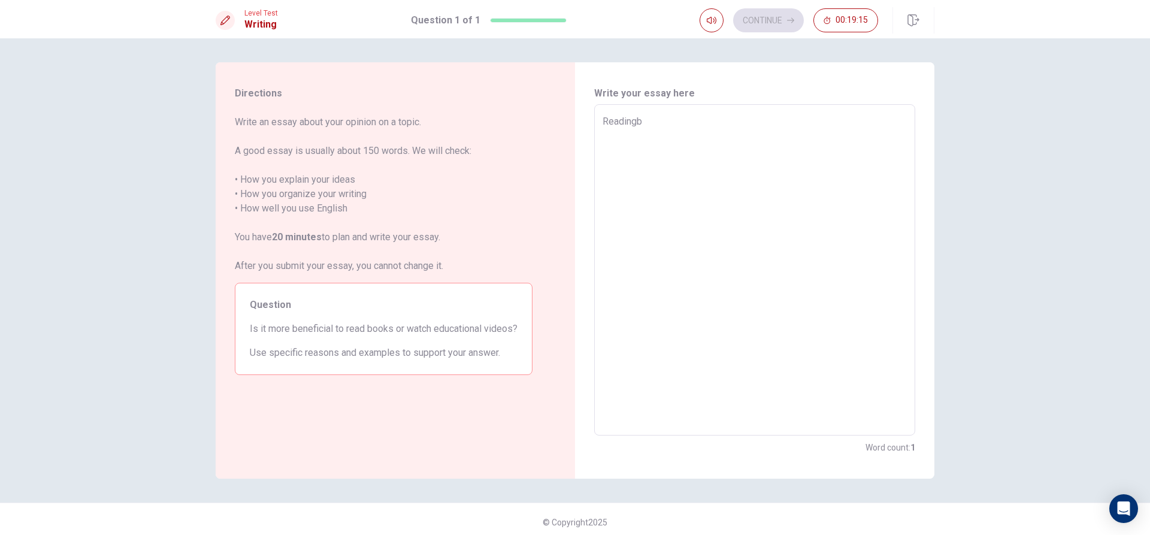
type textarea "Reading"
type textarea "x"
type textarea "Reading"
type textarea "x"
type textarea "Reading"
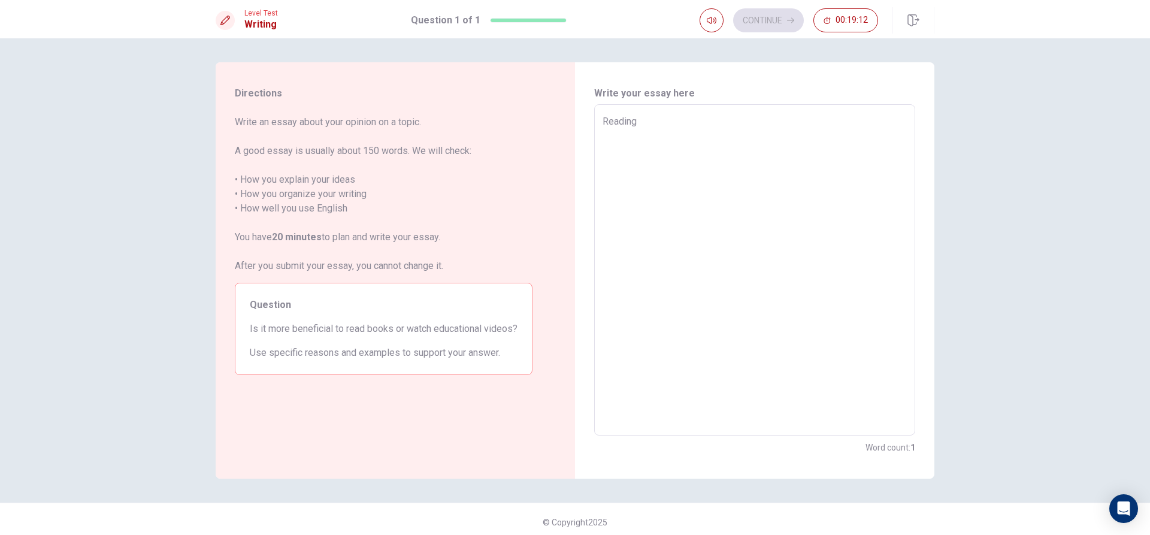
type textarea "x"
type textarea "Reading"
type textarea "x"
type textarea "Reading"
type textarea "x"
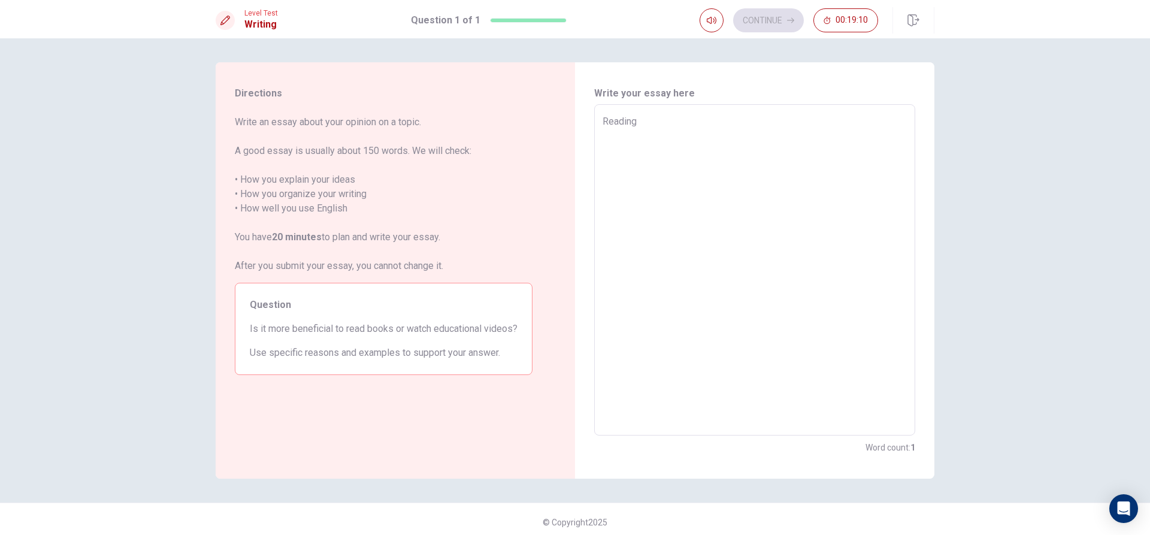
type textarea "Reading"
type textarea "x"
type textarea "Reading b"
type textarea "x"
type textarea "Reading bo"
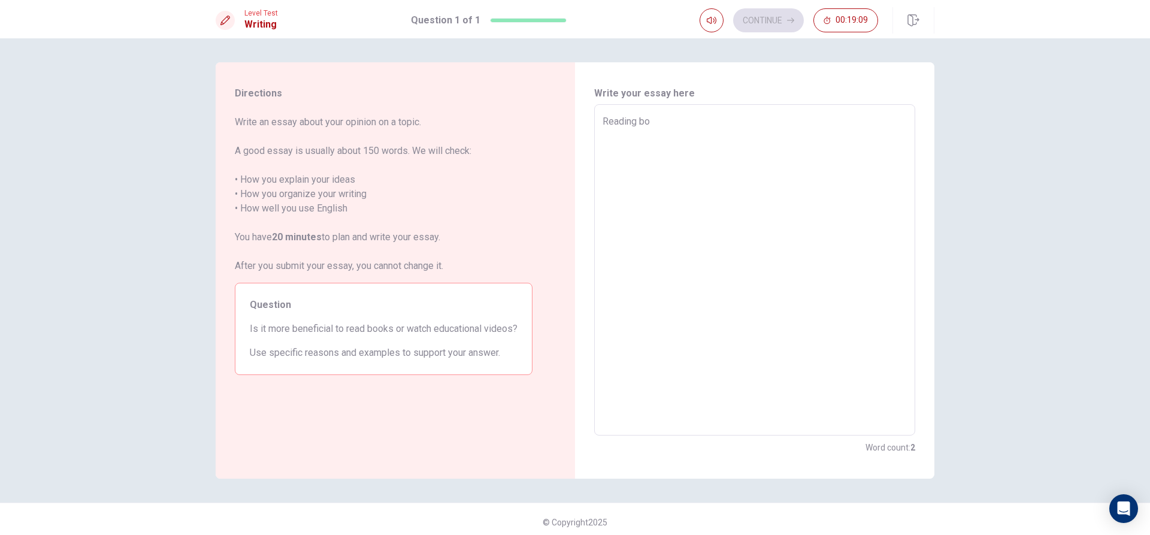
type textarea "x"
type textarea "Reading boo"
type textarea "x"
type textarea "Reading book"
type textarea "x"
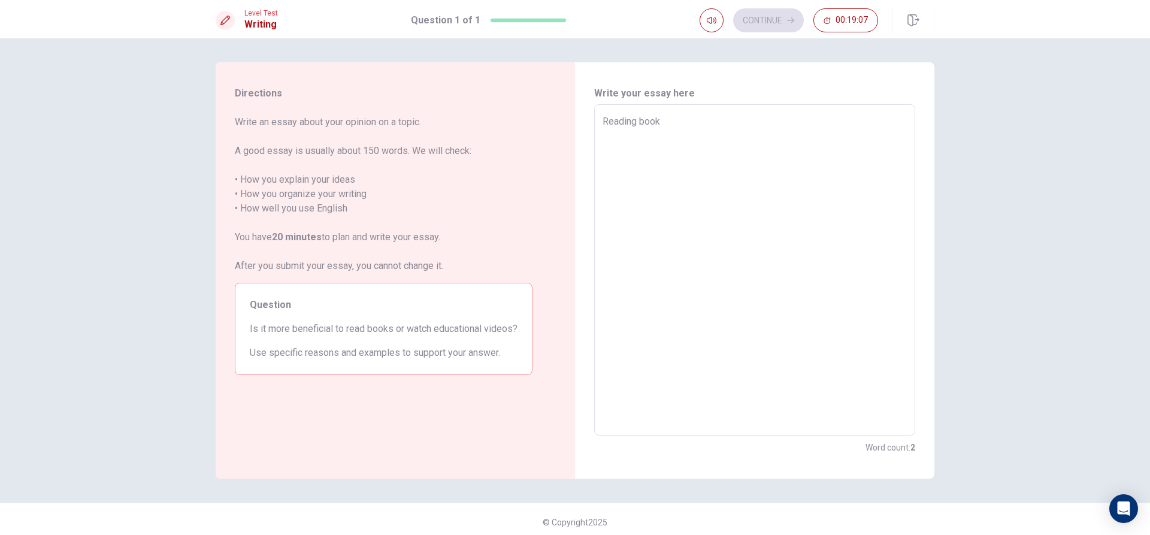
type textarea "Reading book"
type textarea "x"
type textarea "Reading book o"
type textarea "x"
type textarea "Reading book oe"
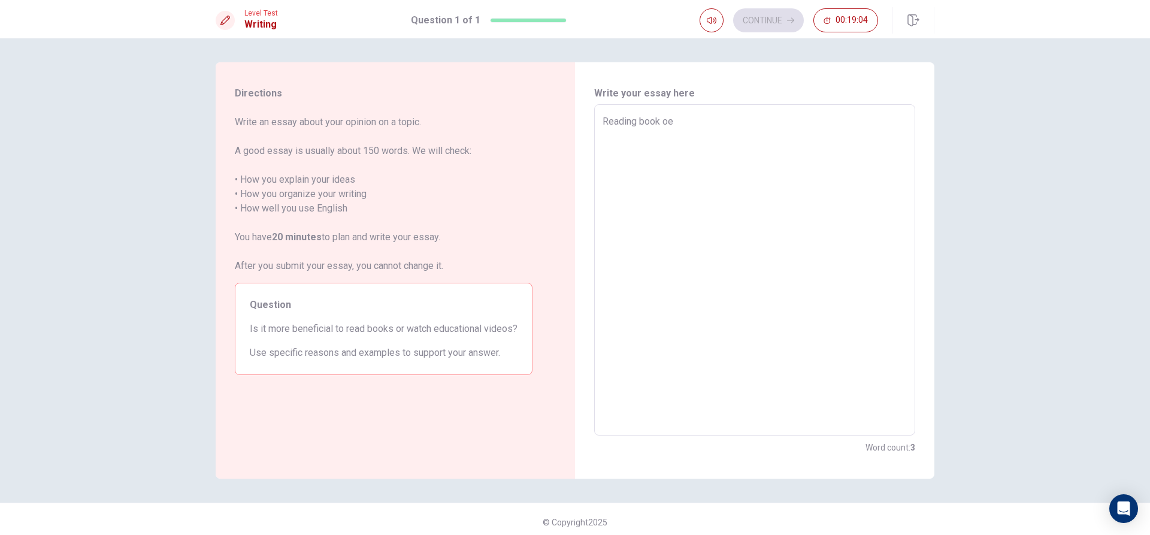
type textarea "x"
type textarea "Reading book oe"
type textarea "x"
type textarea "Reading book oe"
type textarea "x"
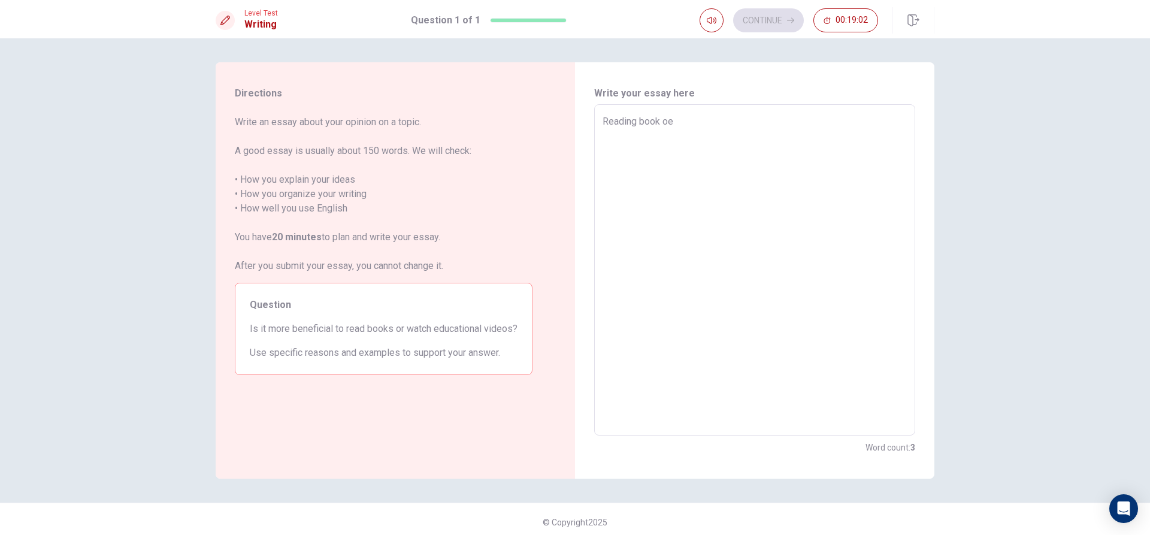
type textarea "Reading book o"
type textarea "x"
type textarea "Reading book or"
type textarea "x"
type textarea "Reading book or"
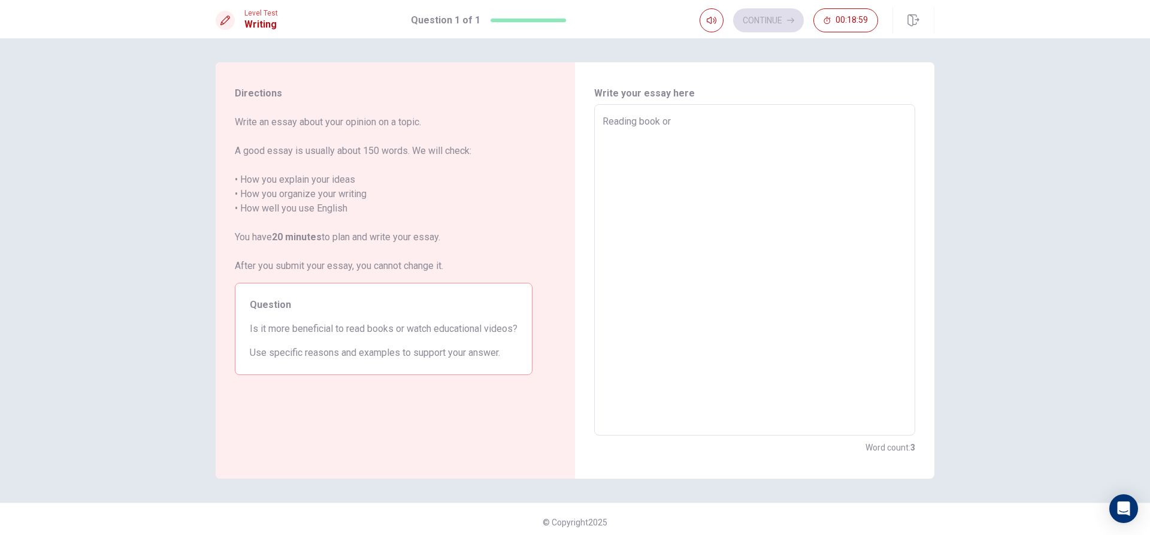
type textarea "x"
type textarea "Reading book or w"
type textarea "x"
type textarea "Reading book or wo"
type textarea "x"
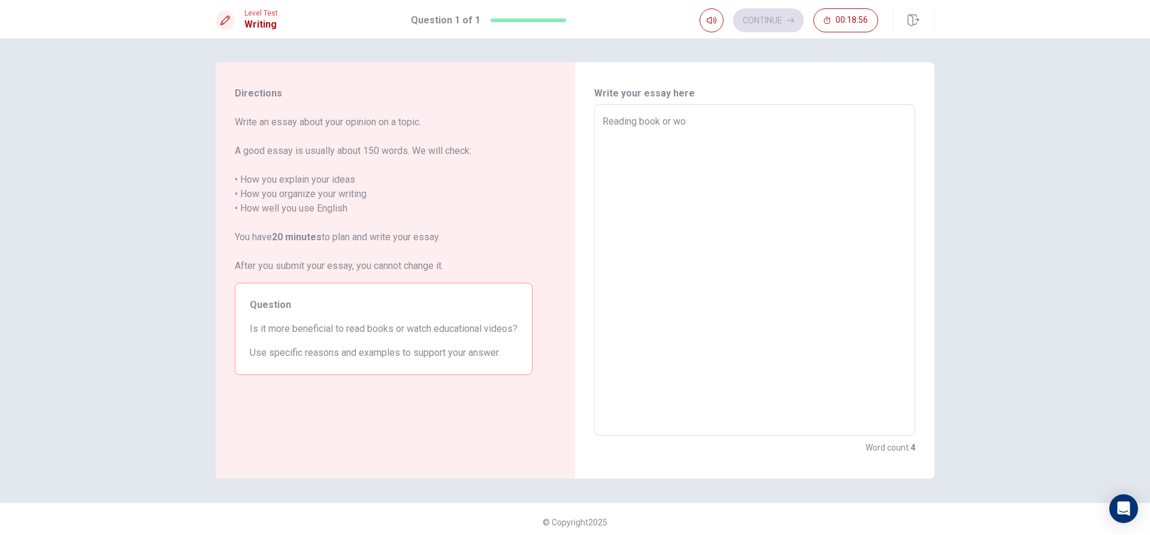
type textarea "Reading book or wo\"
type textarea "x"
type textarea "Reading book or wo"
type textarea "x"
type textarea "Reading book or w"
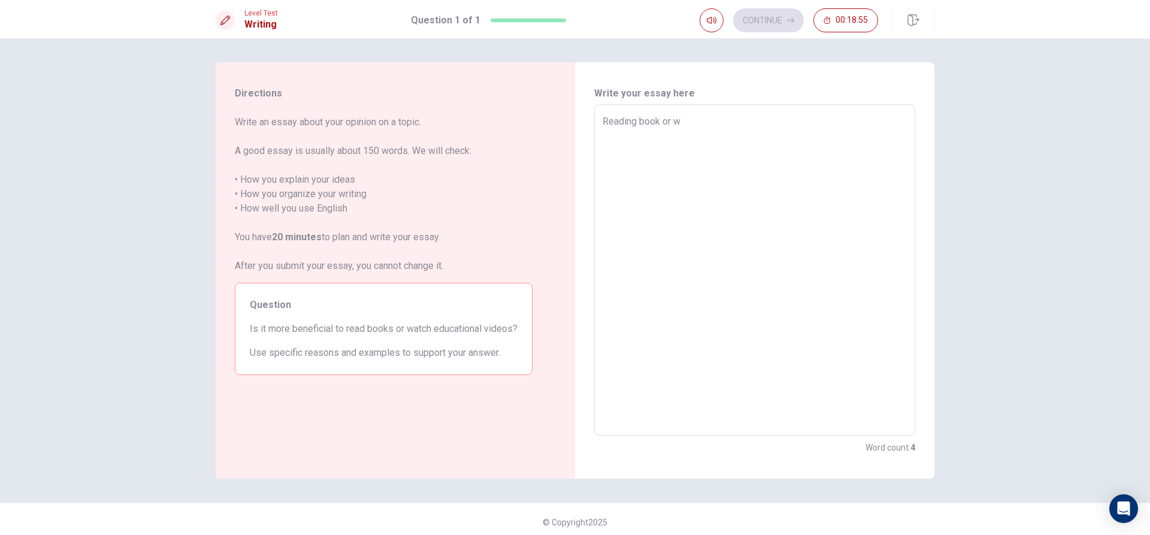
type textarea "x"
type textarea "Reading book or"
type textarea "x"
type textarea "Reading book or"
type textarea "x"
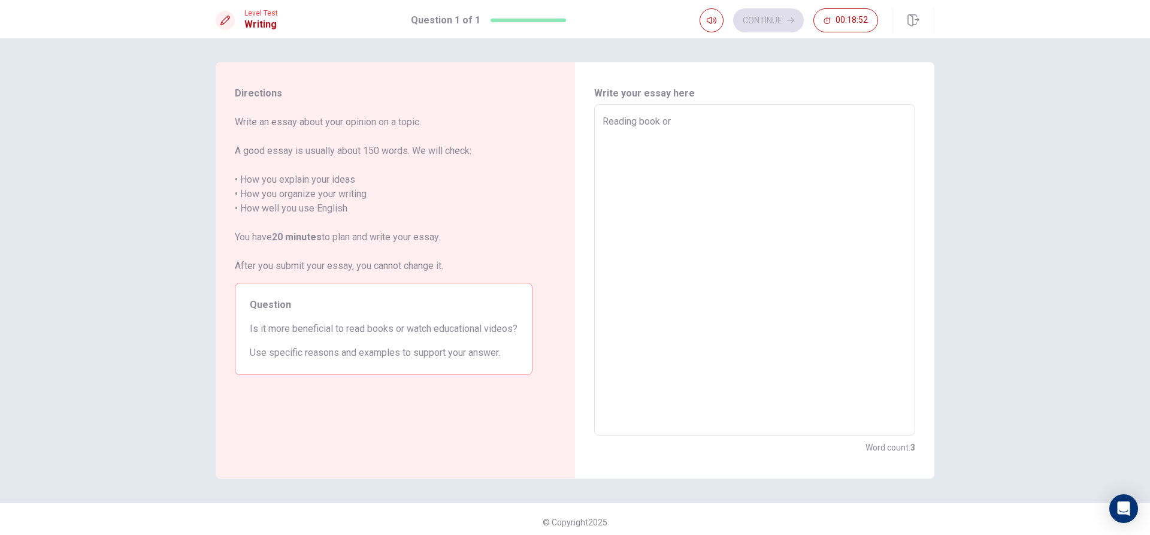
type textarea "Reading book or"
type textarea "x"
type textarea "Reading book or w"
type textarea "x"
type textarea "Reading book or wa"
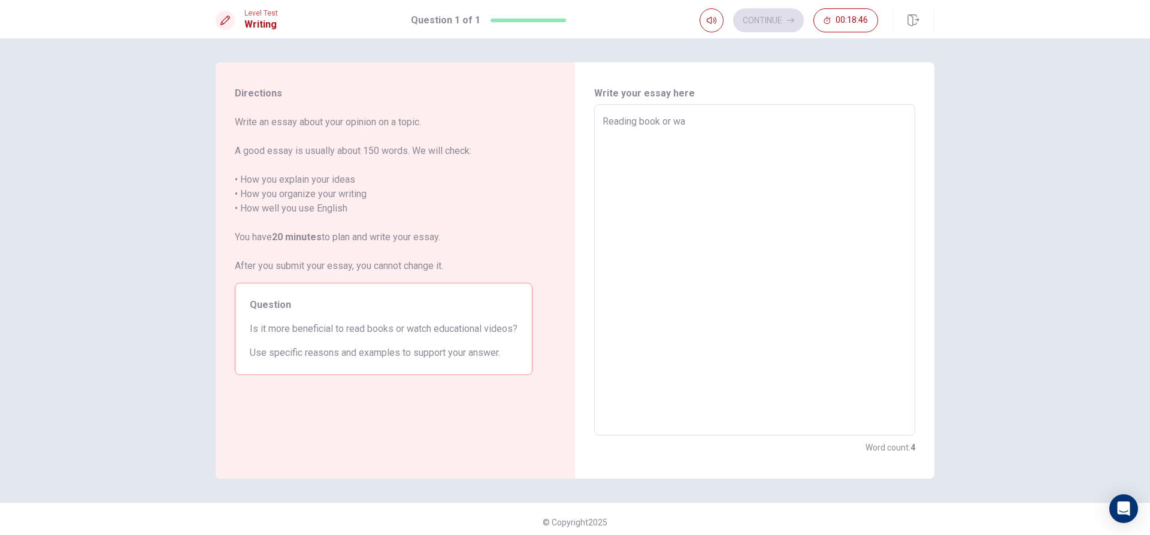
type textarea "x"
type textarea "Reading book or wat"
type textarea "x"
type textarea "Reading book or watc"
type textarea "x"
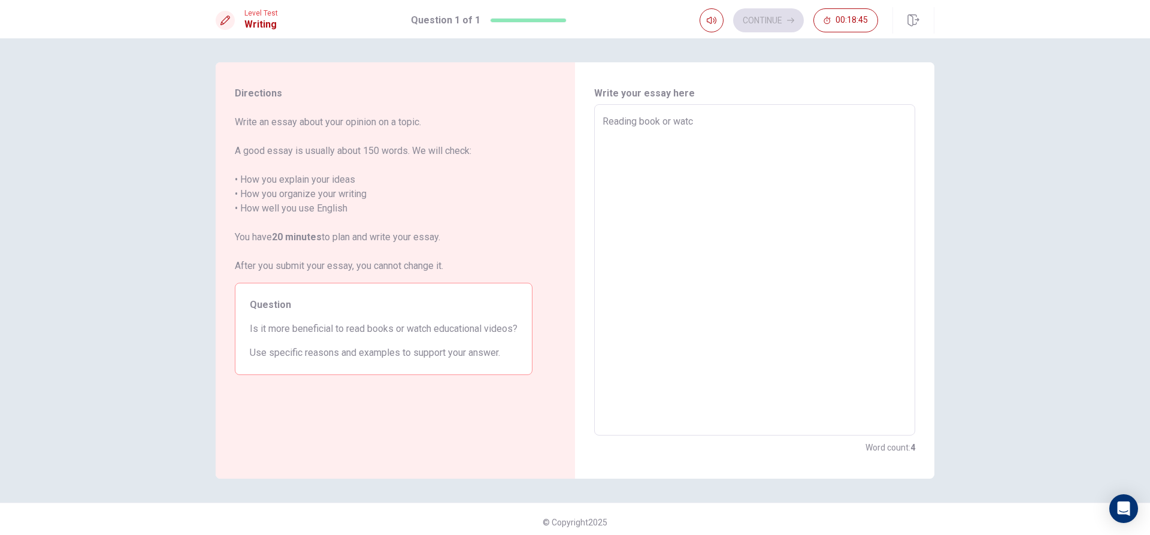
type textarea "Reading book or watch"
type textarea "x"
type textarea "Reading book or watch"
type textarea "x"
type textarea "Reading book or watch e"
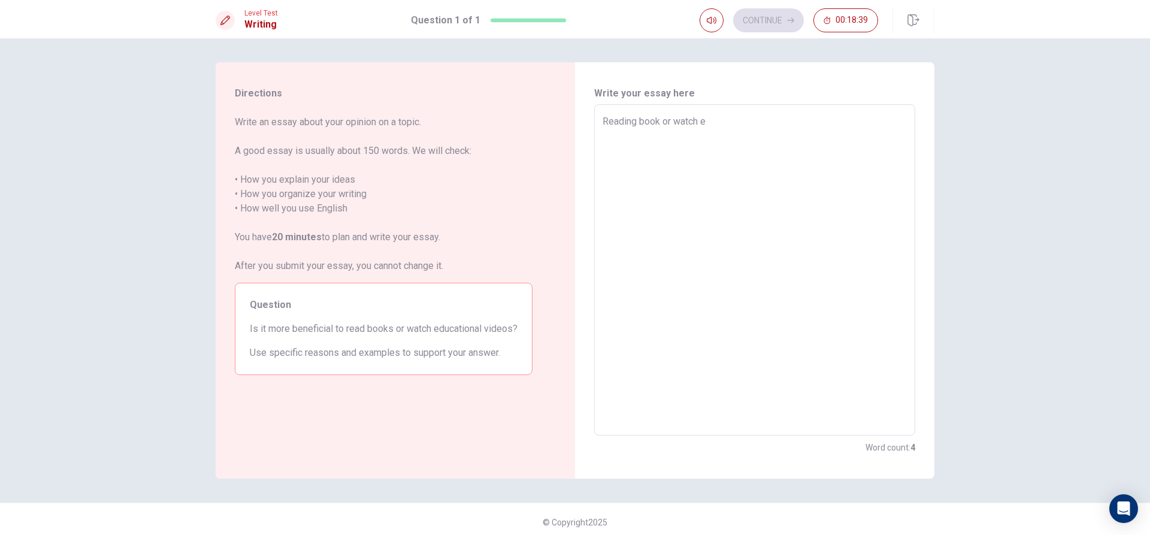
type textarea "x"
type textarea "Reading book or watch ed"
type textarea "x"
type textarea "Reading book or watch edu"
type textarea "x"
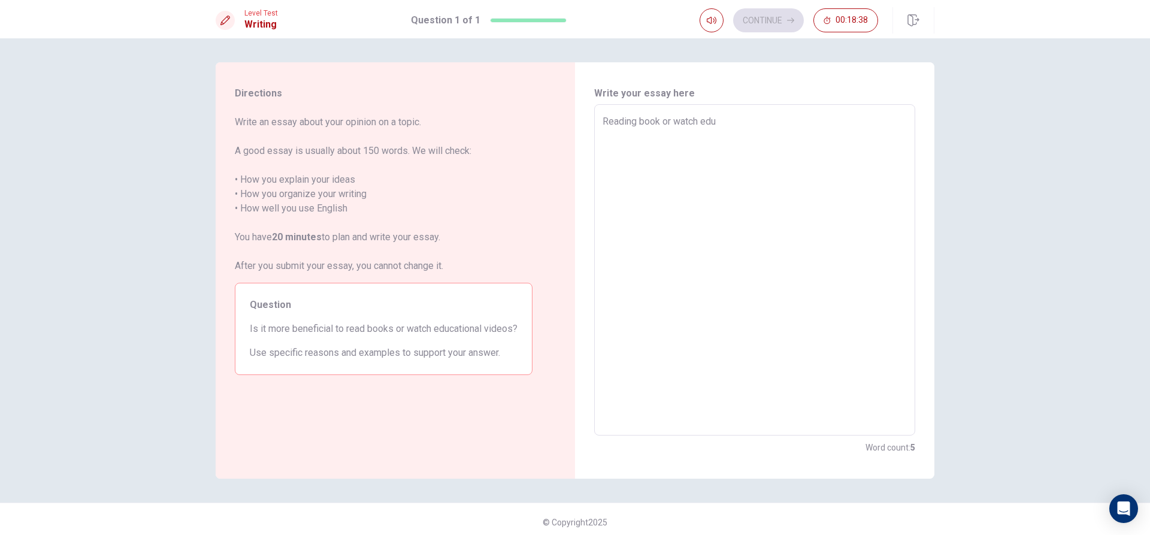
type textarea "Reading book or watch educ"
type textarea "x"
type textarea "Reading book or watch educa"
type textarea "x"
type textarea "Reading book or watch educat"
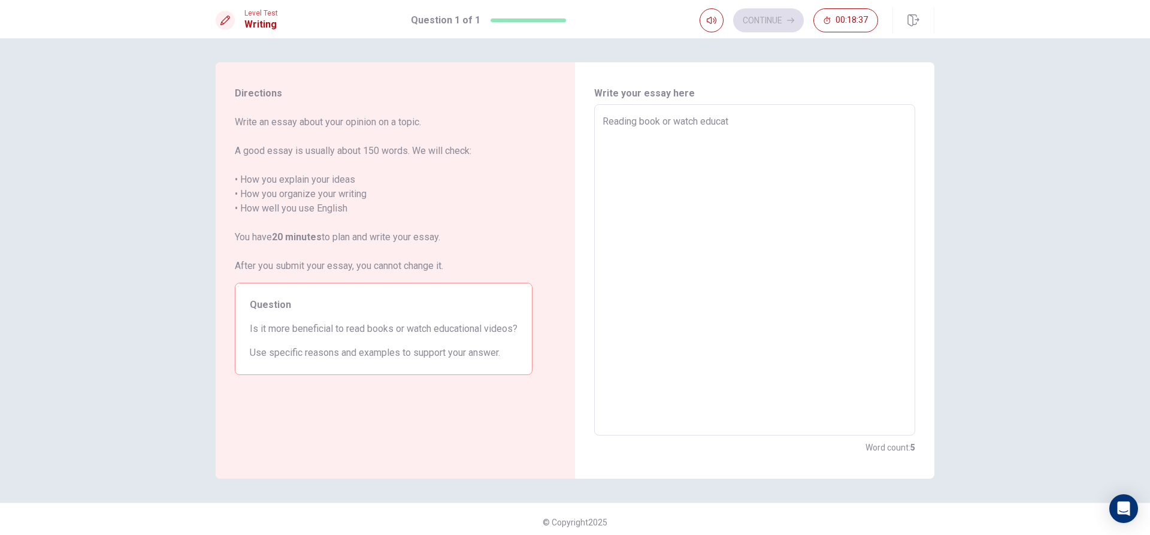
type textarea "x"
type textarea "Reading book or watch educati"
type textarea "x"
type textarea "Reading book or watch educatio"
type textarea "x"
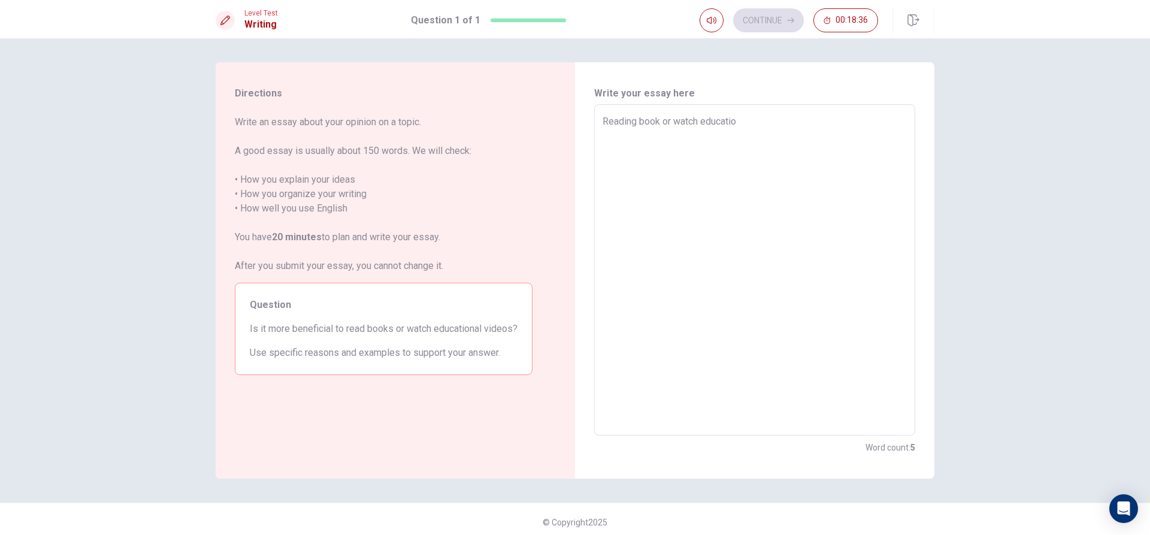
type textarea "Reading book or watch education"
type textarea "x"
type textarea "Reading book or watch education"
type textarea "x"
type textarea "Reading book or watch education v"
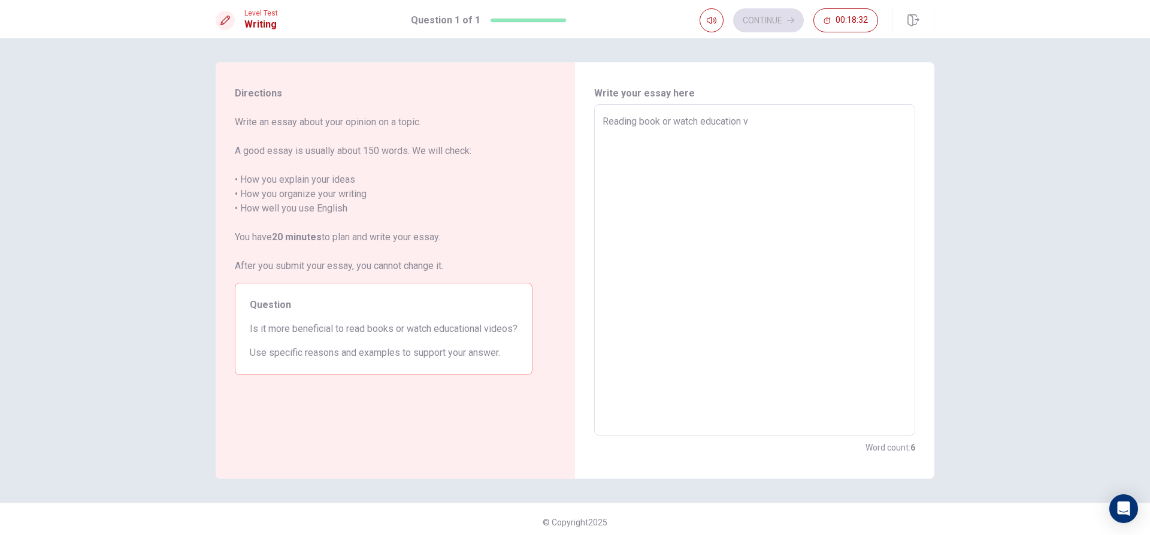
type textarea "x"
type textarea "Reading book or watch education vi"
type textarea "x"
type textarea "Reading book or watch education vid"
type textarea "x"
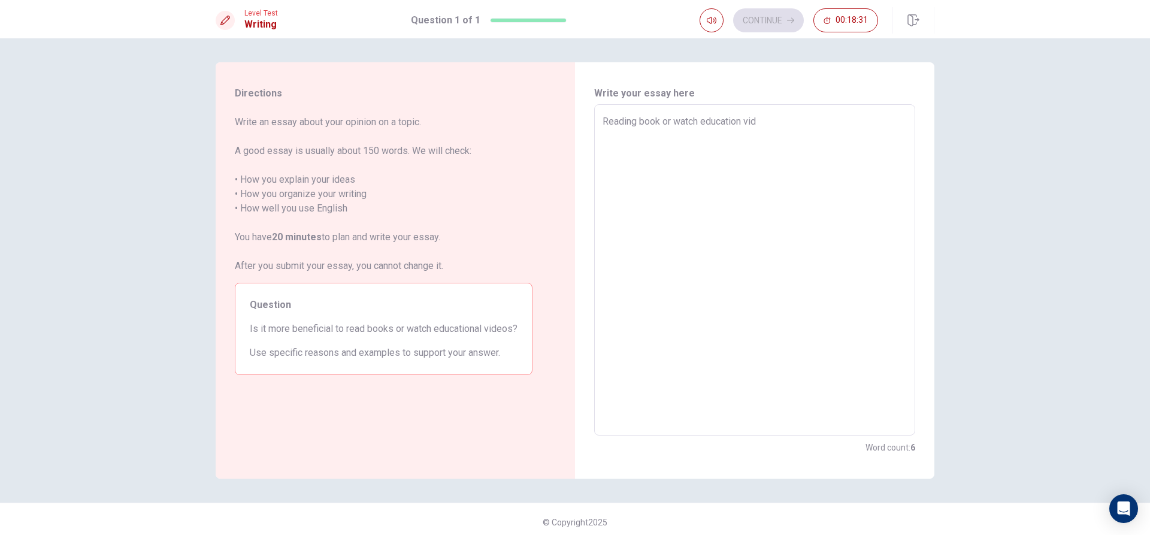
type textarea "Reading book or watch education vide"
type textarea "x"
type textarea "Reading book or watch education video"
type textarea "x"
type textarea "Reading book or watch education videos"
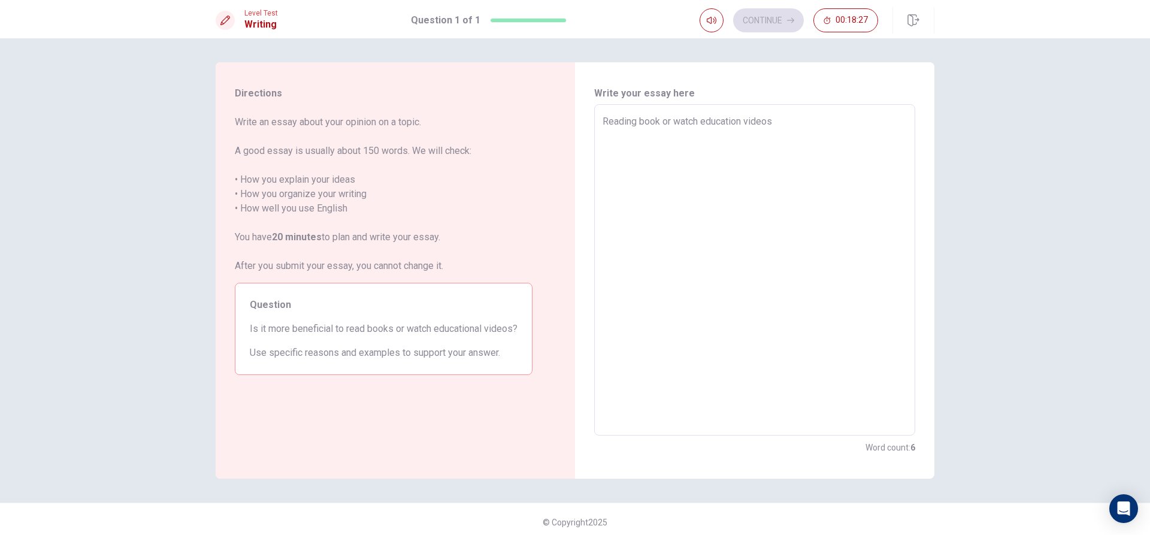
type textarea "x"
type textarea "Reading book or watch education videos"
type textarea "x"
type textarea "Reading book or watch education videos a"
type textarea "x"
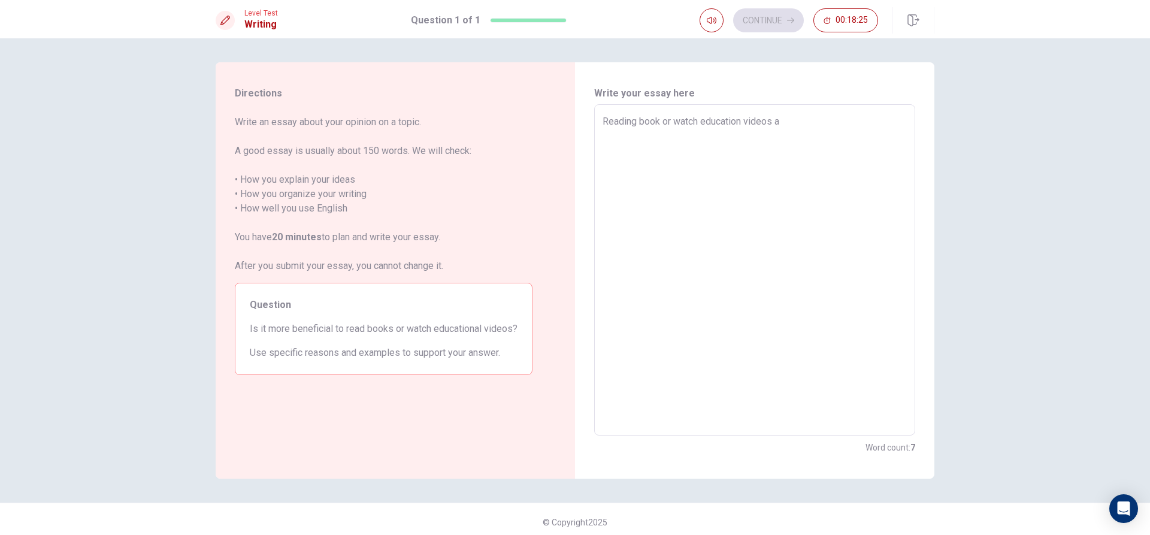
type textarea "Reading book or watch education videos al"
type textarea "x"
type textarea "Reading book or watch education videos all"
type textarea "x"
type textarea "Reading book or watch education videos all"
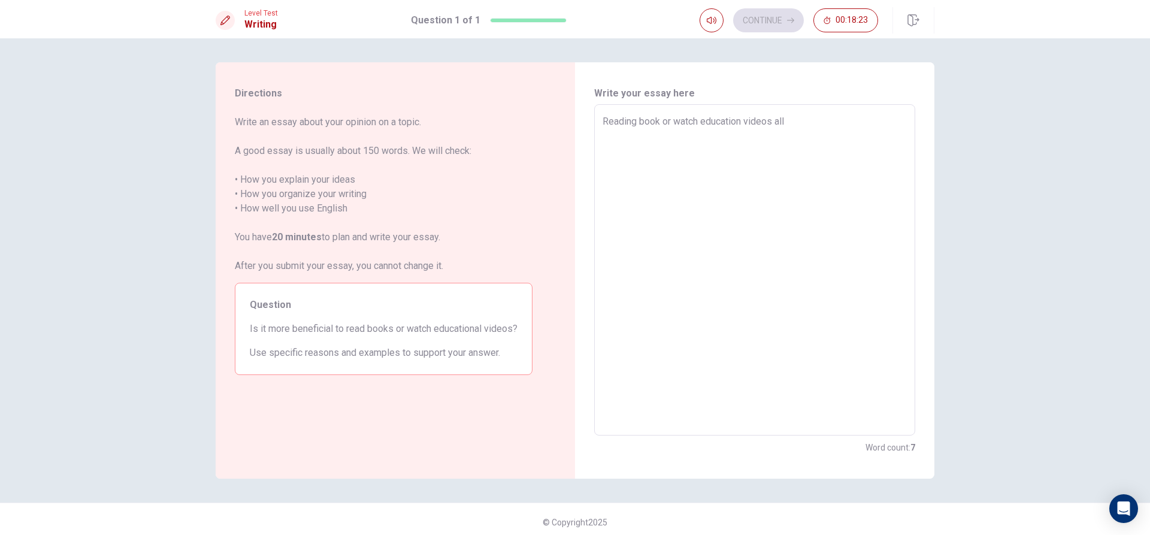
type textarea "x"
type textarea "Reading book or watch education videos all o"
type textarea "x"
type textarea "Reading book or watch education videos all of"
type textarea "x"
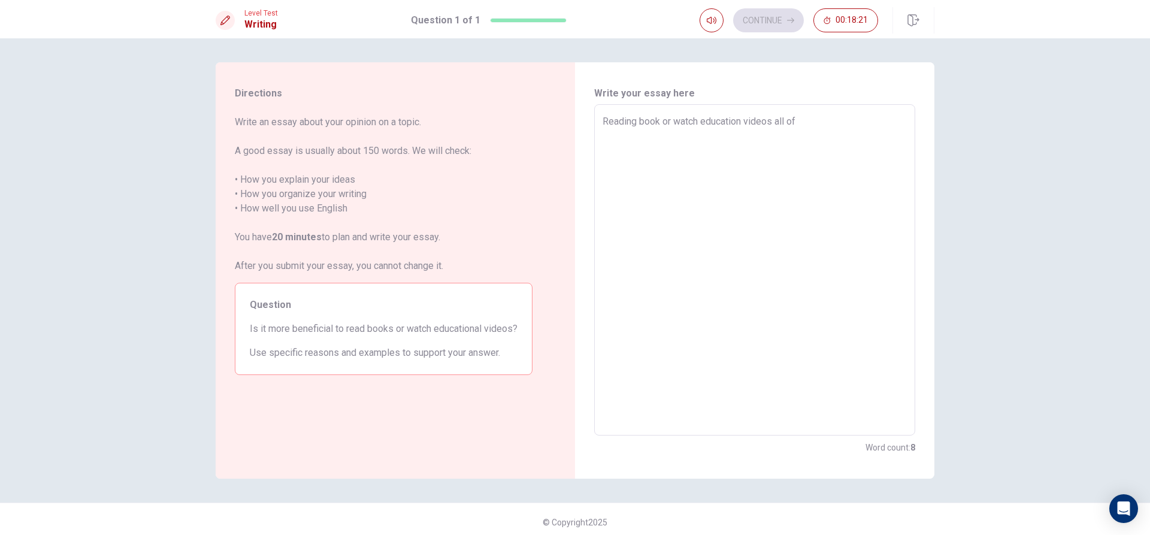
type textarea "Reading book or watch education videos all of"
type textarea "x"
type textarea "Reading book or watch education videos all of t"
type textarea "x"
type textarea "Reading book or watch education videos all of th"
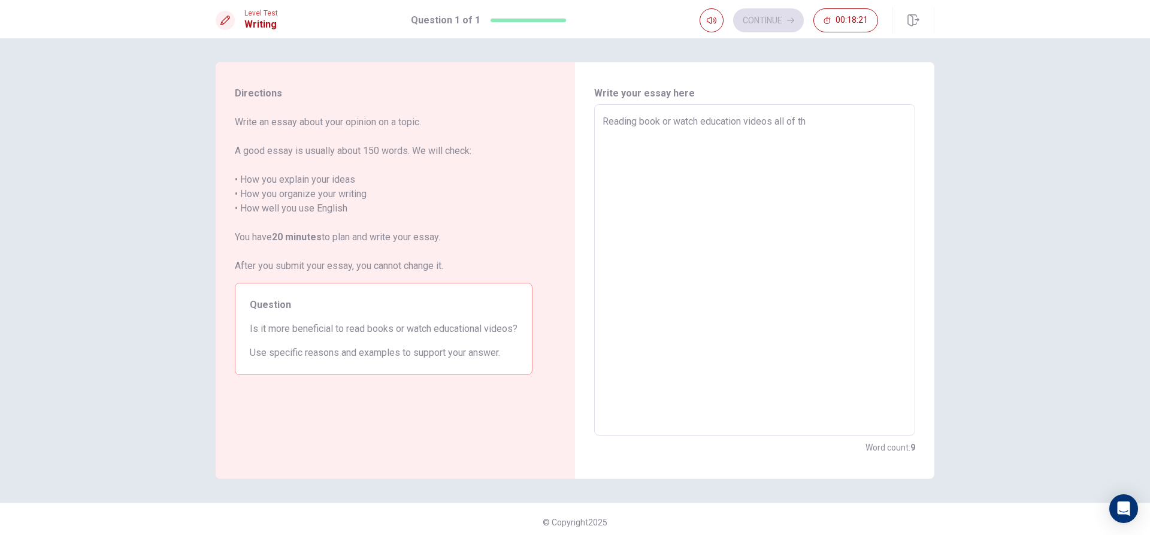
type textarea "x"
type textarea "Reading book or watch education videos all of the"
type textarea "x"
type textarea "Reading book or watch education videos all of them"
type textarea "x"
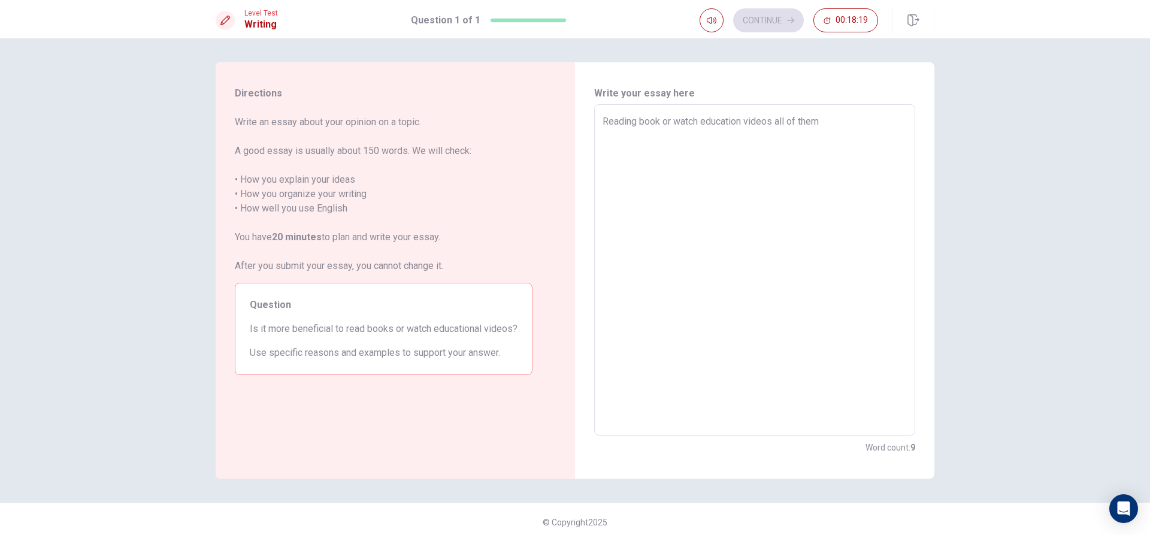
type textarea "Reading book or watch education videos all of them"
type textarea "x"
type textarea "Reading book or watch education videos all of them g"
type textarea "x"
type textarea "Reading book or watch education videos all of them ga"
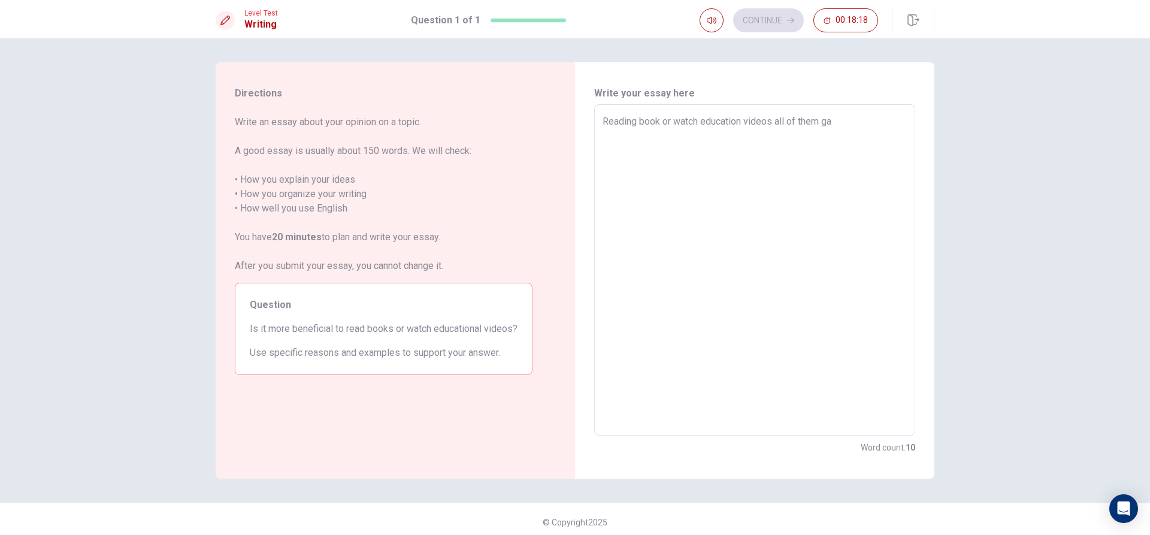
type textarea "x"
type textarea "Reading book or watch education videos all of them gai"
type textarea "x"
type textarea "Reading book or watch education videos all of them gain"
type textarea "x"
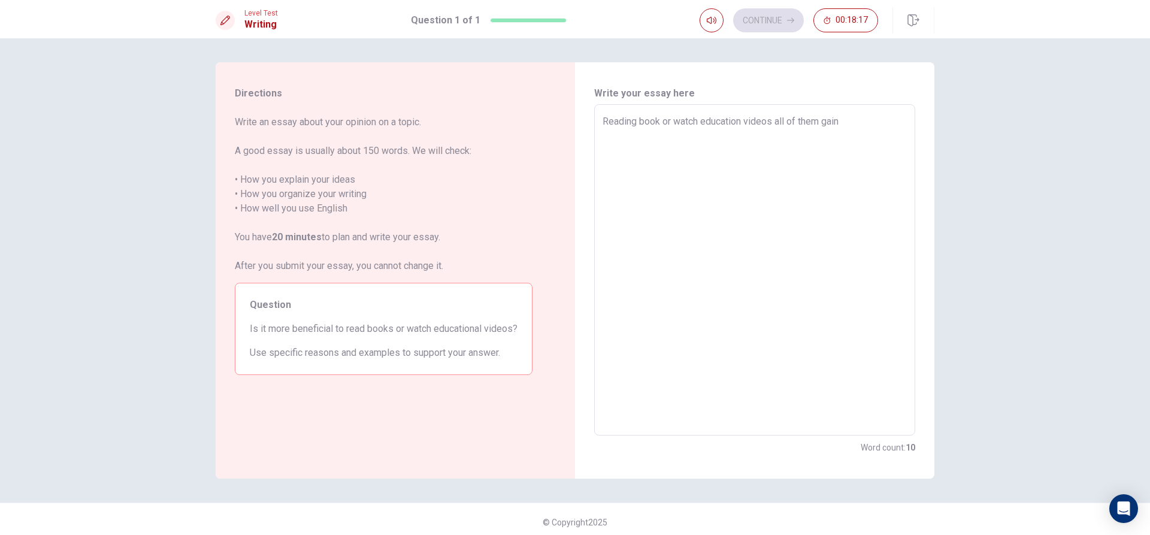
type textarea "Reading book or watch education videos all of them gain"
type textarea "x"
click at [698, 148] on textarea "Reading book or watch education videos all of them gain a profit to the student…" at bounding box center [755, 270] width 304 height 312
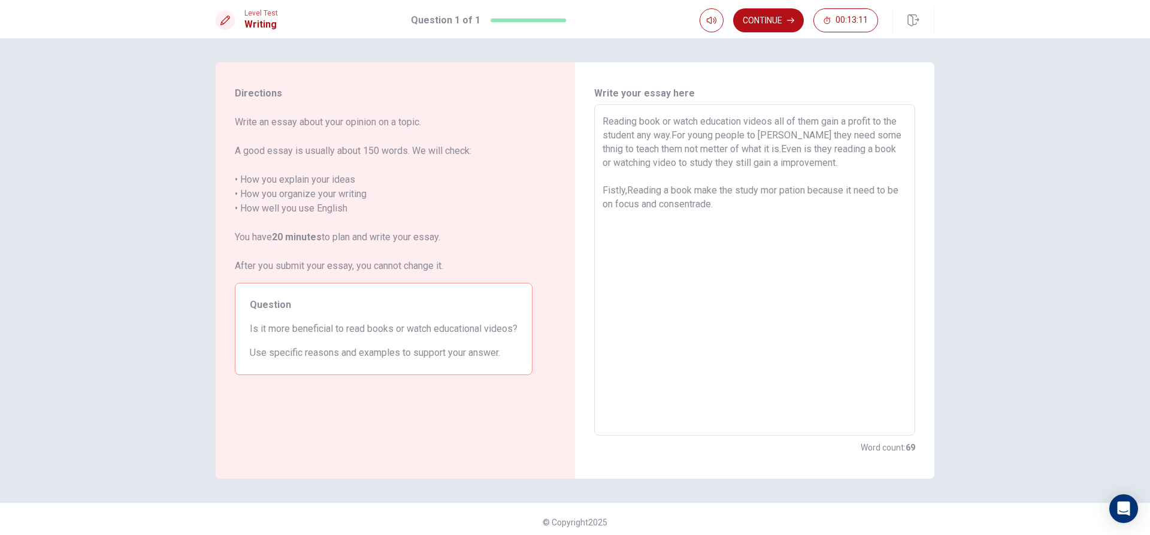
click at [775, 199] on textarea "Reading book or watch education videos all of them gain a profit to the student…" at bounding box center [755, 270] width 304 height 312
click at [781, 196] on textarea "Reading book or watch education videos all of them gain a profit to the student…" at bounding box center [755, 270] width 304 height 312
click at [779, 182] on textarea "Reading book or watch education videos all of them gain a profit to the student…" at bounding box center [755, 270] width 304 height 312
click at [778, 197] on textarea "Reading book or watch education videos all of them gain a profit to the student…" at bounding box center [755, 270] width 304 height 312
click at [779, 190] on textarea "Reading book or watch education videos all of them gain a profit to the student…" at bounding box center [755, 270] width 304 height 312
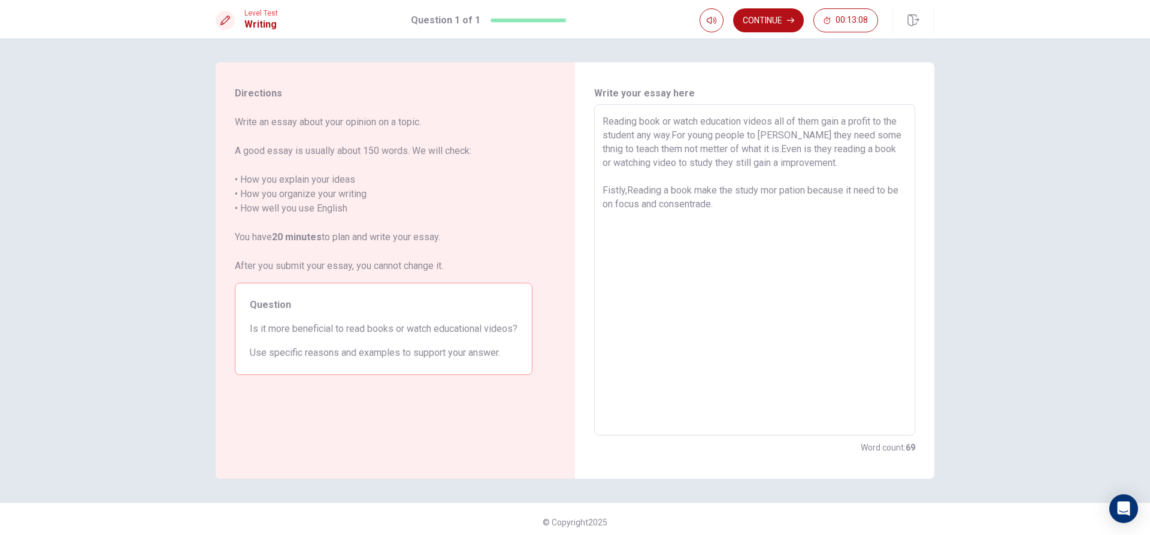
click at [777, 190] on textarea "Reading book or watch education videos all of them gain a profit to the student…" at bounding box center [755, 270] width 304 height 312
click at [785, 209] on textarea "Reading book or watch education videos all of them gain a profit to the student…" at bounding box center [755, 270] width 304 height 312
click at [625, 205] on textarea "Reading book or watch education videos all of them gain a profit to the student…" at bounding box center [755, 270] width 304 height 312
click at [615, 208] on textarea "Reading book or watch education videos all of them gain a profit to the student…" at bounding box center [755, 270] width 304 height 312
click at [775, 208] on textarea "Reading book or watch education videos all of them gain a profit to the student…" at bounding box center [755, 270] width 304 height 312
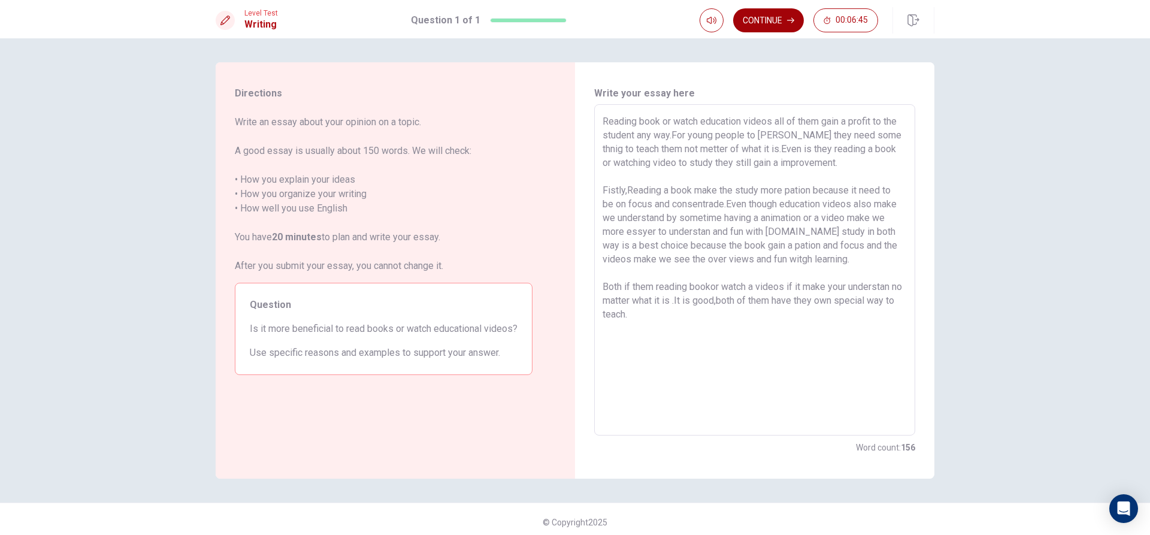
click at [775, 20] on button "Continue" at bounding box center [768, 20] width 71 height 24
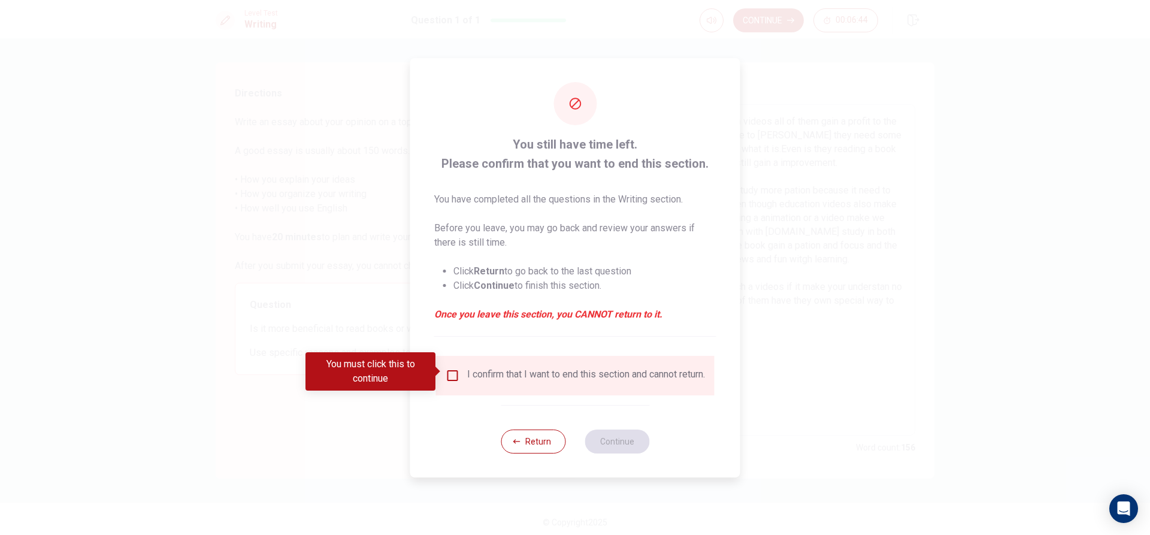
click at [456, 379] on div "I confirm that I want to end this section and cannot return." at bounding box center [575, 375] width 259 height 14
click at [455, 362] on div "I confirm that I want to end this section and cannot return." at bounding box center [575, 376] width 279 height 40
click at [455, 371] on input "You must click this to continue" at bounding box center [453, 375] width 14 height 14
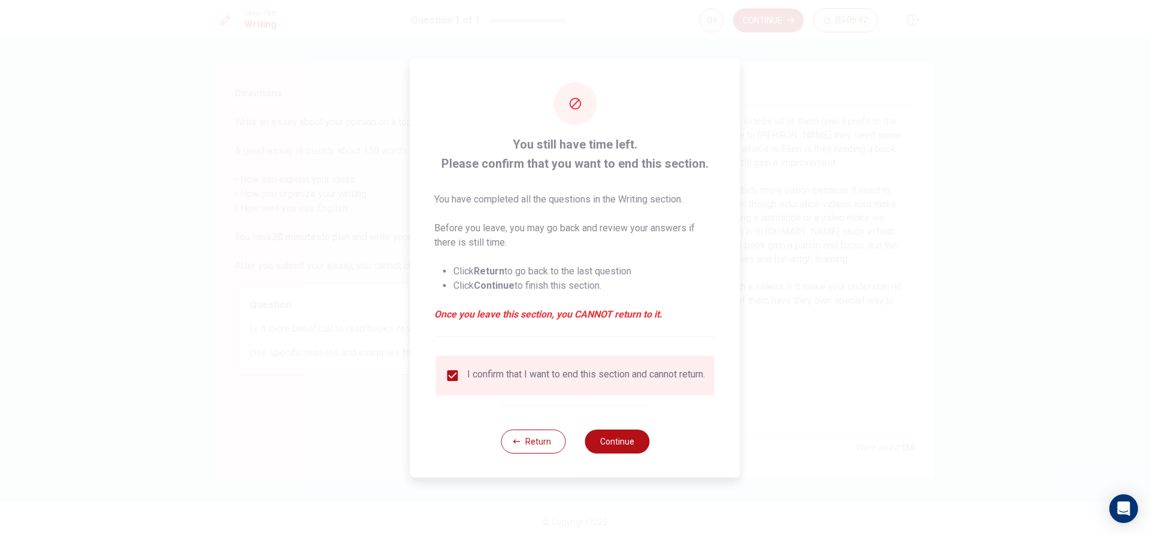
click at [650, 443] on div "You still have time left. Please confirm that you want to end this section. You…" at bounding box center [575, 267] width 330 height 419
click at [639, 446] on button "Continue" at bounding box center [617, 442] width 65 height 24
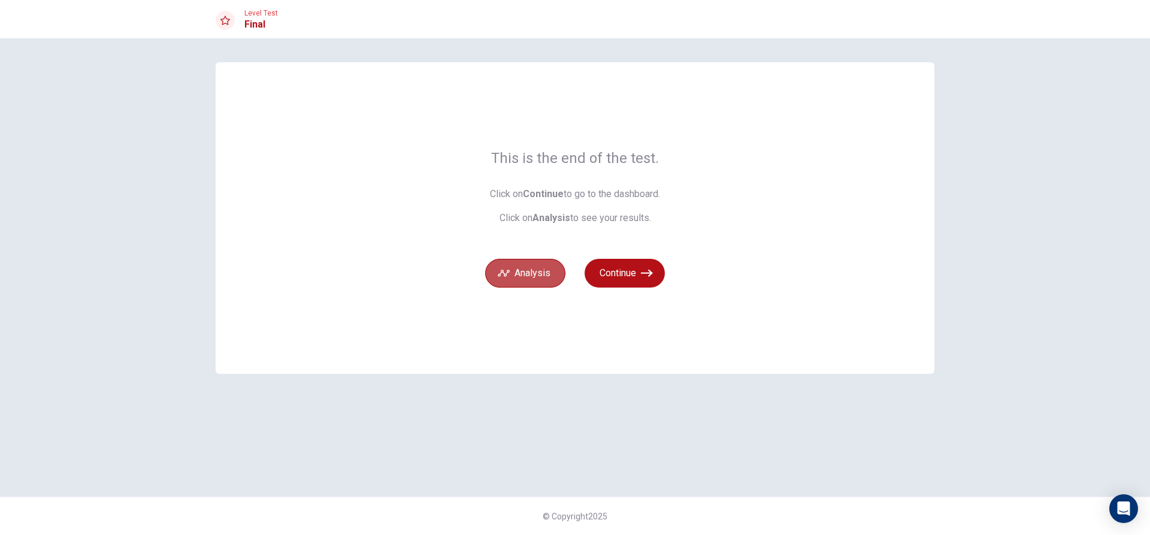
click at [516, 273] on button "Analysis" at bounding box center [525, 273] width 80 height 29
